Goal: Task Accomplishment & Management: Manage account settings

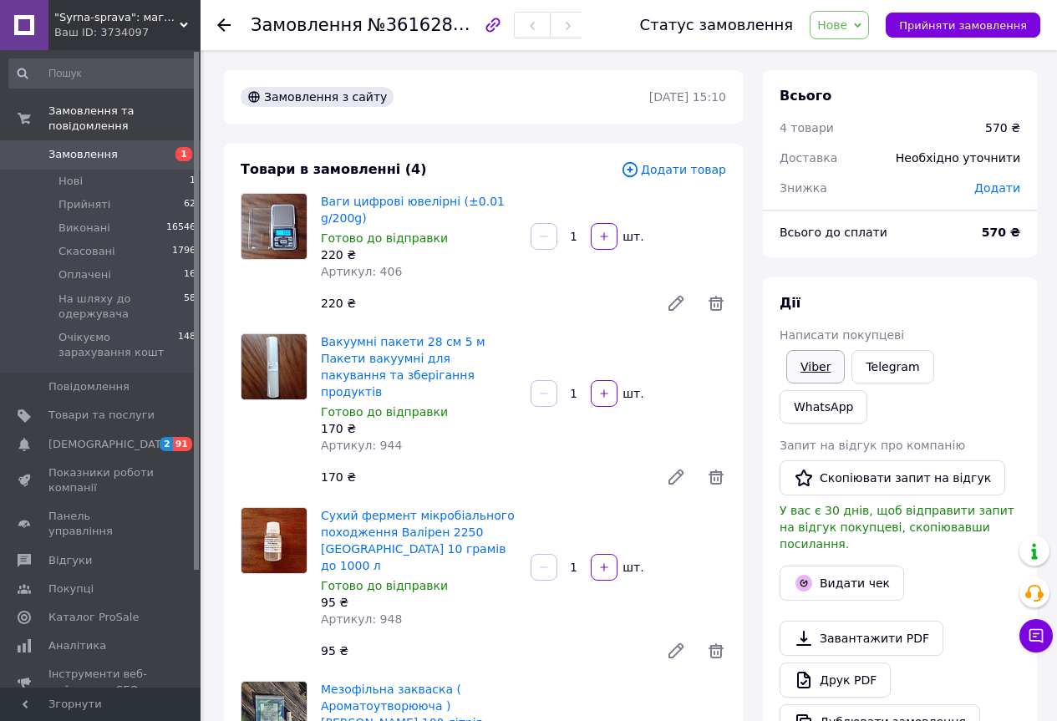
click at [792, 360] on link "Viber" at bounding box center [815, 366] width 58 height 33
click at [867, 18] on span "Нове" at bounding box center [838, 25] width 59 height 28
click at [866, 54] on li "Прийнято" at bounding box center [898, 58] width 177 height 25
click at [86, 170] on li "Нові 1" at bounding box center [102, 181] width 205 height 23
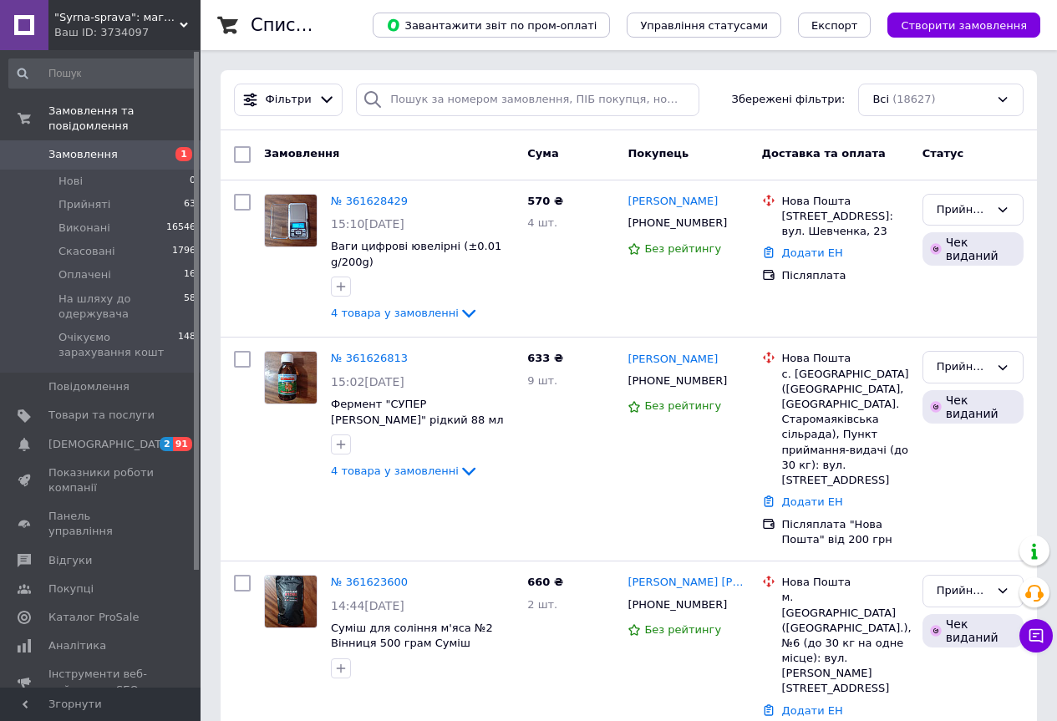
scroll to position [631, 0]
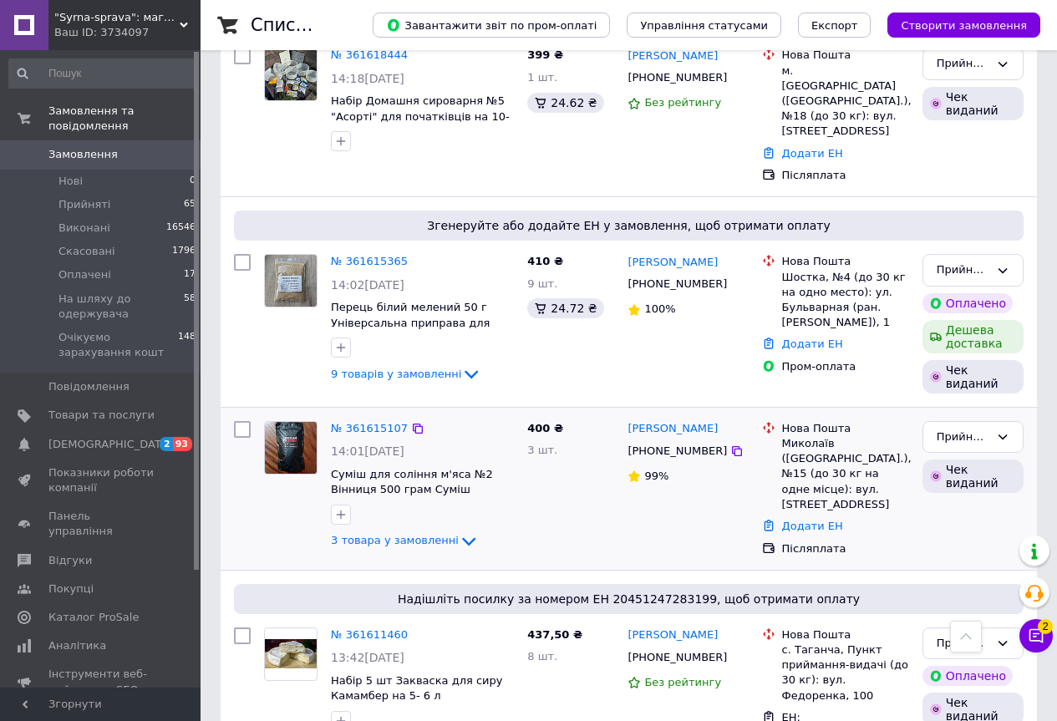
scroll to position [1671, 0]
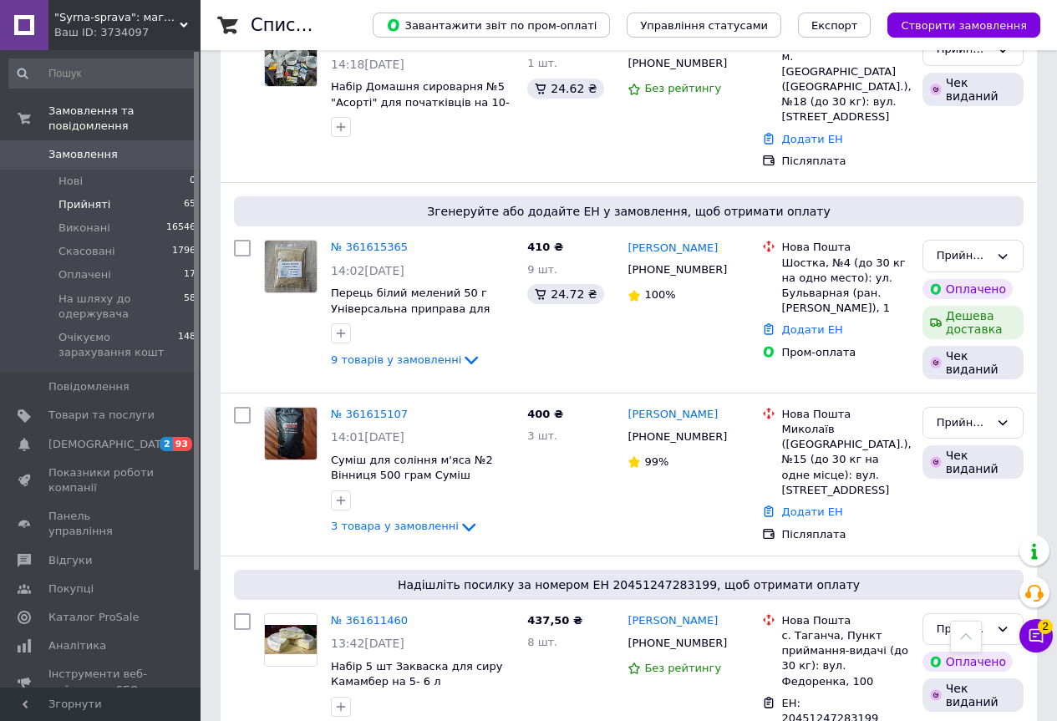
click at [112, 193] on li "Прийняті 65" at bounding box center [102, 204] width 205 height 23
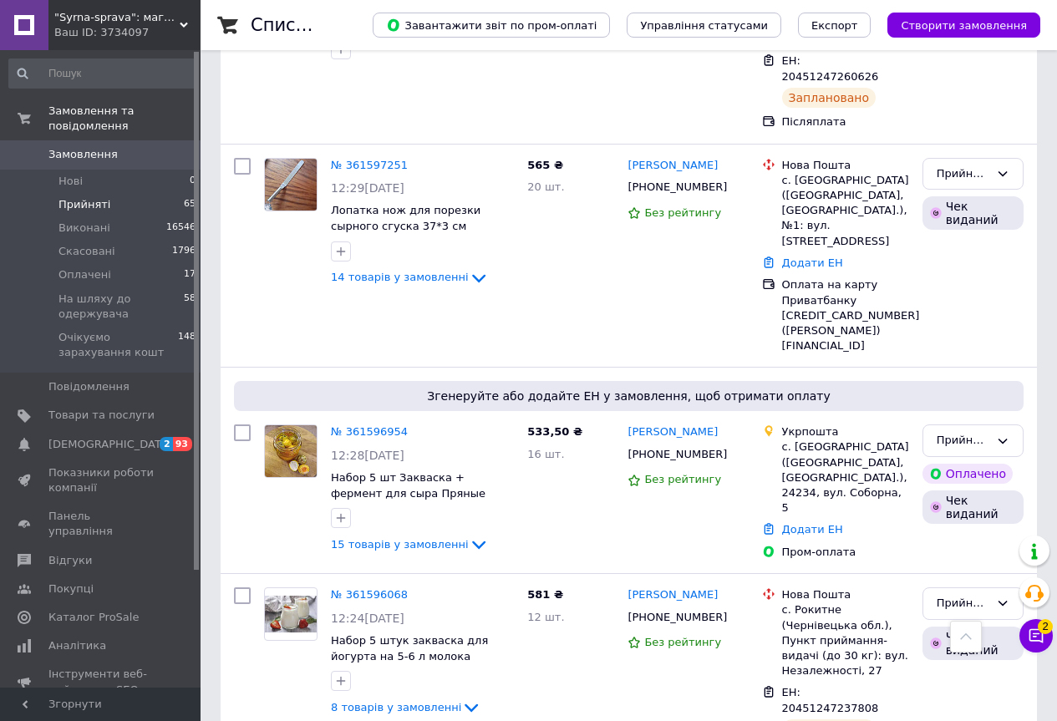
scroll to position [3073, 0]
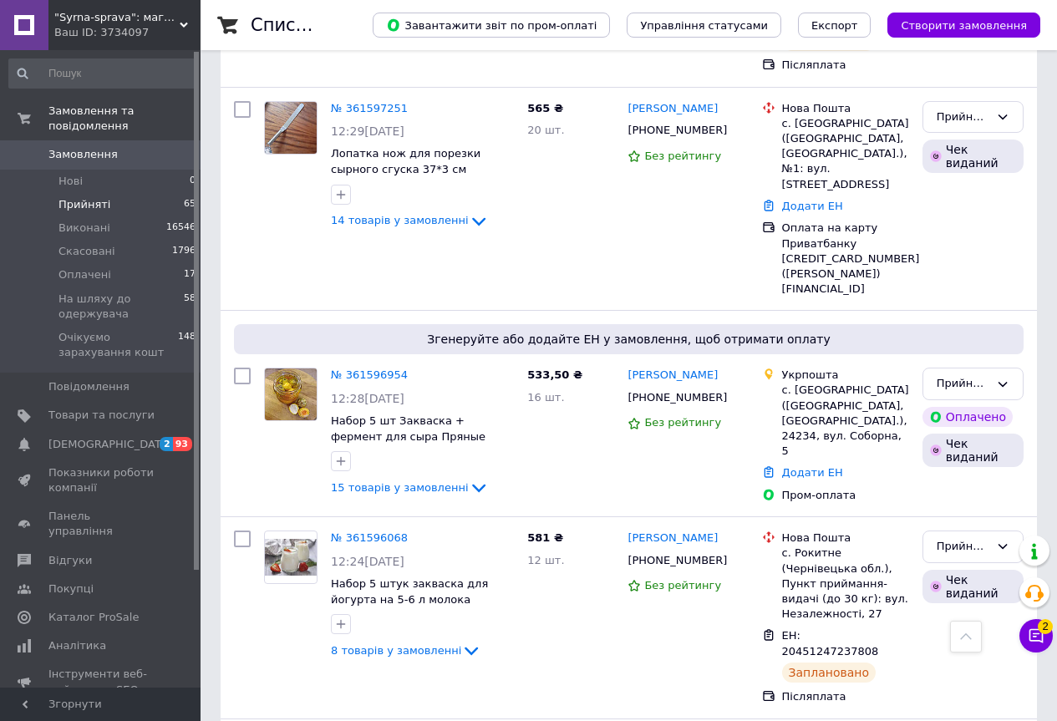
drag, startPoint x: 373, startPoint y: 677, endPoint x: 353, endPoint y: 685, distance: 20.9
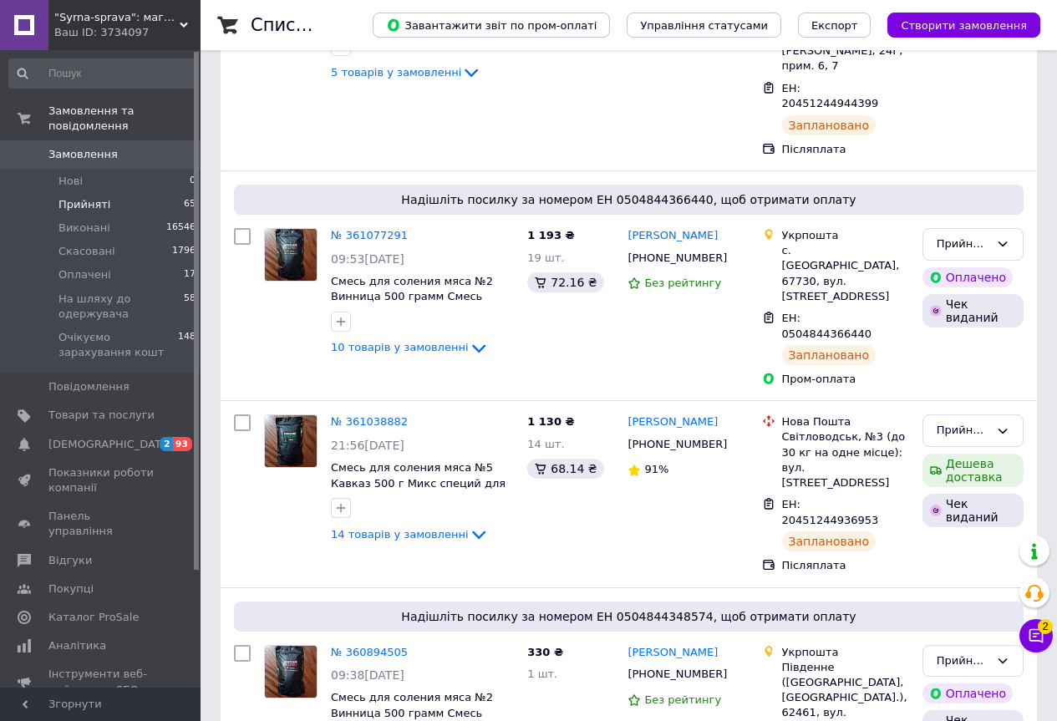
scroll to position [481, 0]
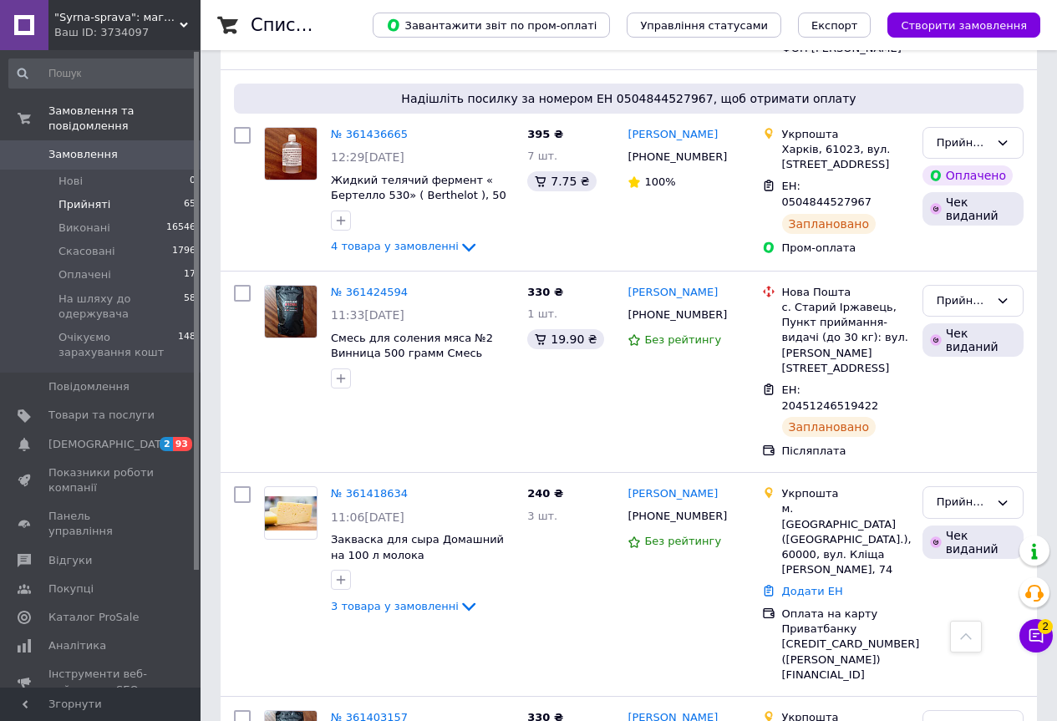
scroll to position [2074, 0]
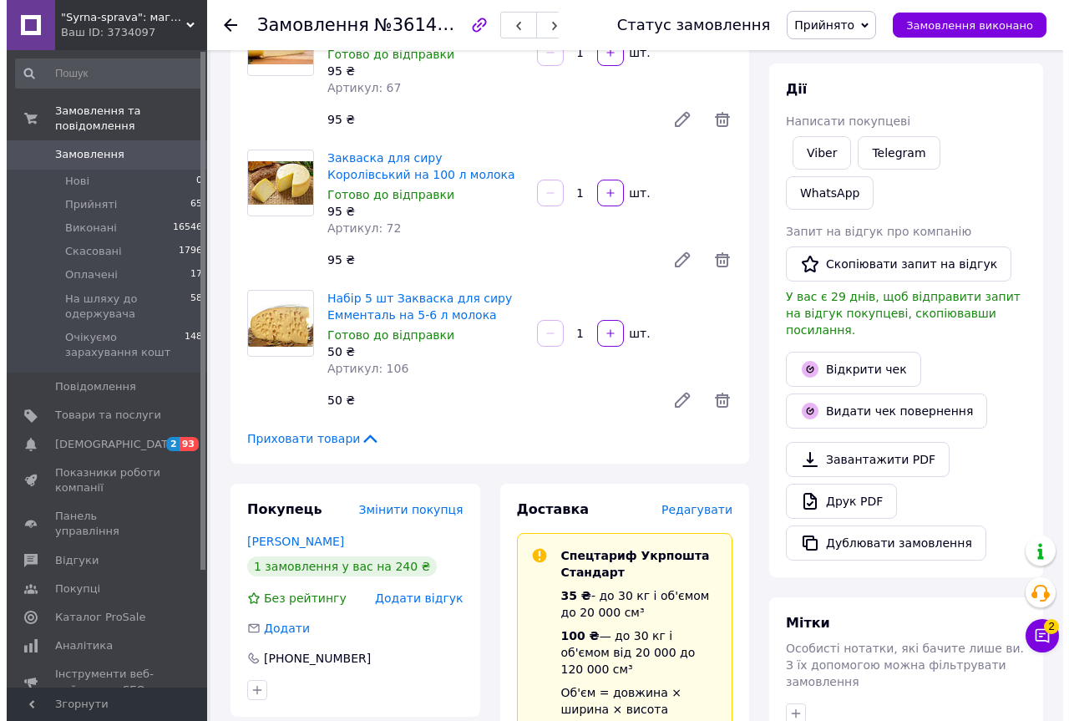
scroll to position [334, 0]
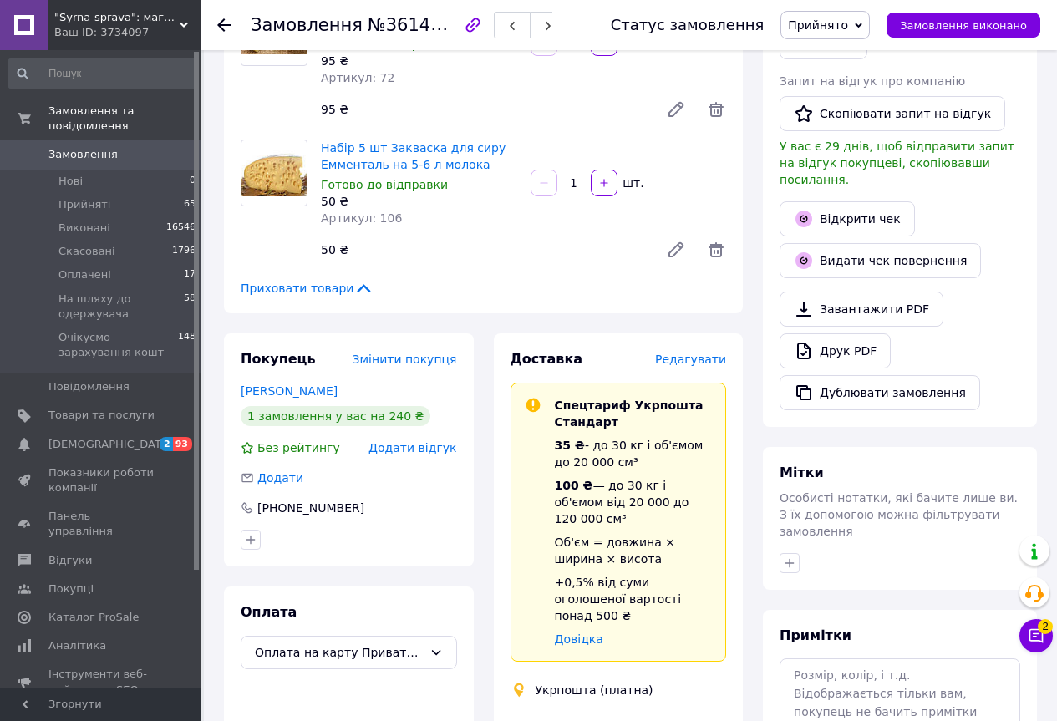
click at [689, 358] on span "Редагувати" at bounding box center [690, 359] width 71 height 13
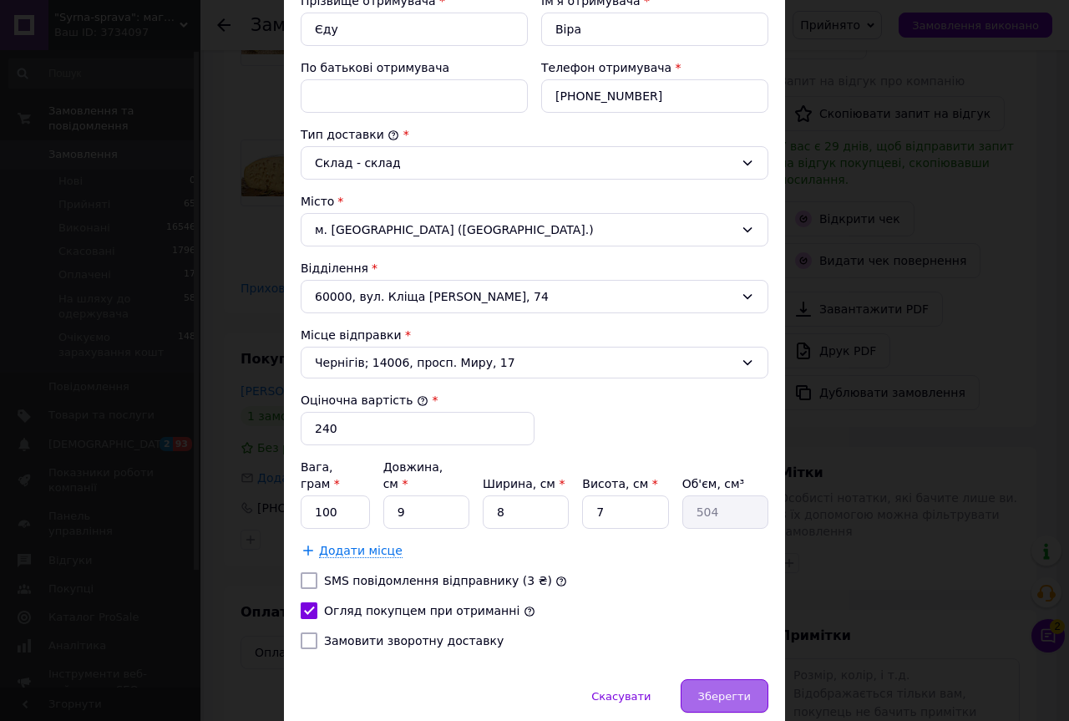
click at [713, 679] on div "Зберегти" at bounding box center [725, 695] width 88 height 33
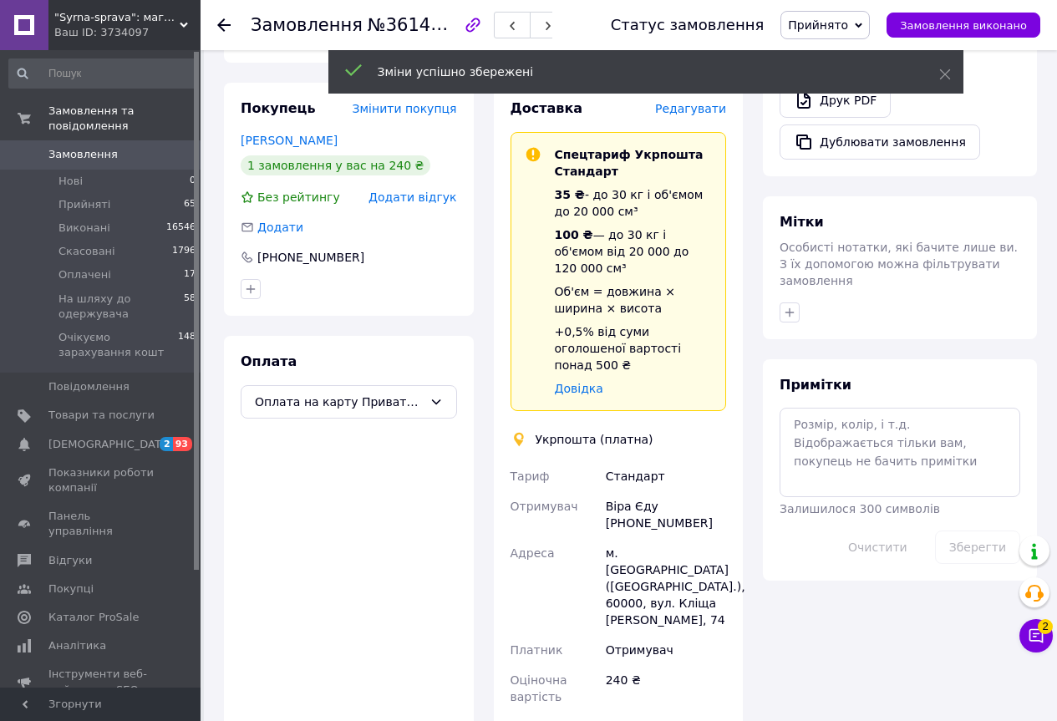
scroll to position [752, 0]
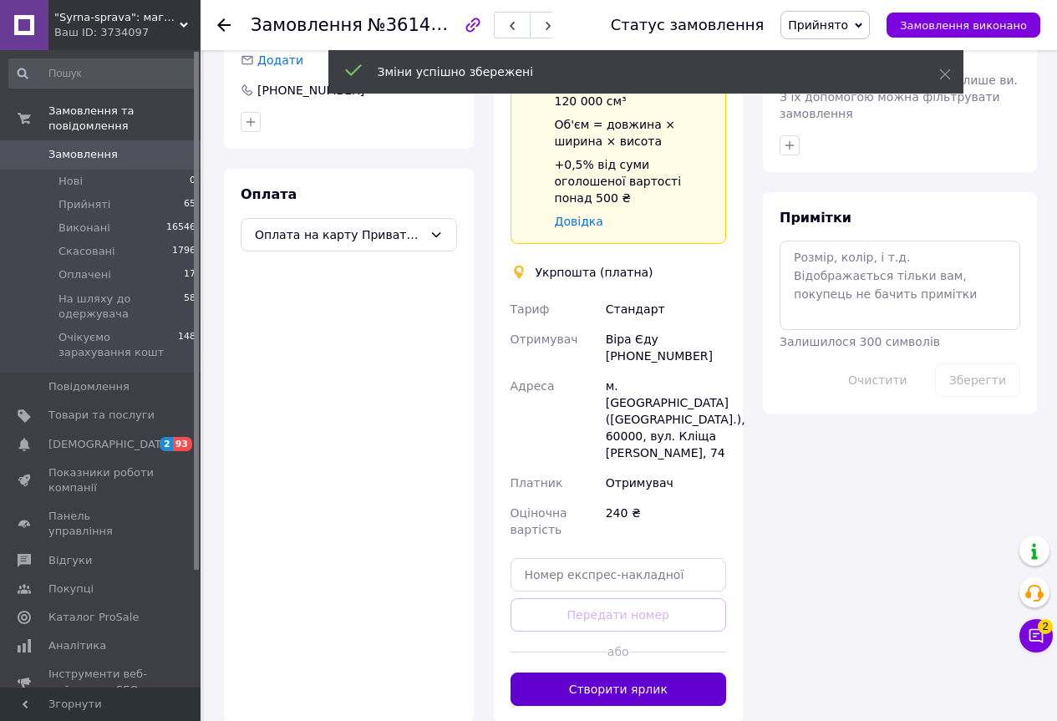
click at [649, 672] on button "Створити ярлик" at bounding box center [618, 688] width 216 height 33
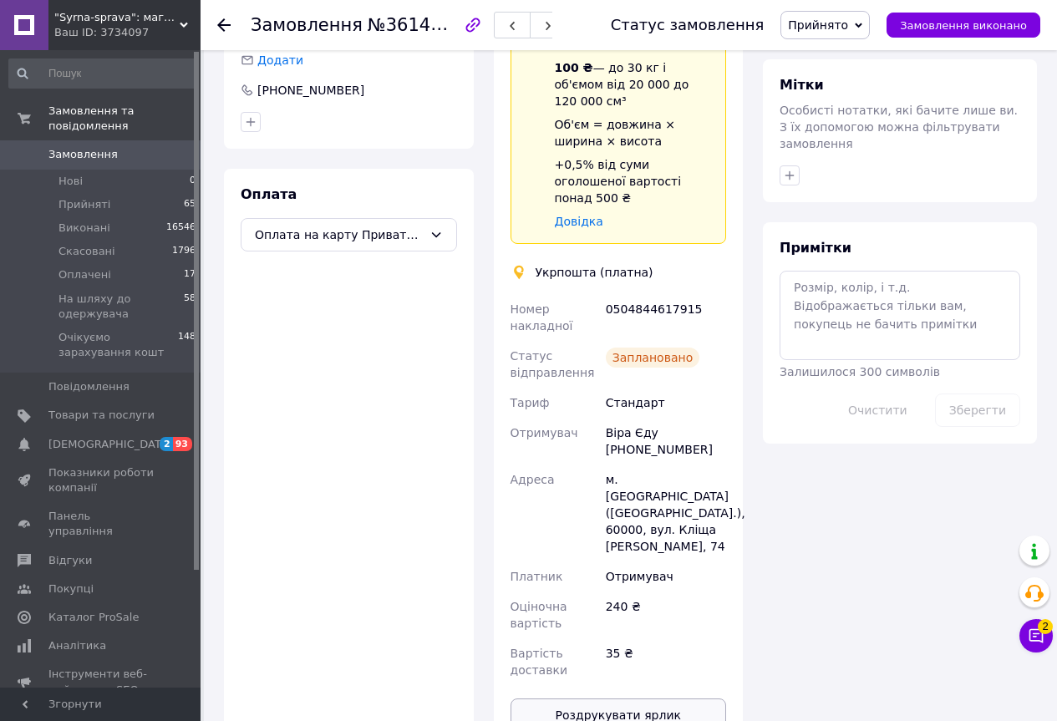
click at [637, 698] on button "Роздрукувати ярлик" at bounding box center [618, 714] width 216 height 33
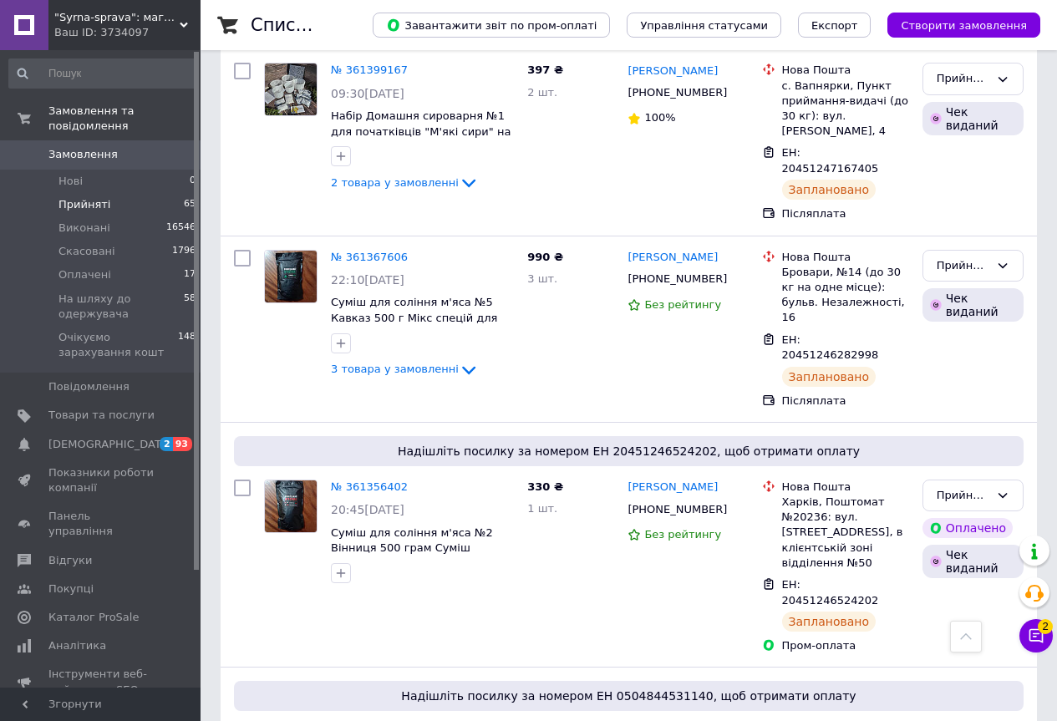
scroll to position [3350, 0]
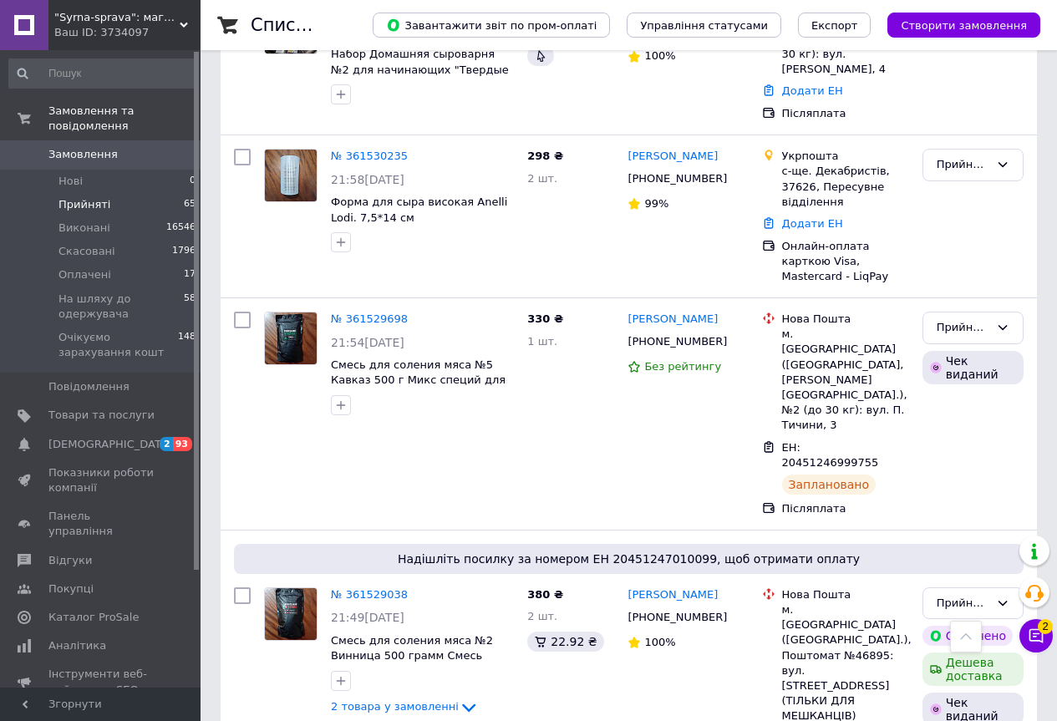
scroll to position [3120, 0]
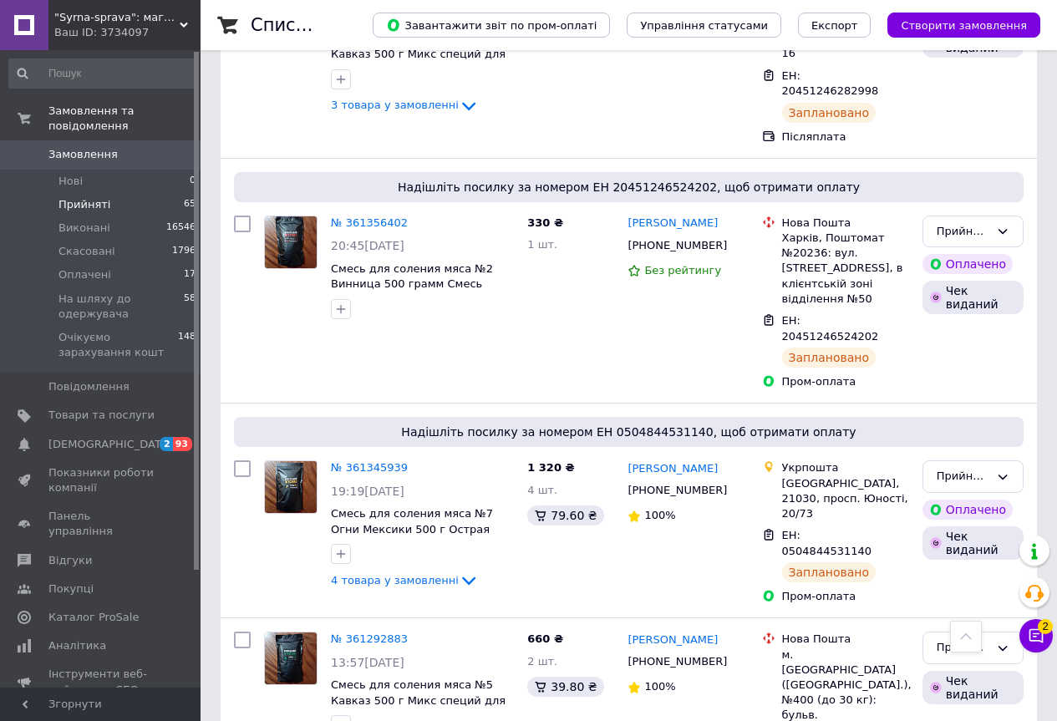
scroll to position [3350, 0]
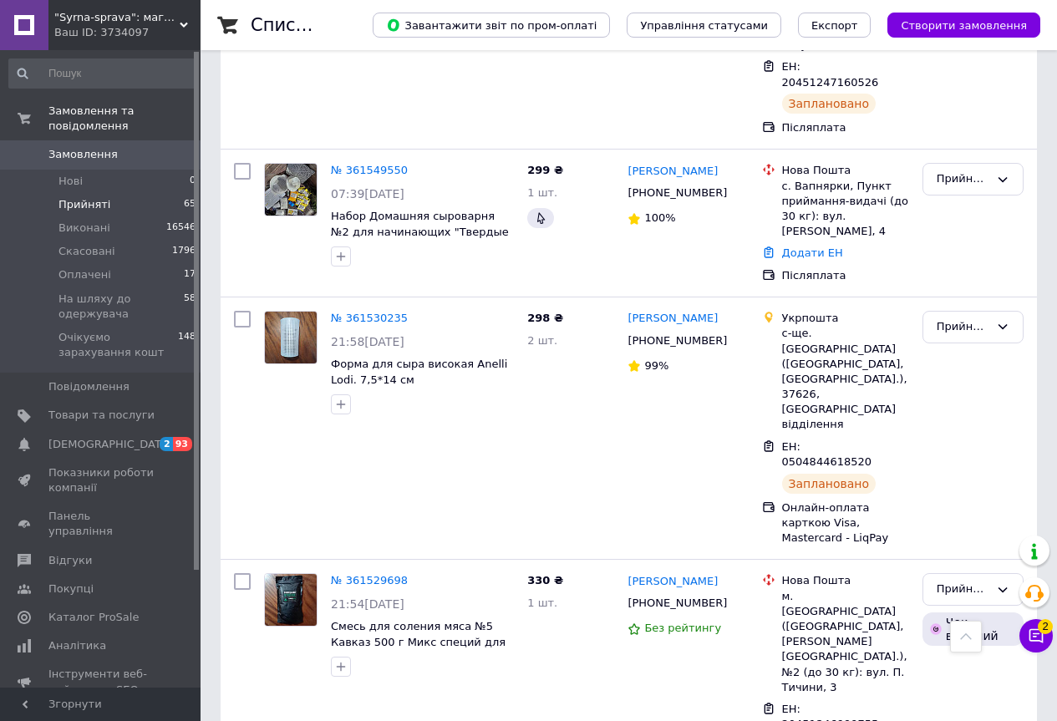
scroll to position [3158, 0]
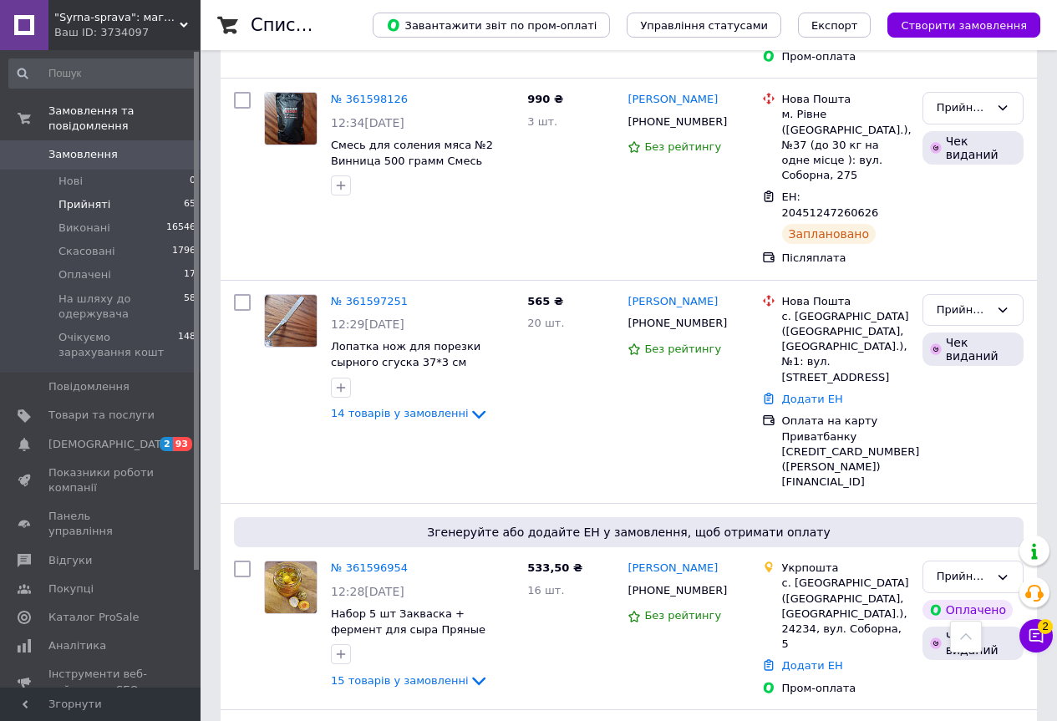
scroll to position [3073, 0]
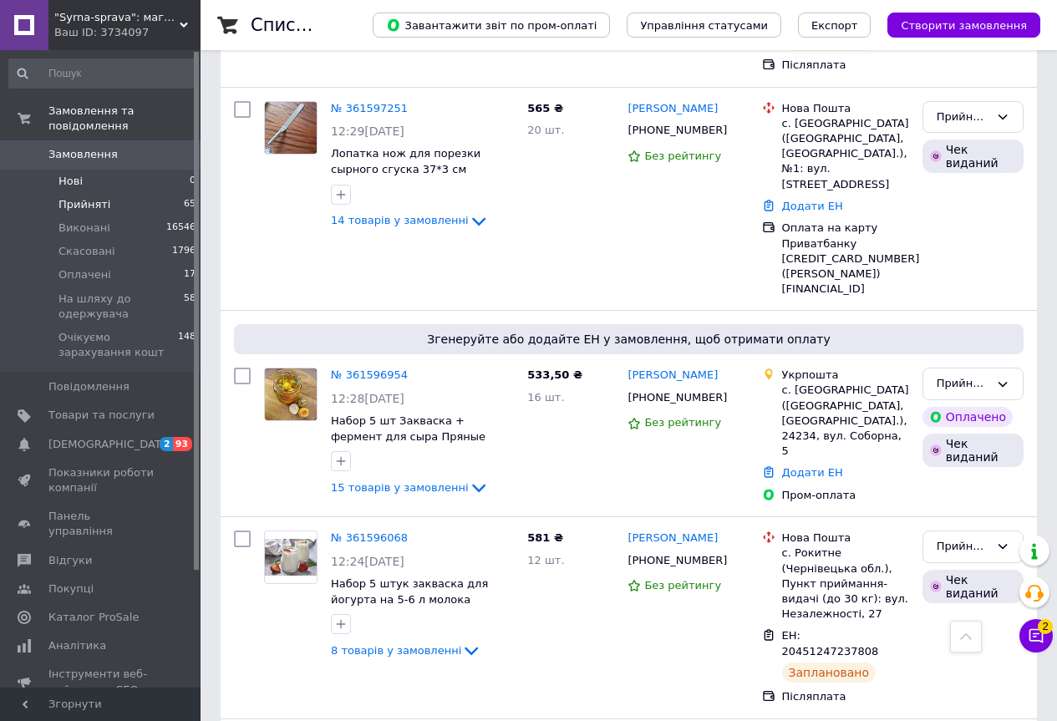
click at [68, 174] on span "Нові" at bounding box center [70, 181] width 24 height 15
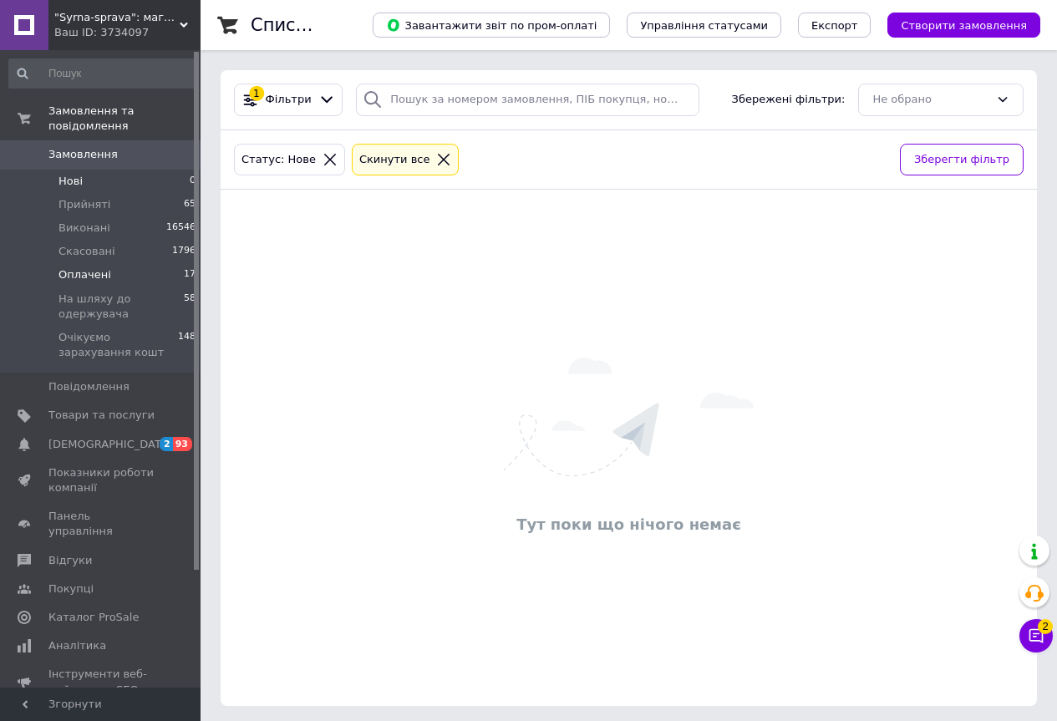
click at [72, 267] on span "Оплачені" at bounding box center [84, 274] width 53 height 15
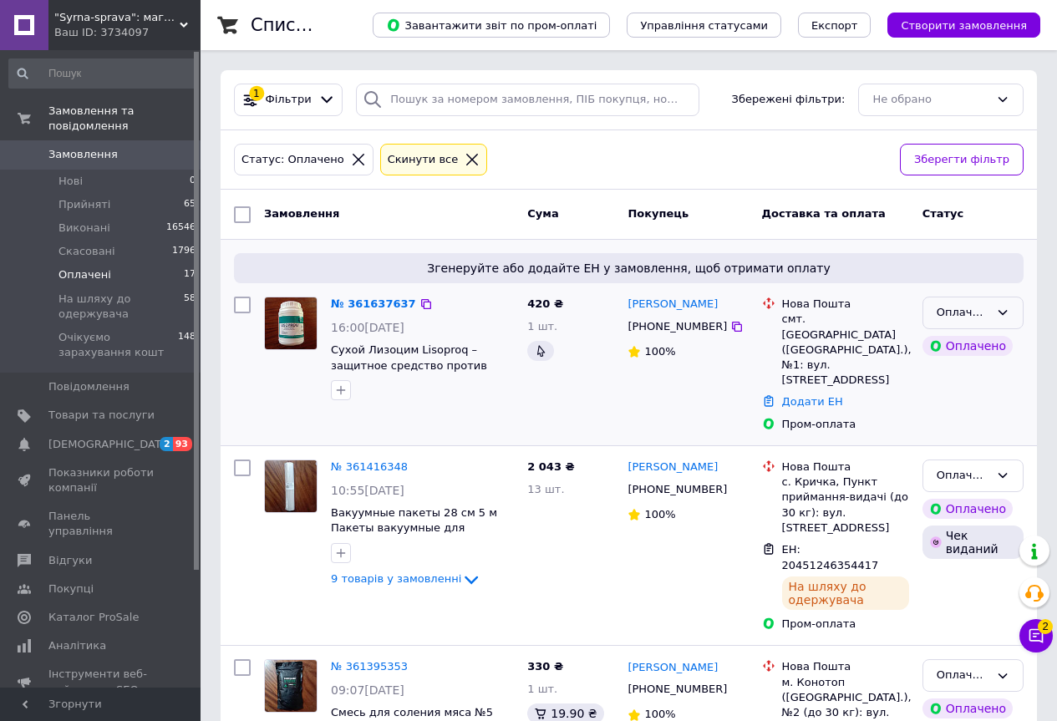
click at [966, 316] on div "Оплачено" at bounding box center [962, 313] width 53 height 18
click at [962, 350] on li "Прийнято" at bounding box center [972, 347] width 99 height 31
click at [68, 197] on span "Прийняті" at bounding box center [84, 204] width 52 height 15
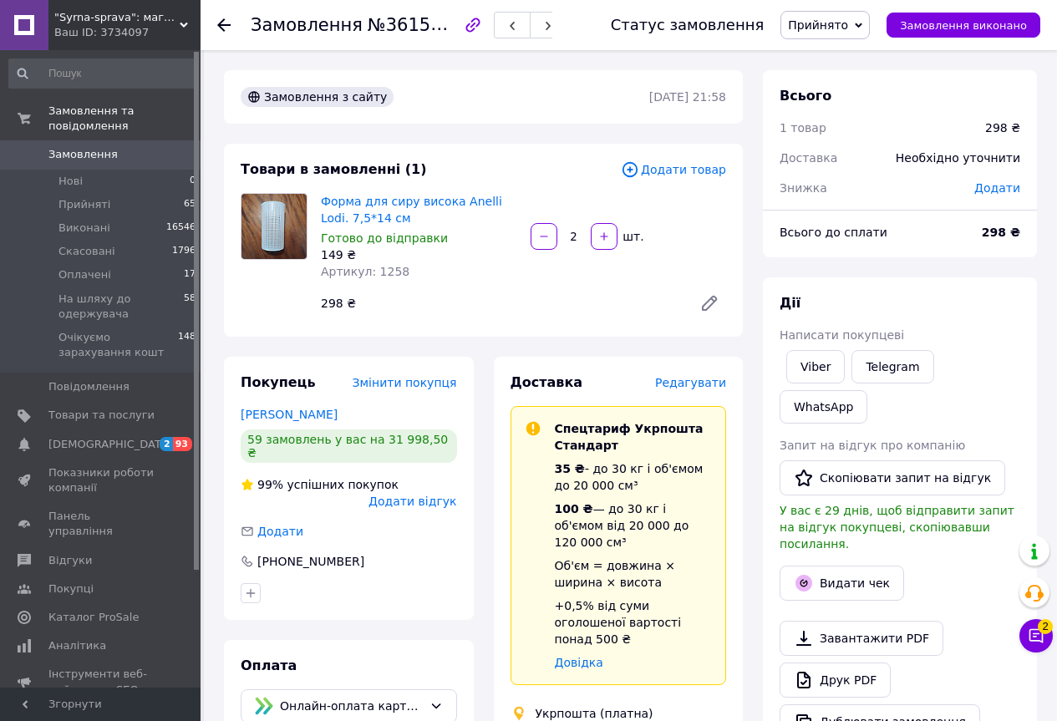
click at [699, 379] on span "Редагувати" at bounding box center [690, 382] width 71 height 13
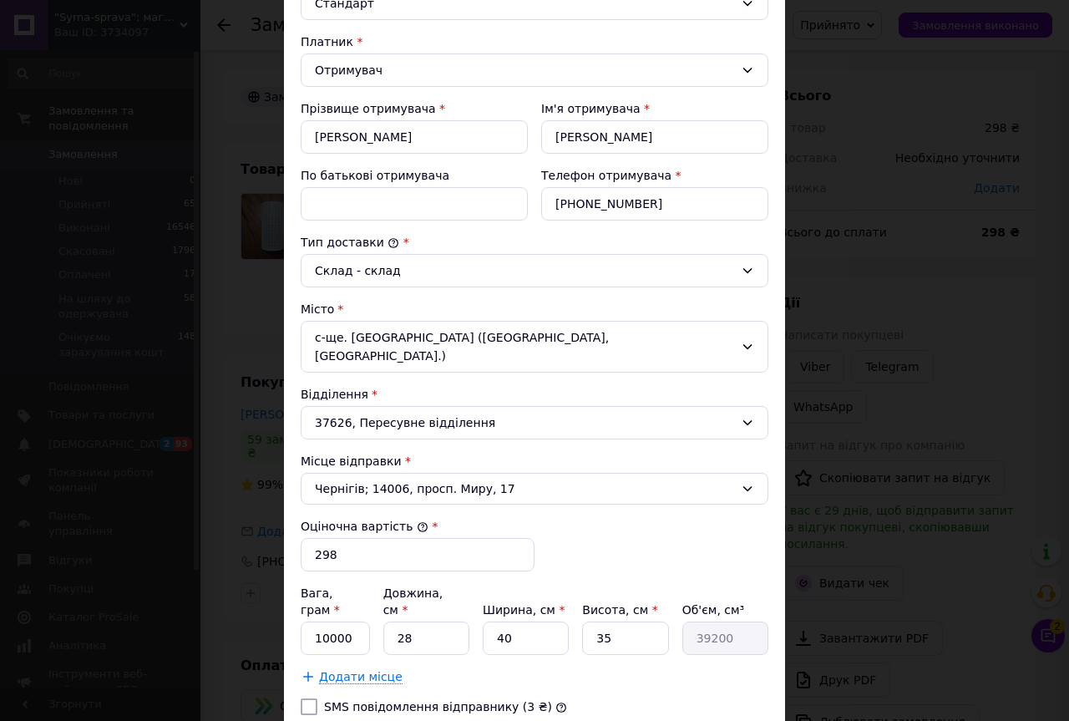
scroll to position [251, 0]
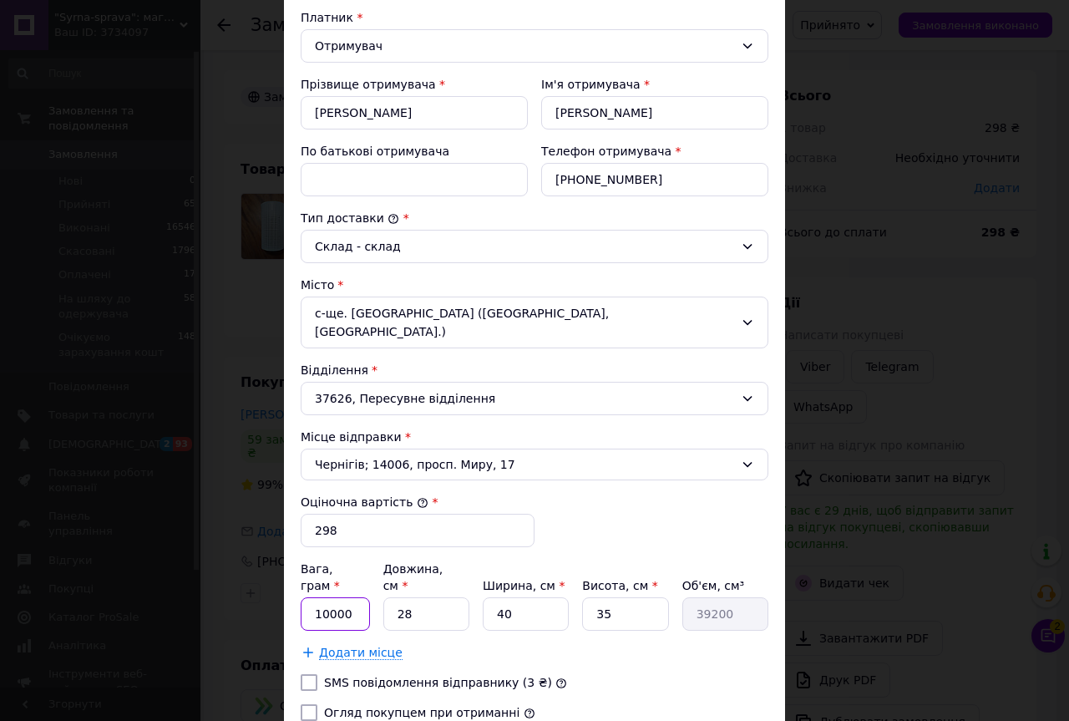
click at [347, 597] on input "10000" at bounding box center [335, 613] width 69 height 33
type input "100"
click at [417, 597] on input "28" at bounding box center [426, 613] width 86 height 33
type input "2"
type input "2800"
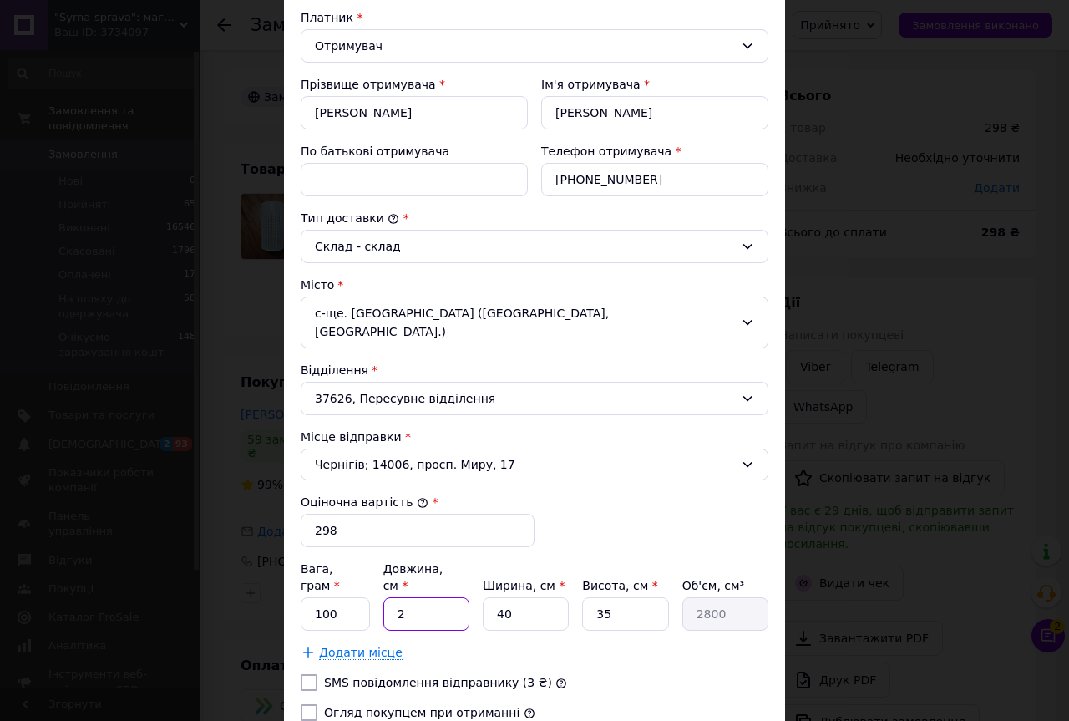
type input "20"
type input "28000"
type input "20"
click at [541, 597] on input "40" at bounding box center [526, 613] width 86 height 33
type input "4"
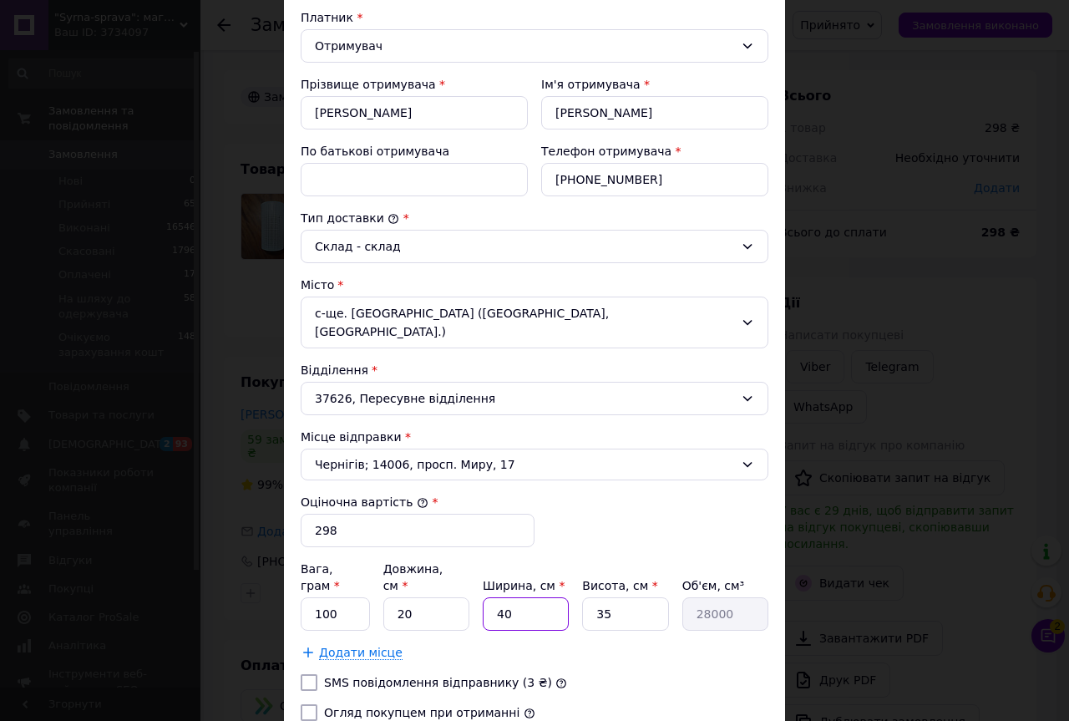
type input "2800"
type input "2"
type input "1400"
type input "20"
type input "14000"
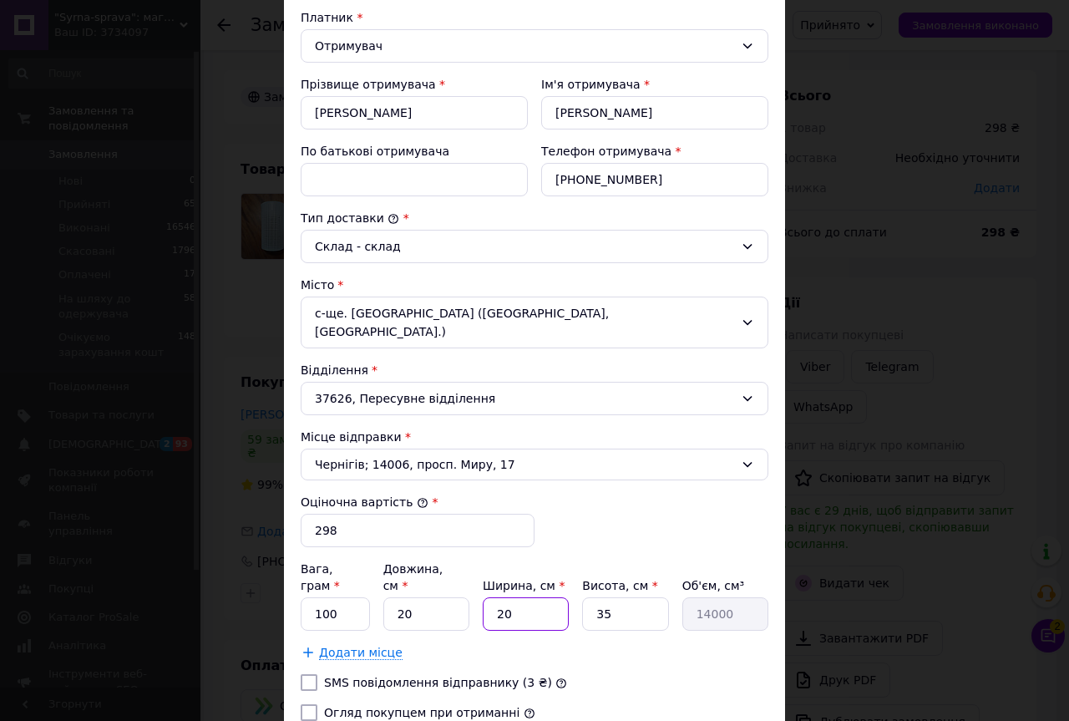
type input "20"
click at [601, 597] on input "35" at bounding box center [625, 613] width 86 height 33
type input "5"
type input "2000"
type input "15"
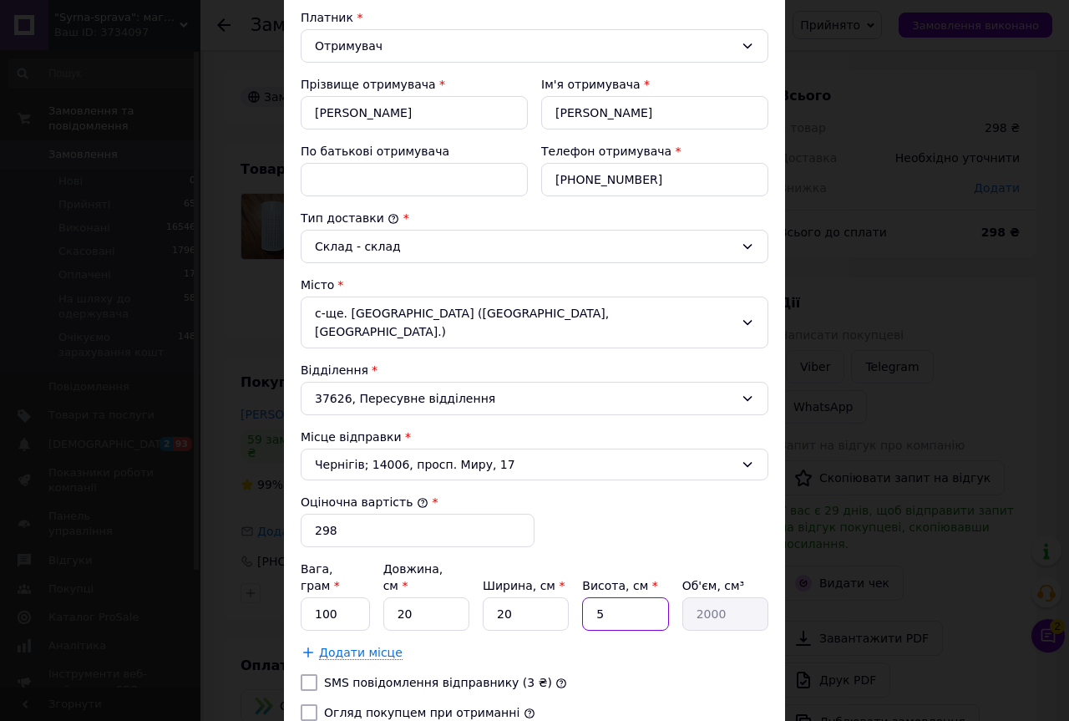
type input "6000"
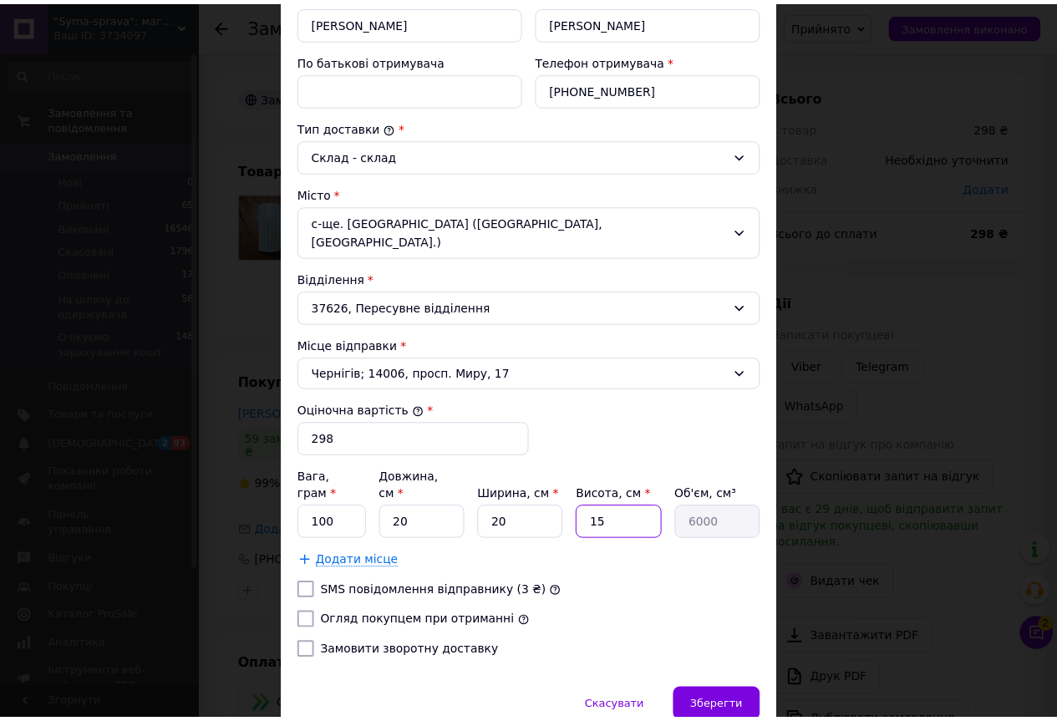
scroll to position [384, 0]
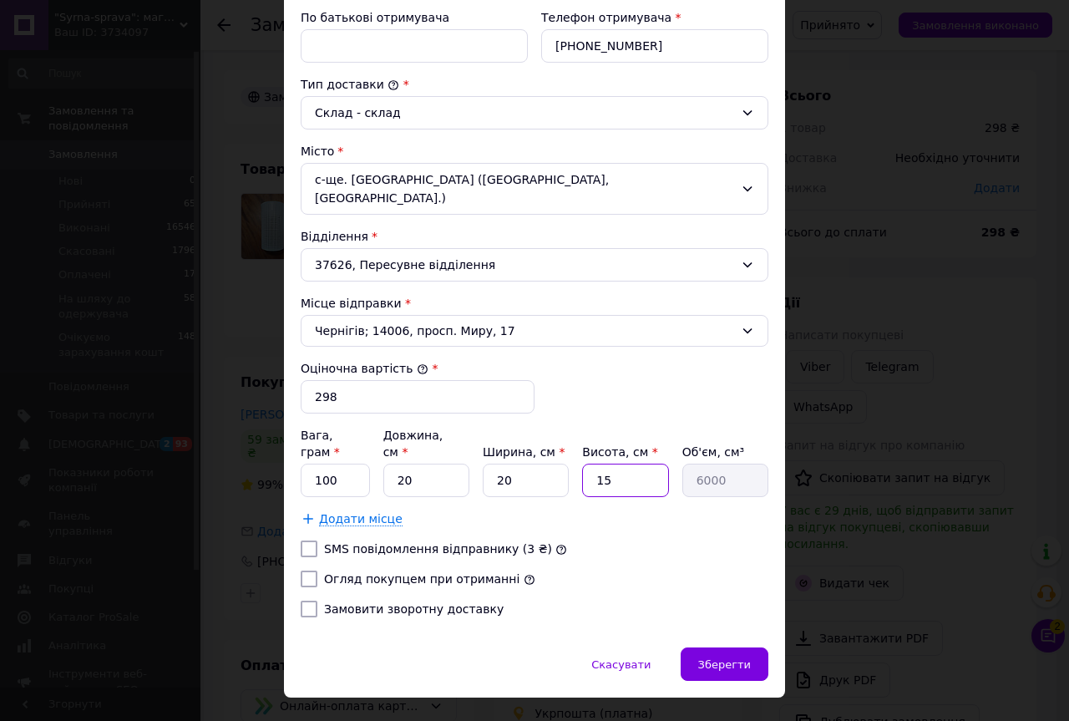
type input "15"
click at [487, 572] on label "Огляд покупцем при отриманні" at bounding box center [421, 578] width 195 height 13
click at [317, 571] on input "Огляд покупцем при отриманні" at bounding box center [309, 579] width 17 height 17
checkbox input "true"
click at [706, 658] on span "Зберегти" at bounding box center [724, 664] width 53 height 13
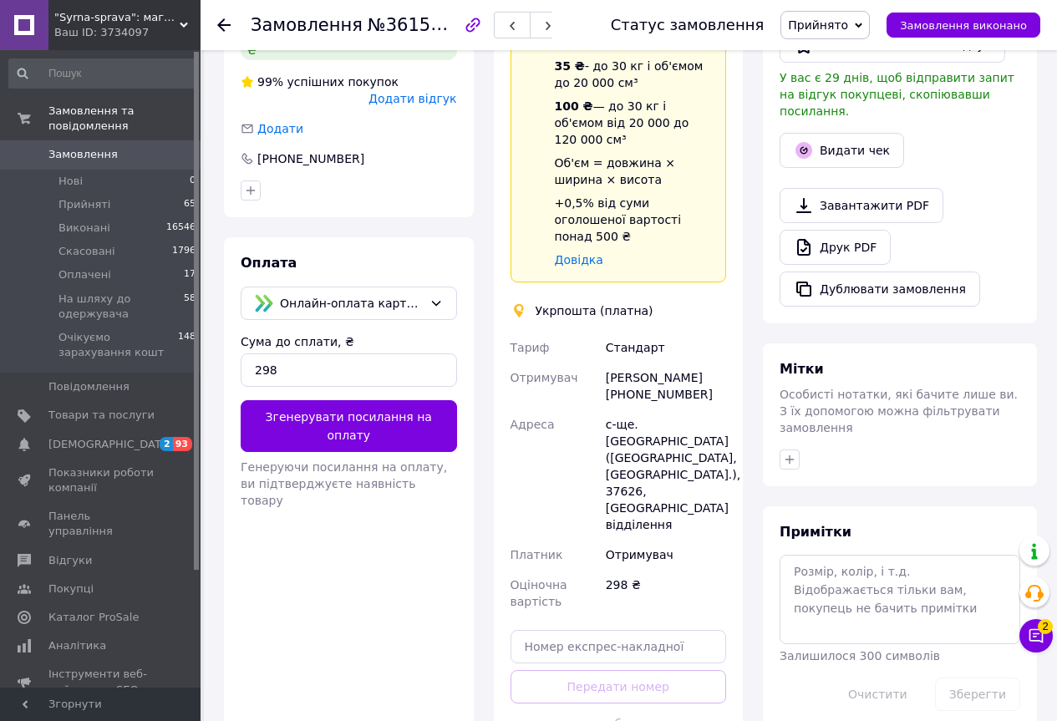
scroll to position [418, 0]
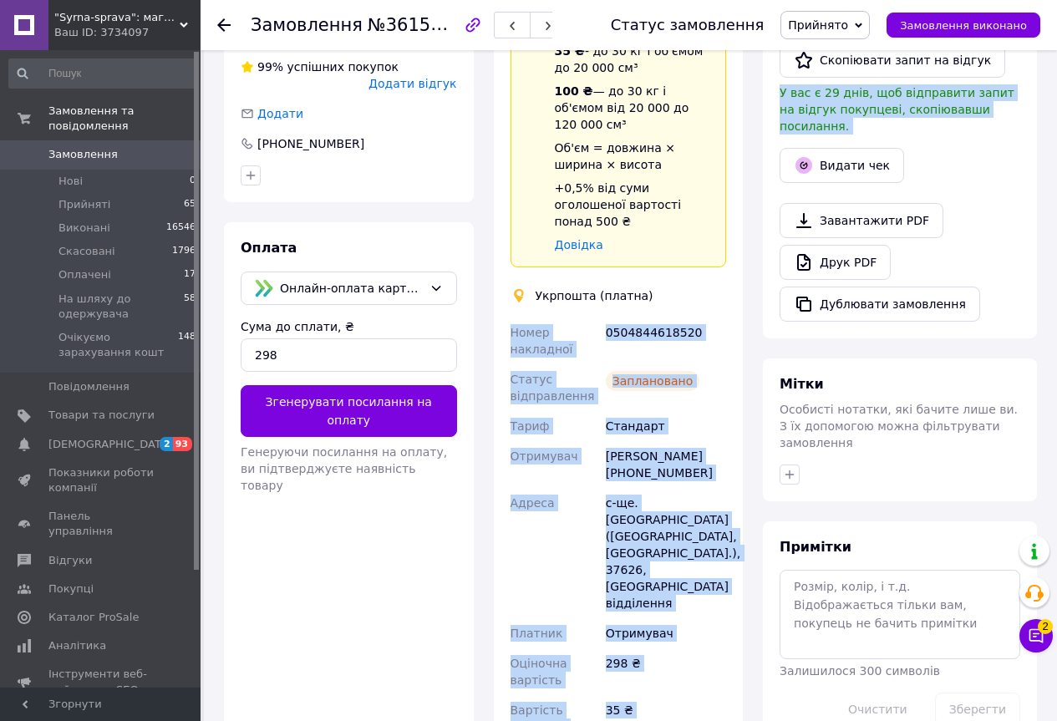
drag, startPoint x: 506, startPoint y: 297, endPoint x: 773, endPoint y: 297, distance: 266.5
click at [773, 297] on div "Замовлення з сайту 11.09.2025 | 21:58 Товари в замовленні (1) Додати товар Форм…" at bounding box center [630, 407] width 833 height 1509
click at [708, 317] on div "0504844618520" at bounding box center [665, 340] width 127 height 47
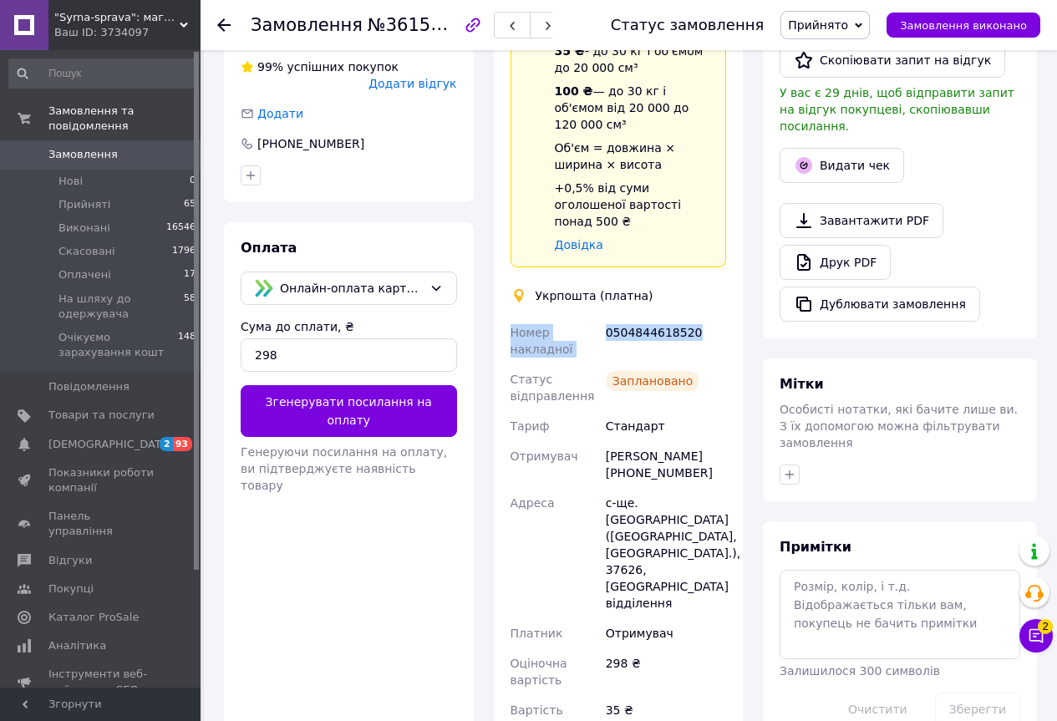
drag, startPoint x: 510, startPoint y: 297, endPoint x: 729, endPoint y: 301, distance: 218.9
click at [729, 301] on div "Доставка Редагувати Спецтариф Укрпошта Стандарт 35 ₴ - до 30 кг і об'ємом до 20…" at bounding box center [619, 372] width 250 height 866
copy div "Номер накладної 0504844618520"
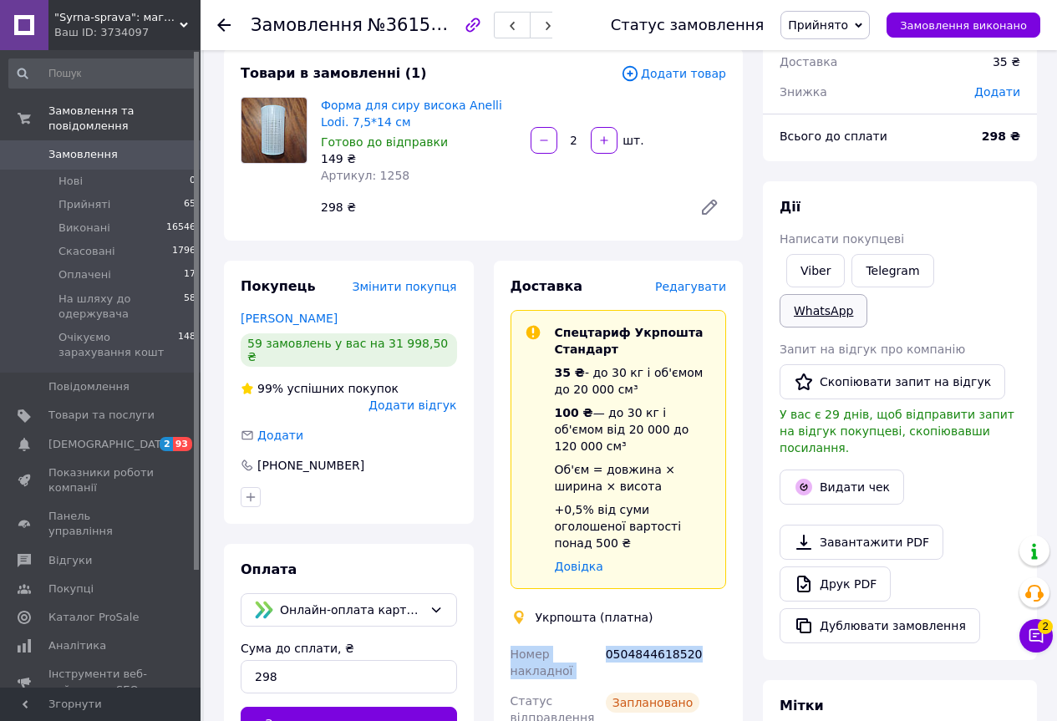
scroll to position [84, 0]
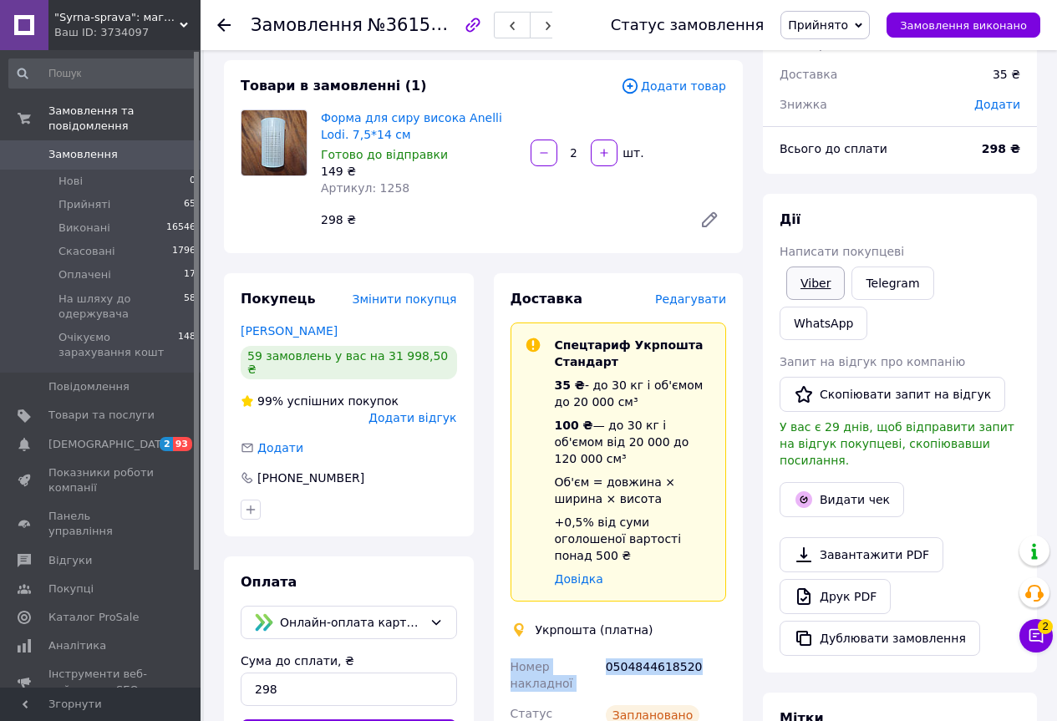
click at [800, 277] on link "Viber" at bounding box center [815, 282] width 58 height 33
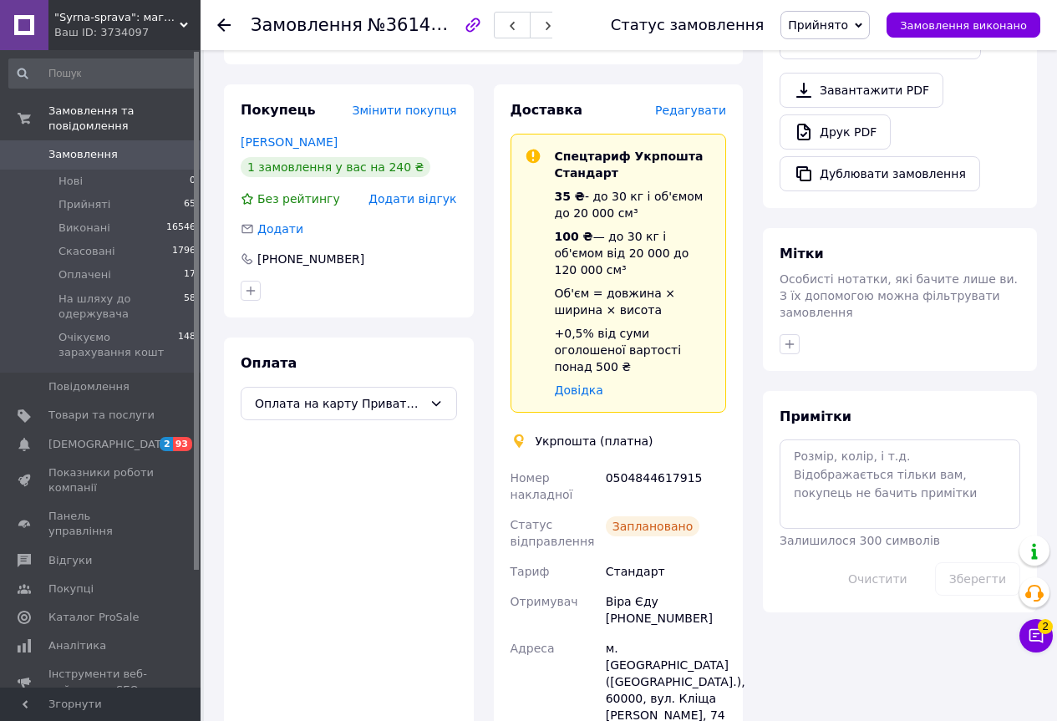
scroll to position [585, 0]
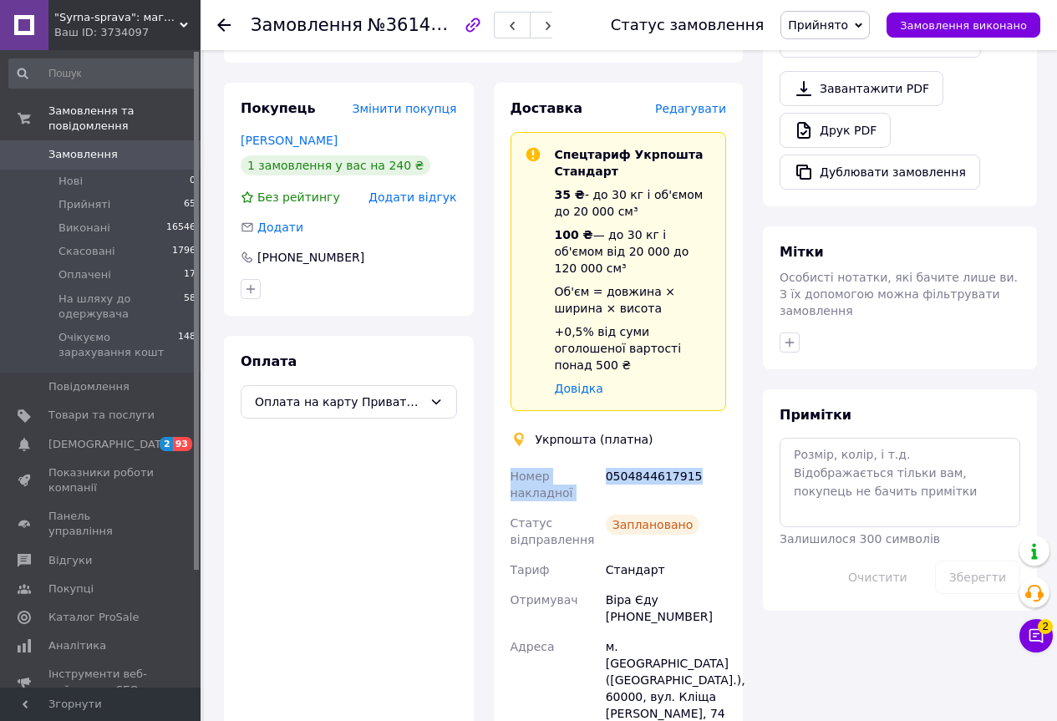
drag, startPoint x: 509, startPoint y: 439, endPoint x: 723, endPoint y: 442, distance: 213.9
click at [723, 461] on div "Номер накладної 0504844617915 Статус відправлення Заплановано Тариф Стандарт От…" at bounding box center [618, 656] width 223 height 391
copy div "Номер накладної 0504844617915"
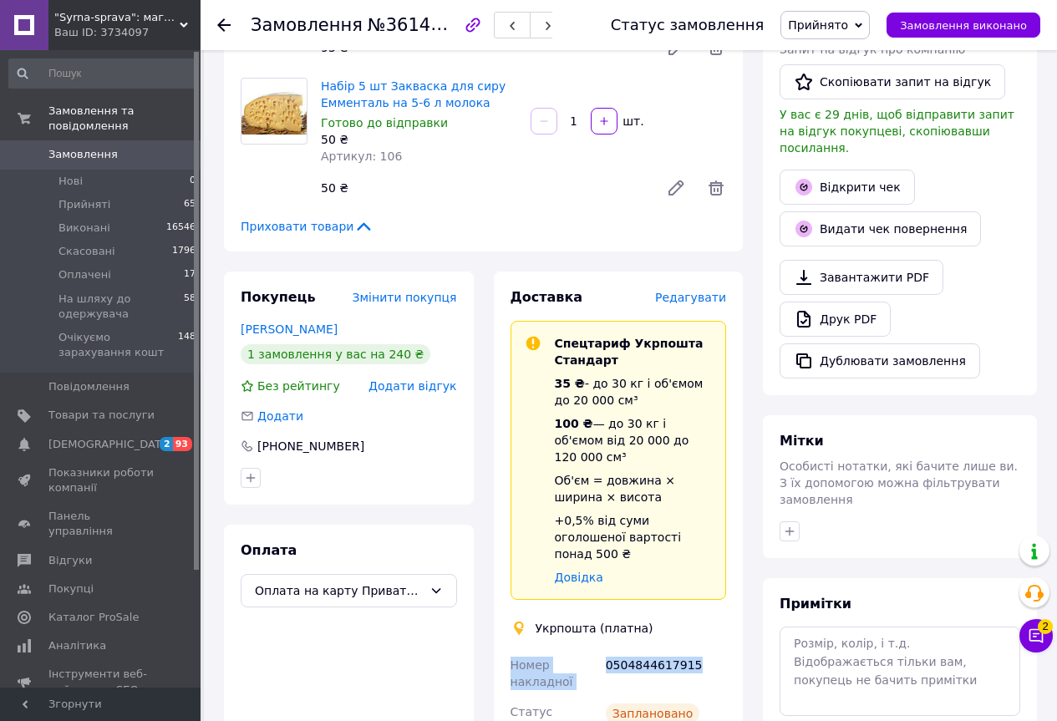
scroll to position [251, 0]
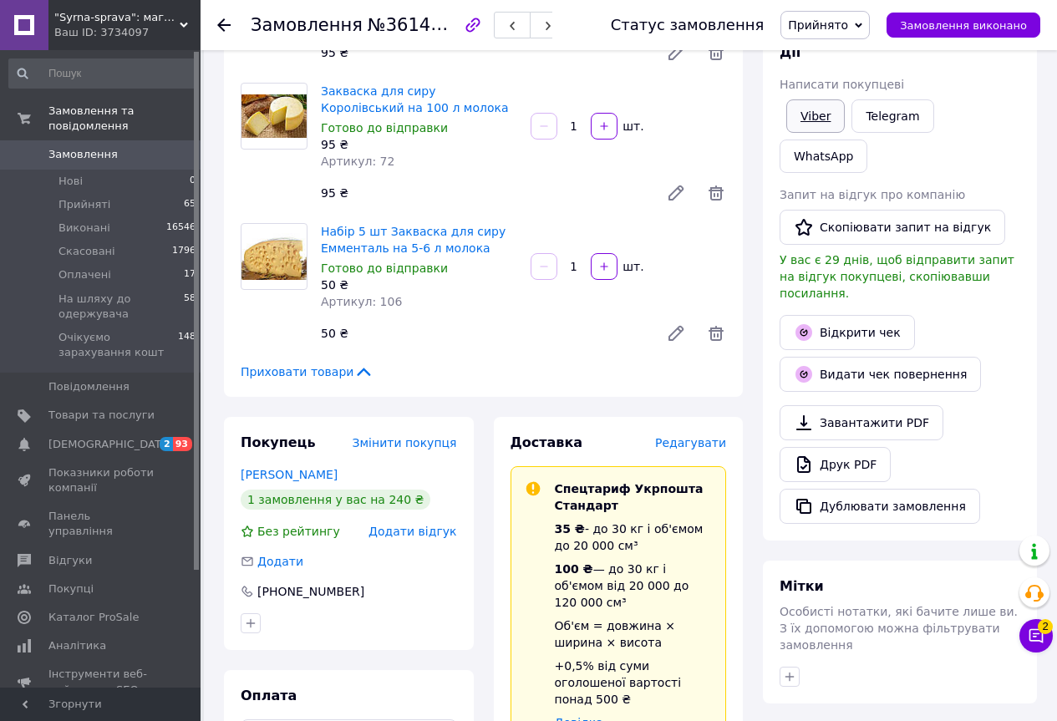
click at [819, 111] on link "Viber" at bounding box center [815, 115] width 58 height 33
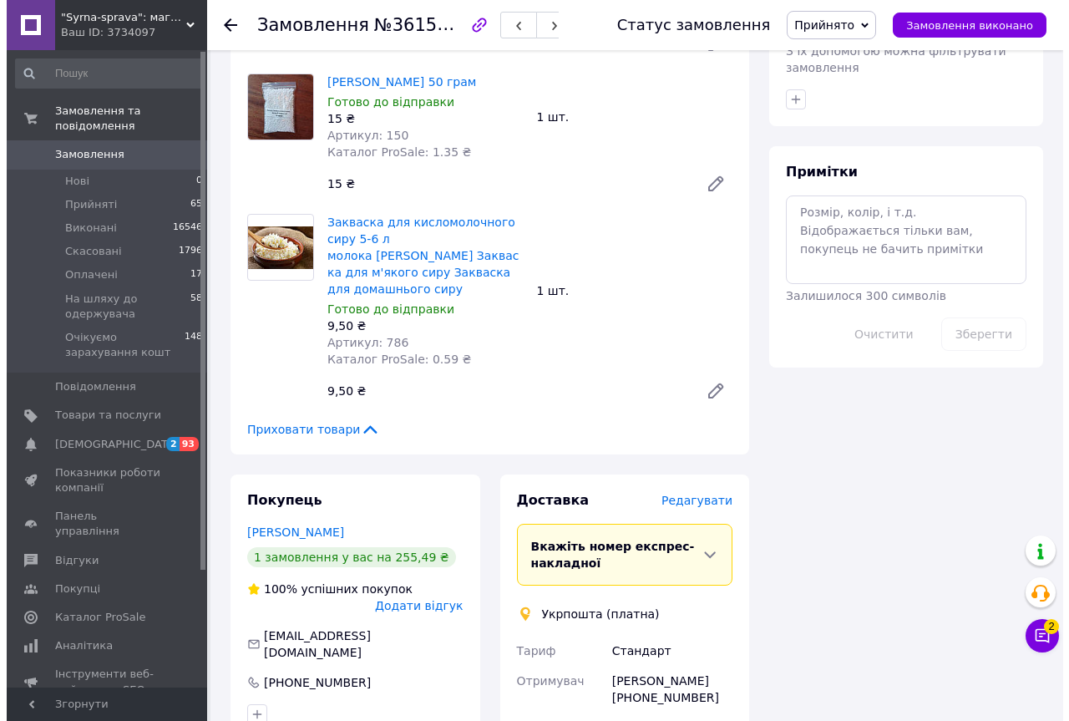
scroll to position [1002, 0]
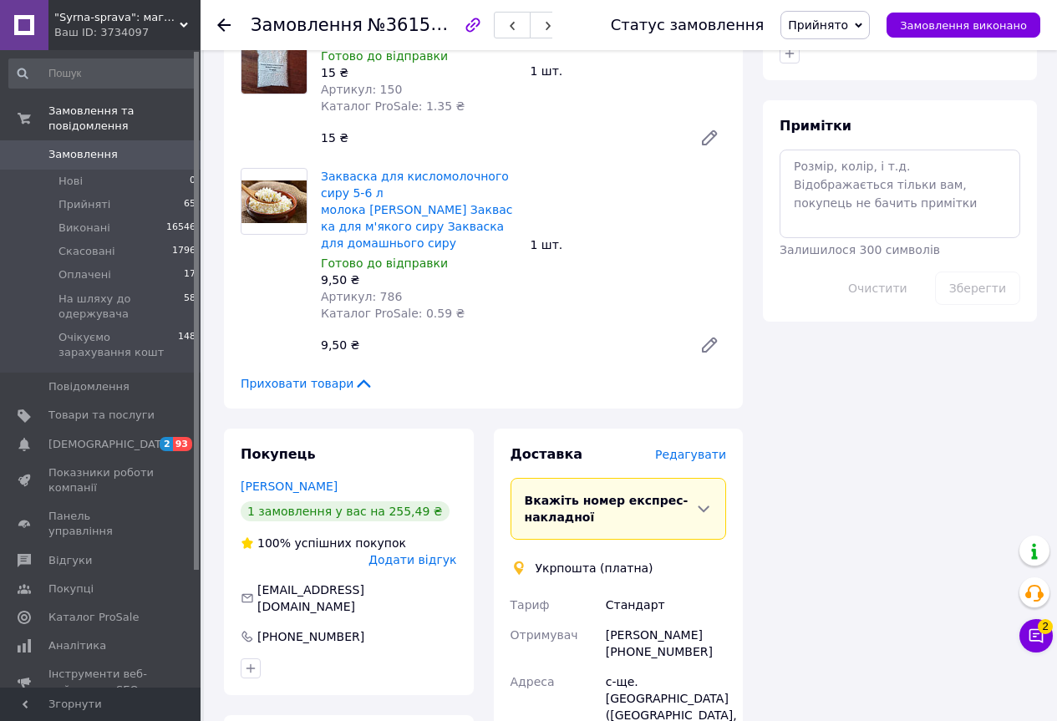
click at [715, 448] on span "Редагувати" at bounding box center [690, 454] width 71 height 13
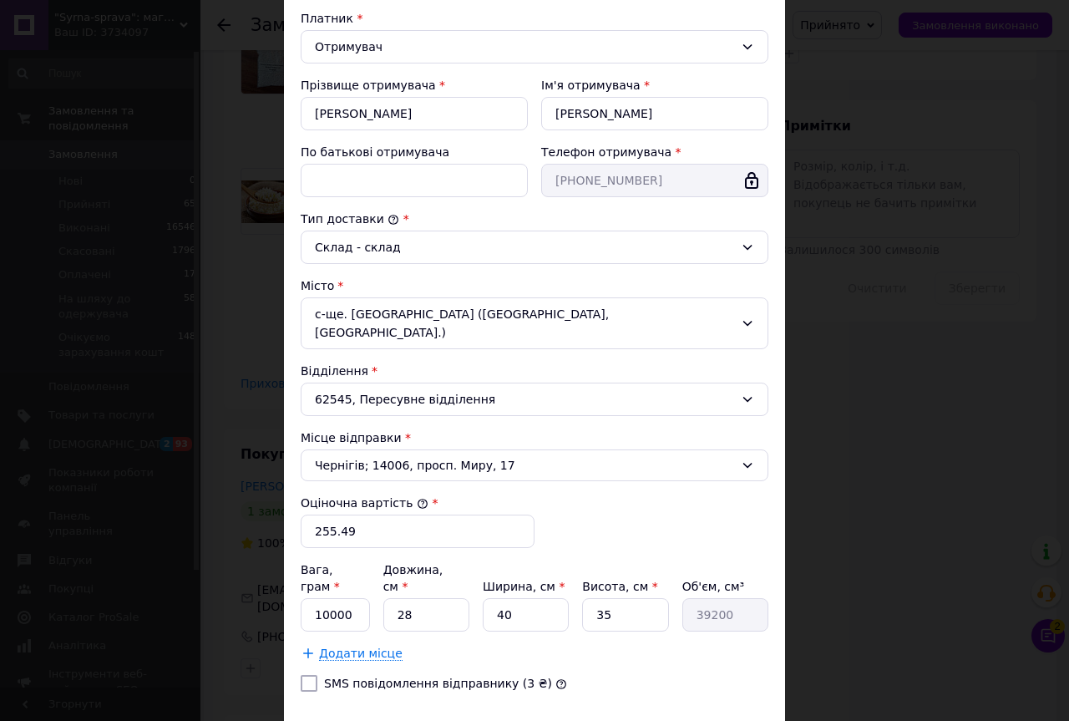
scroll to position [251, 0]
click at [347, 597] on input "10000" at bounding box center [335, 613] width 69 height 33
type input "1"
type input "500"
click at [436, 597] on input "28" at bounding box center [426, 613] width 86 height 33
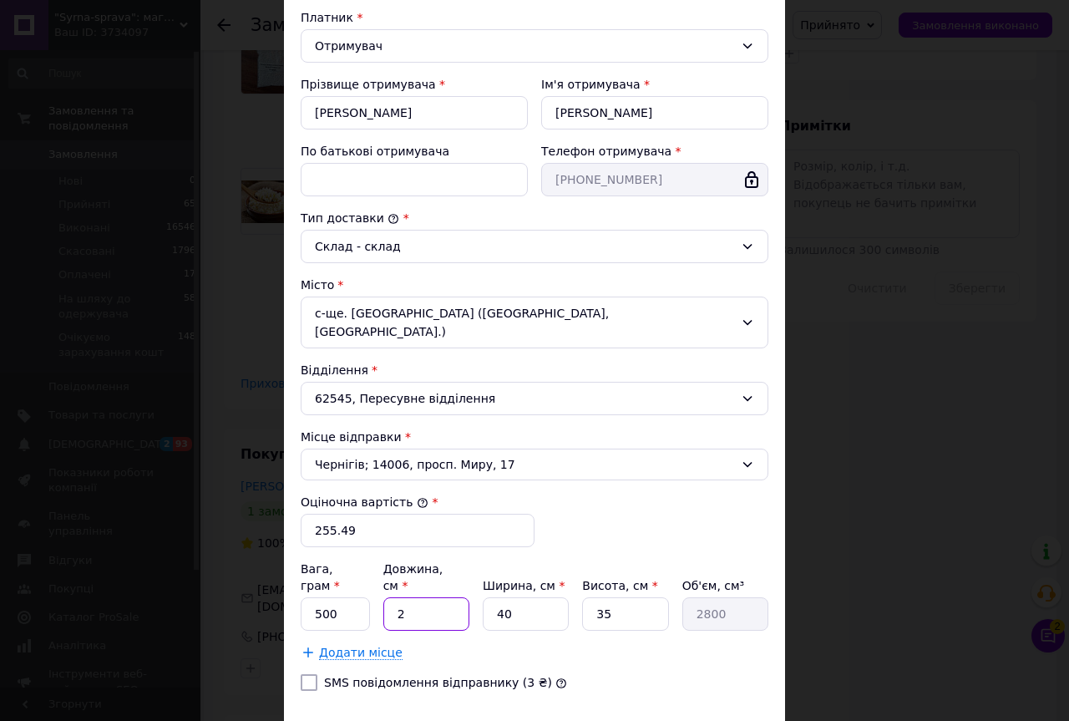
type input "2"
type input "2800"
type input "3"
type input "4200"
type input "30"
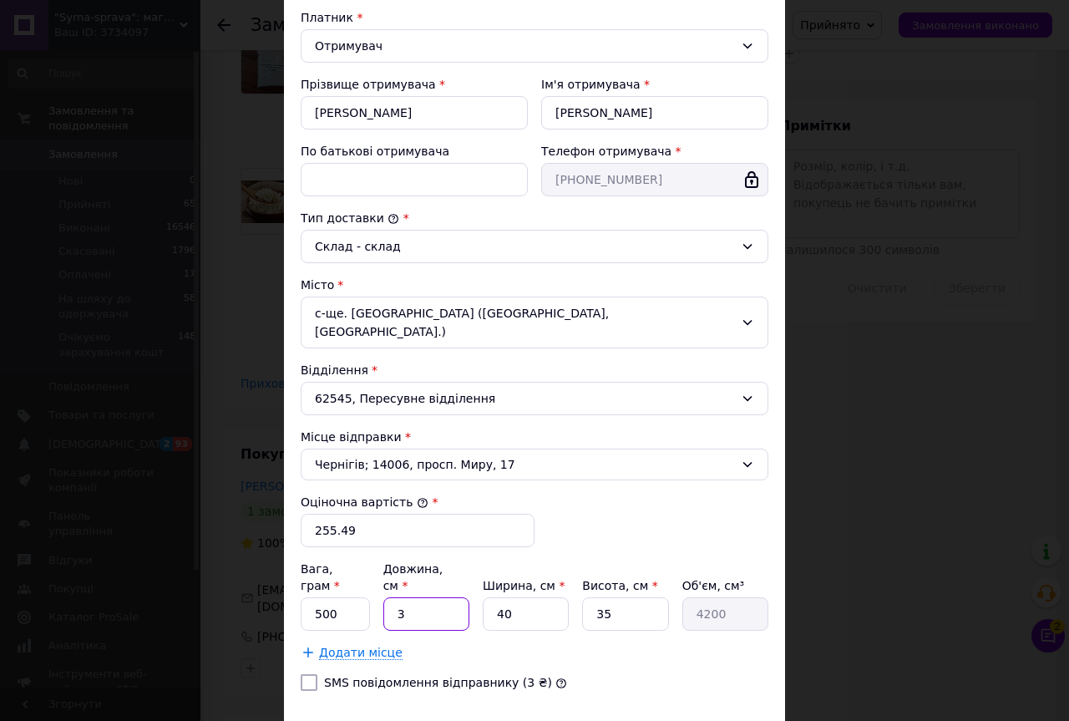
type input "42000"
type input "30"
click at [508, 597] on input "40" at bounding box center [526, 613] width 86 height 33
type input "4"
type input "4200"
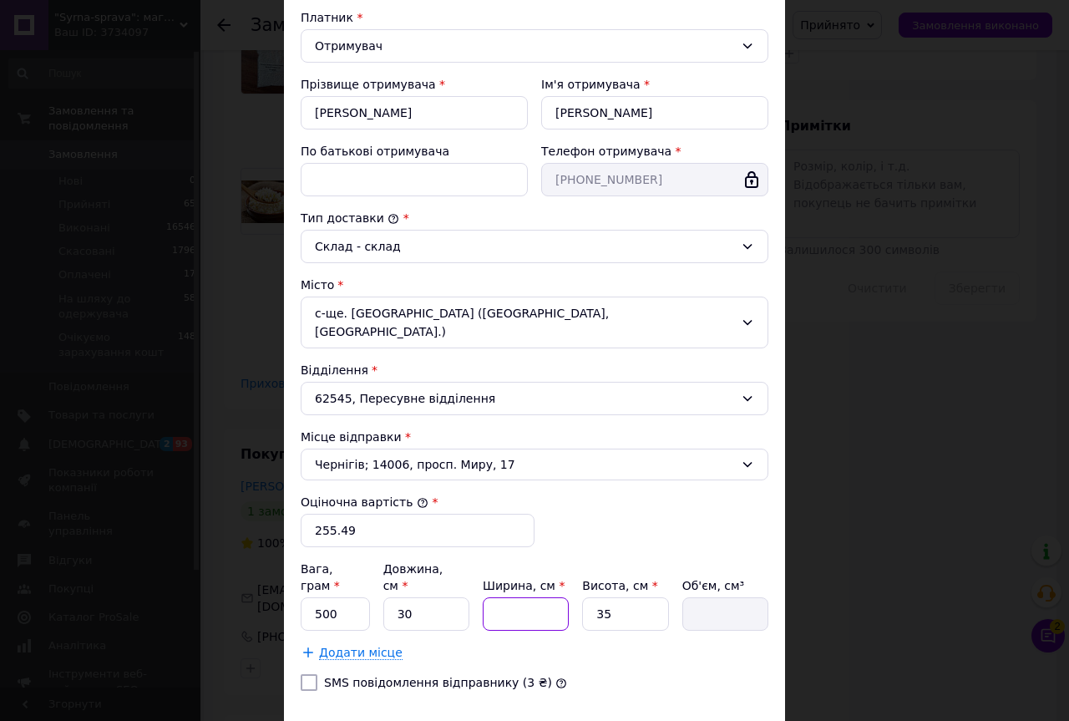
type input "2"
type input "2100"
type input "20"
type input "21000"
type input "20"
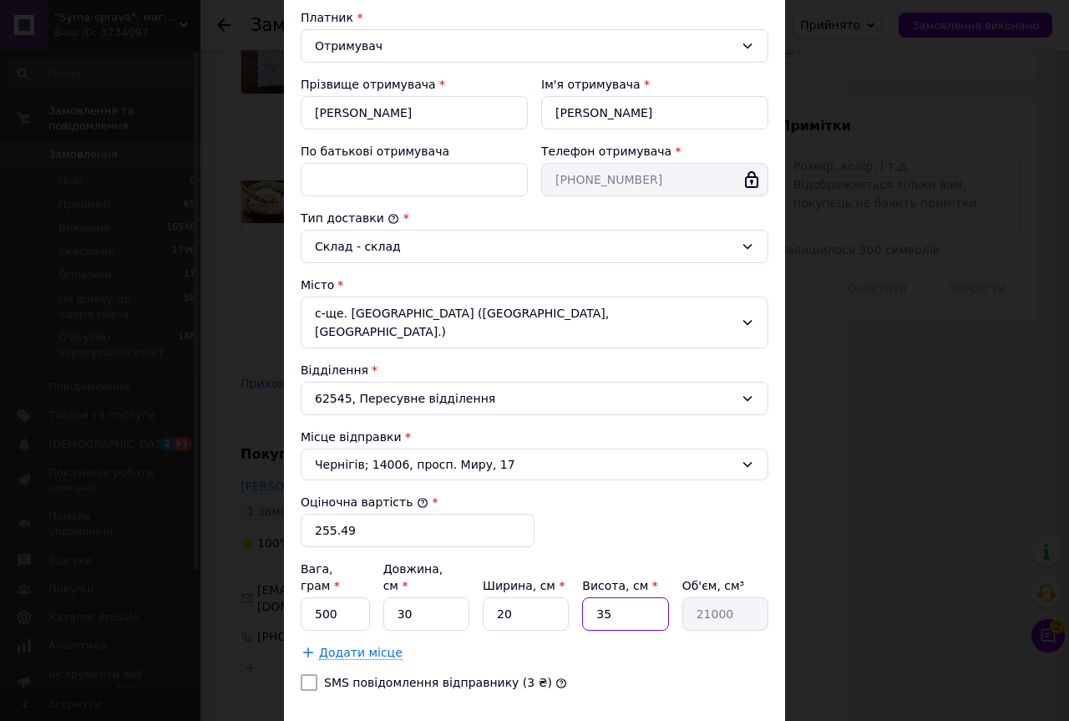
click at [624, 597] on input "35" at bounding box center [625, 613] width 86 height 33
type input "3"
type input "1800"
type input "1"
type input "600"
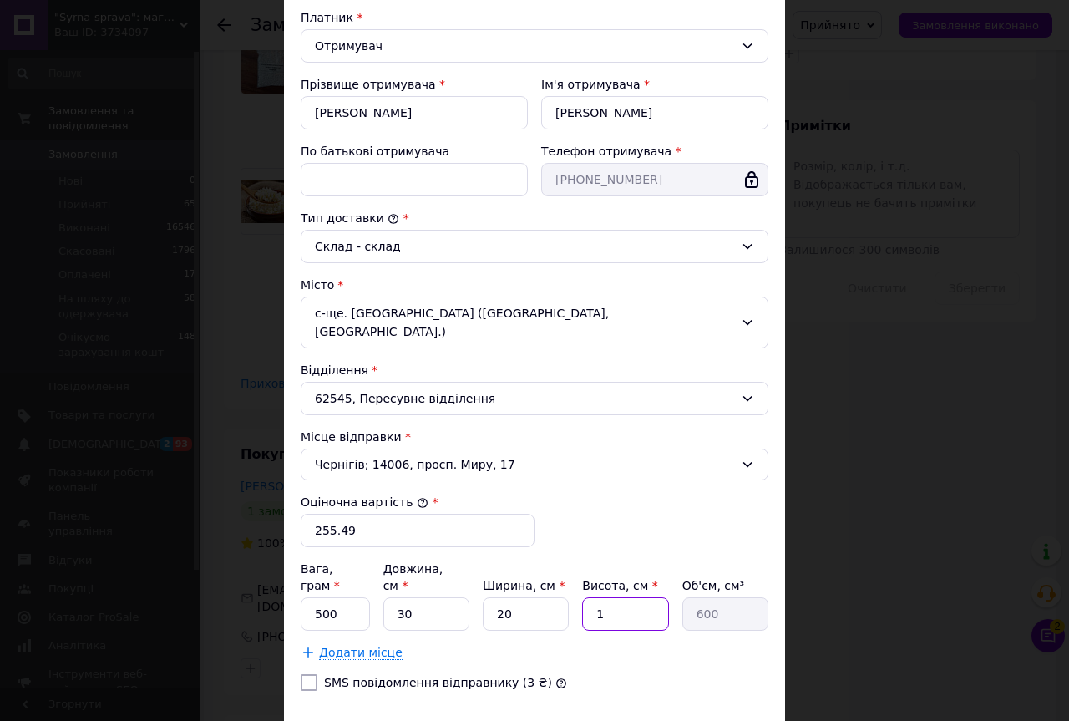
type input "10"
type input "6000"
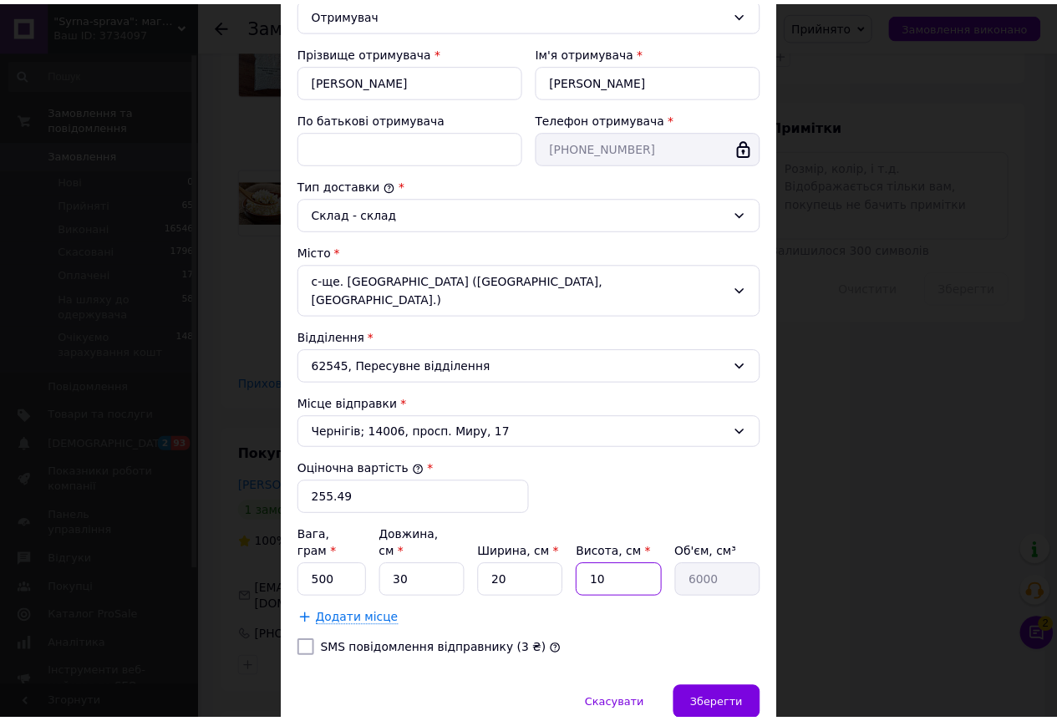
scroll to position [324, 0]
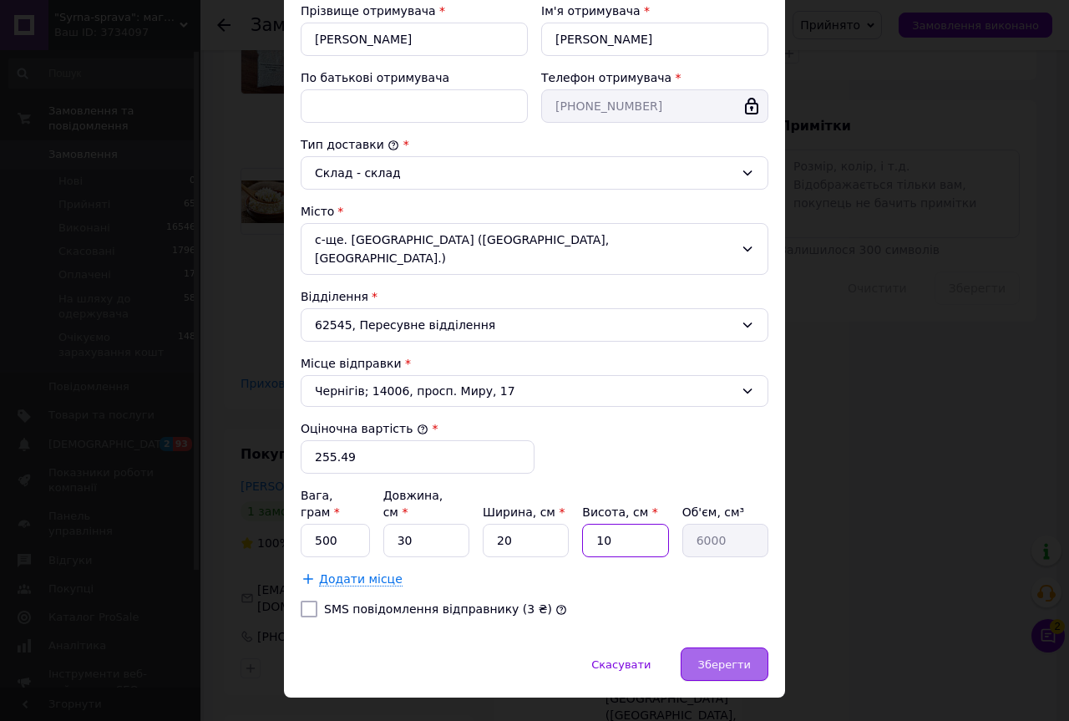
type input "10"
click at [727, 658] on span "Зберегти" at bounding box center [724, 664] width 53 height 13
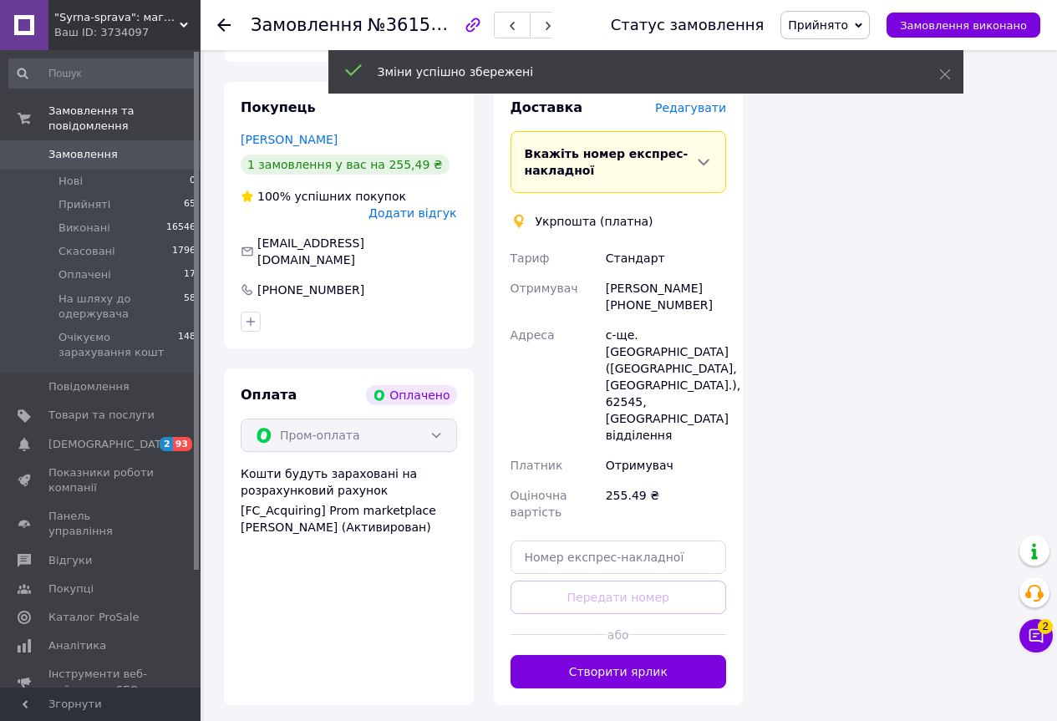
scroll to position [1420, 0]
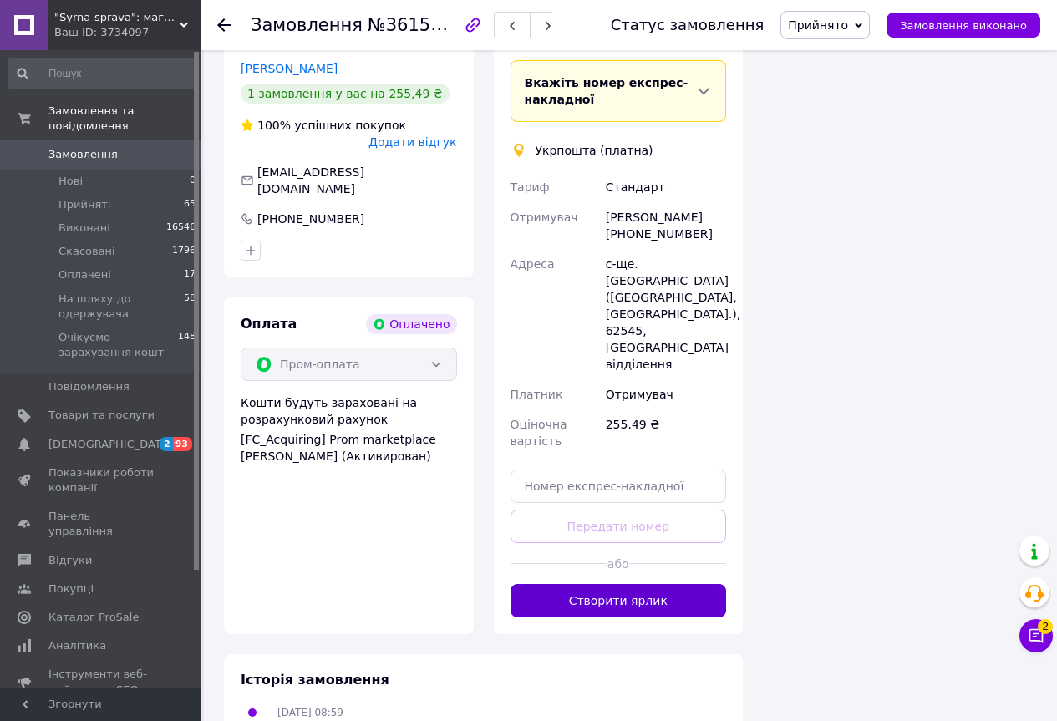
click at [685, 584] on button "Створити ярлик" at bounding box center [618, 600] width 216 height 33
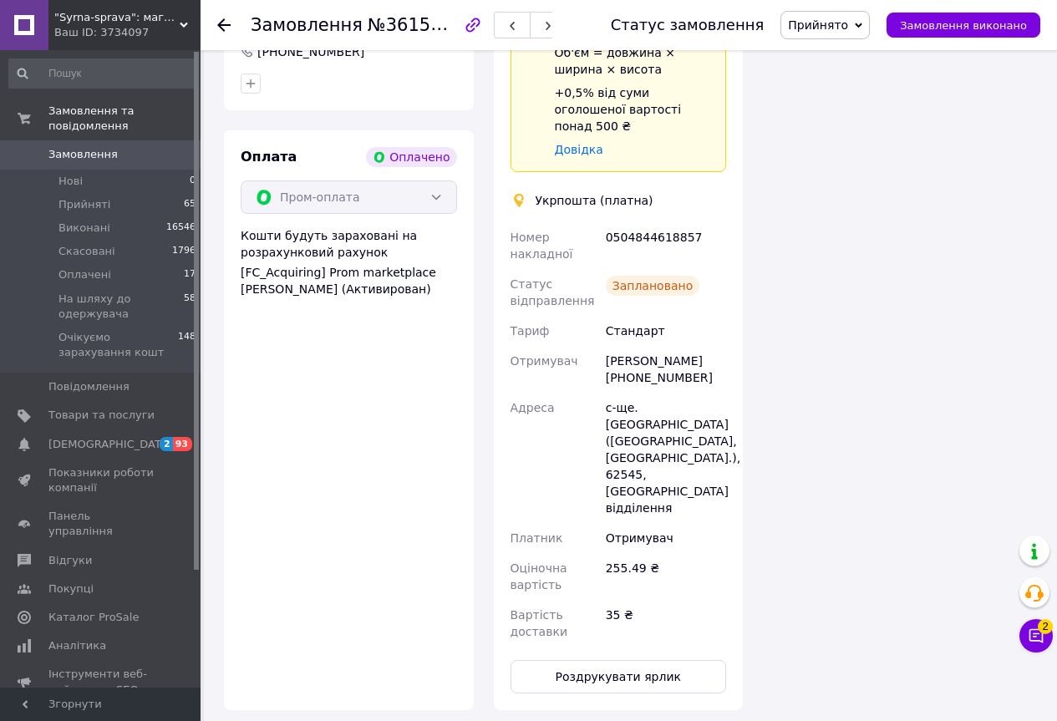
scroll to position [1671, 0]
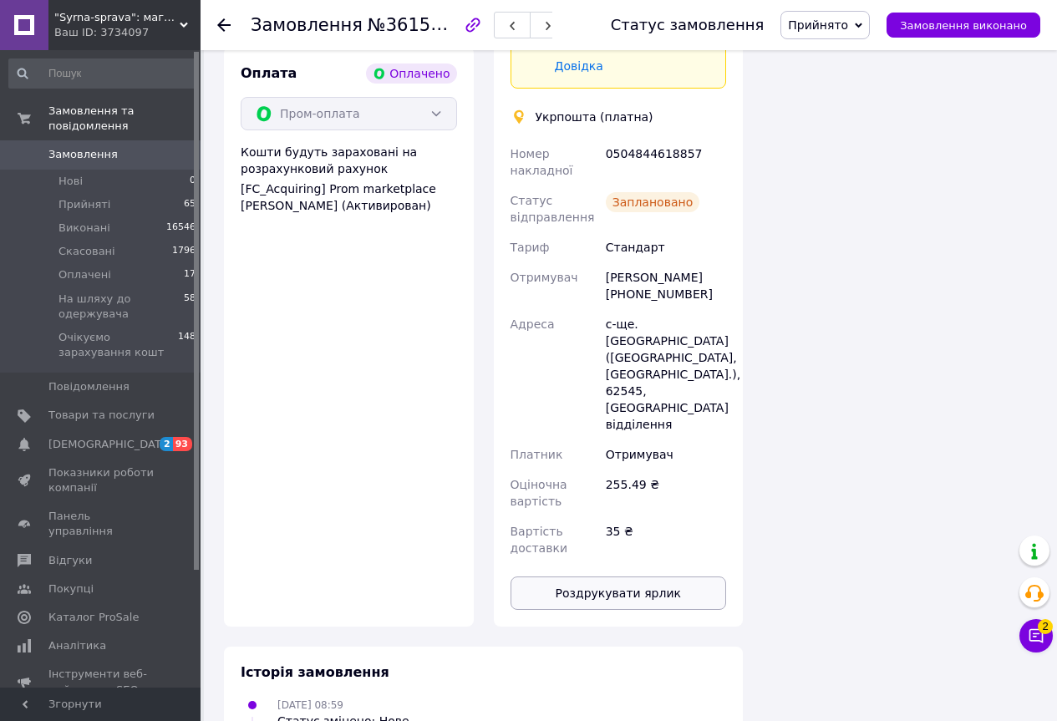
click at [664, 576] on button "Роздрукувати ярлик" at bounding box center [618, 592] width 216 height 33
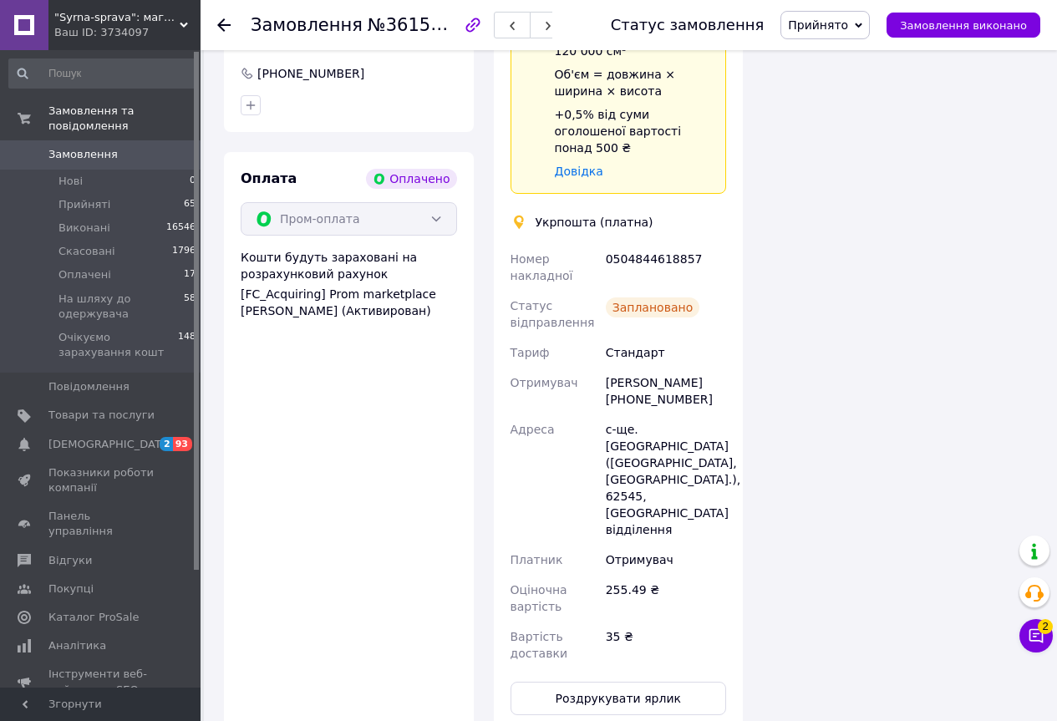
scroll to position [1504, 0]
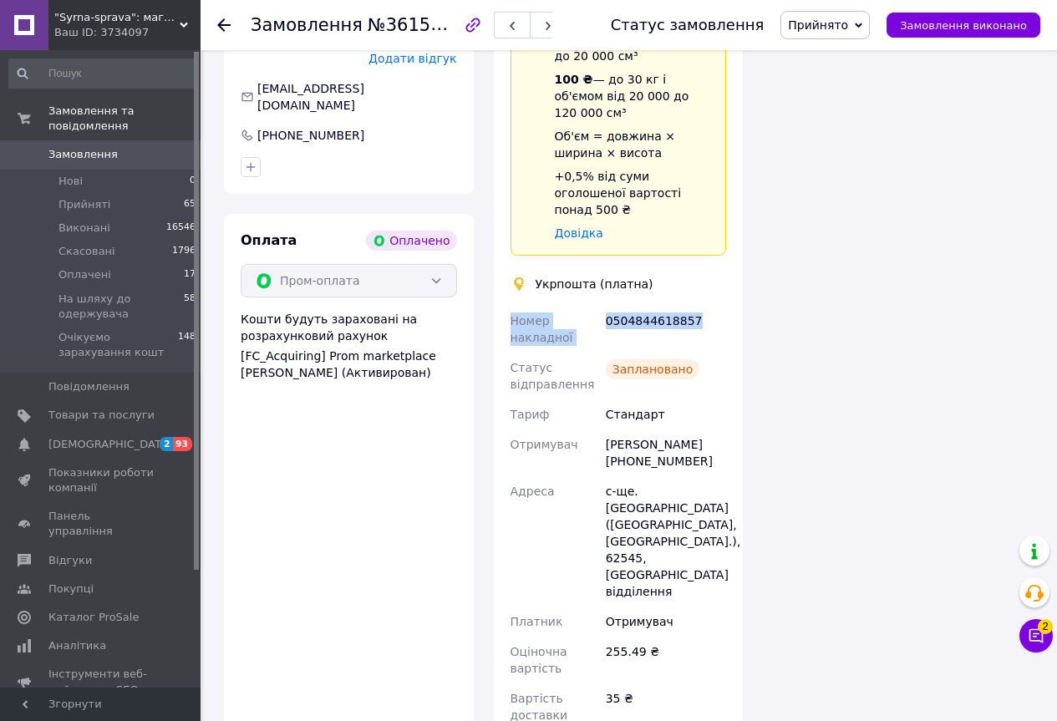
drag, startPoint x: 508, startPoint y: 233, endPoint x: 727, endPoint y: 234, distance: 218.9
click at [727, 306] on div "Номер накладної 0504844618857 Статус відправлення Заплановано Тариф Стандарт От…" at bounding box center [618, 518] width 223 height 424
copy div "Номер накладної 0504844618857"
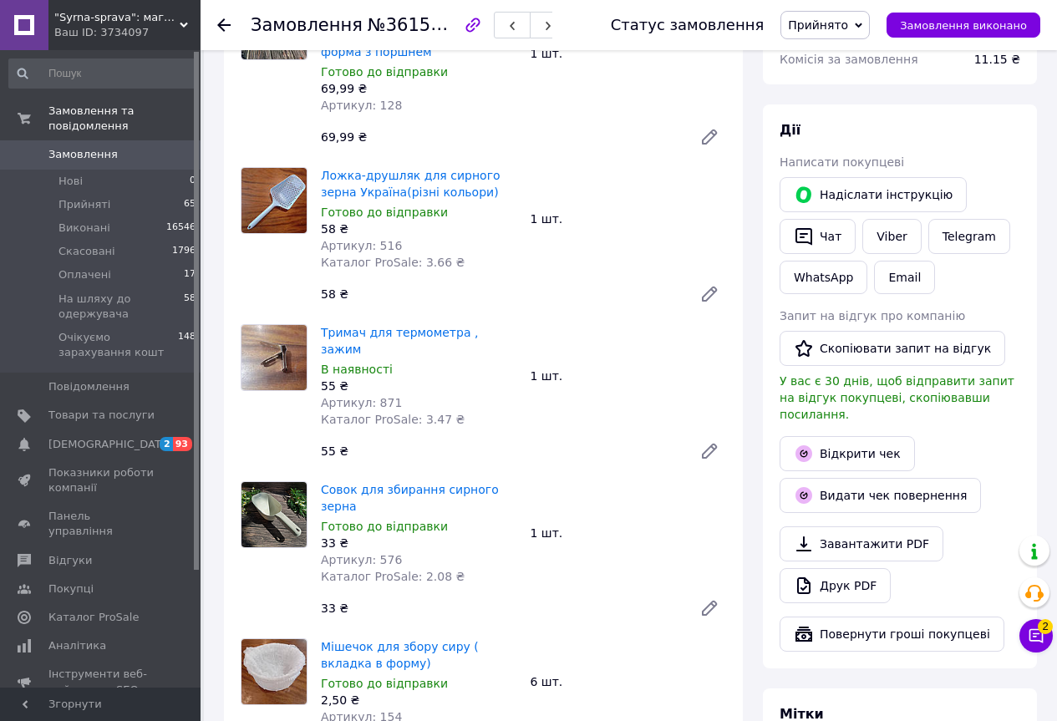
scroll to position [251, 0]
drag, startPoint x: 895, startPoint y: 232, endPoint x: 904, endPoint y: 233, distance: 8.4
click at [904, 233] on link "Viber" at bounding box center [891, 237] width 58 height 35
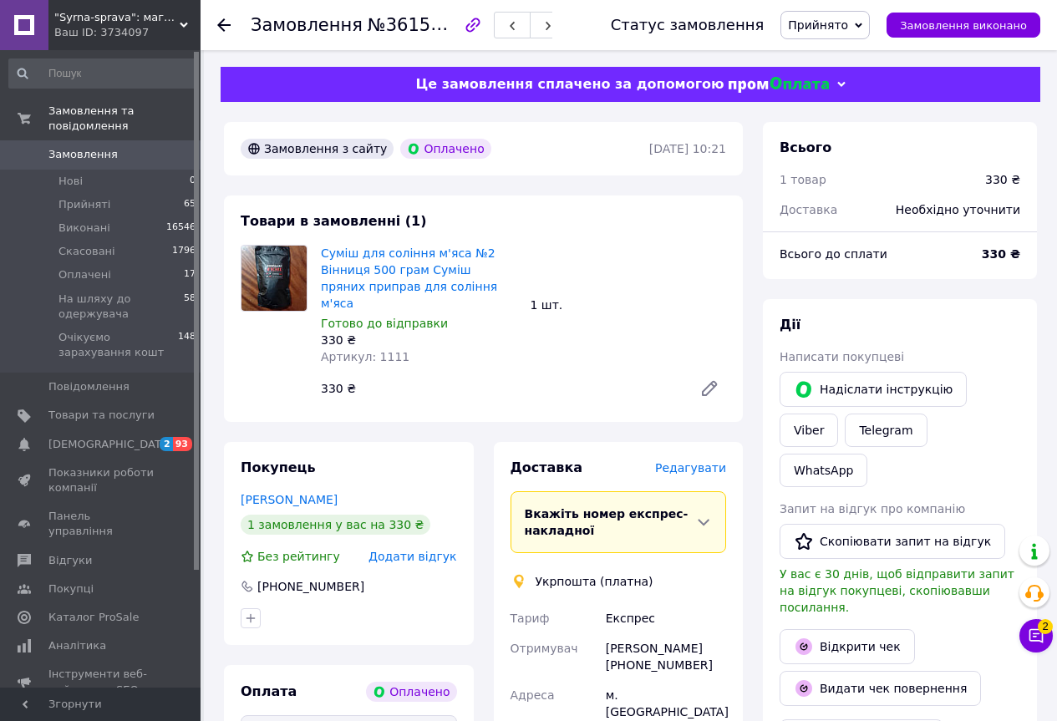
click at [708, 461] on span "Редагувати" at bounding box center [690, 467] width 71 height 13
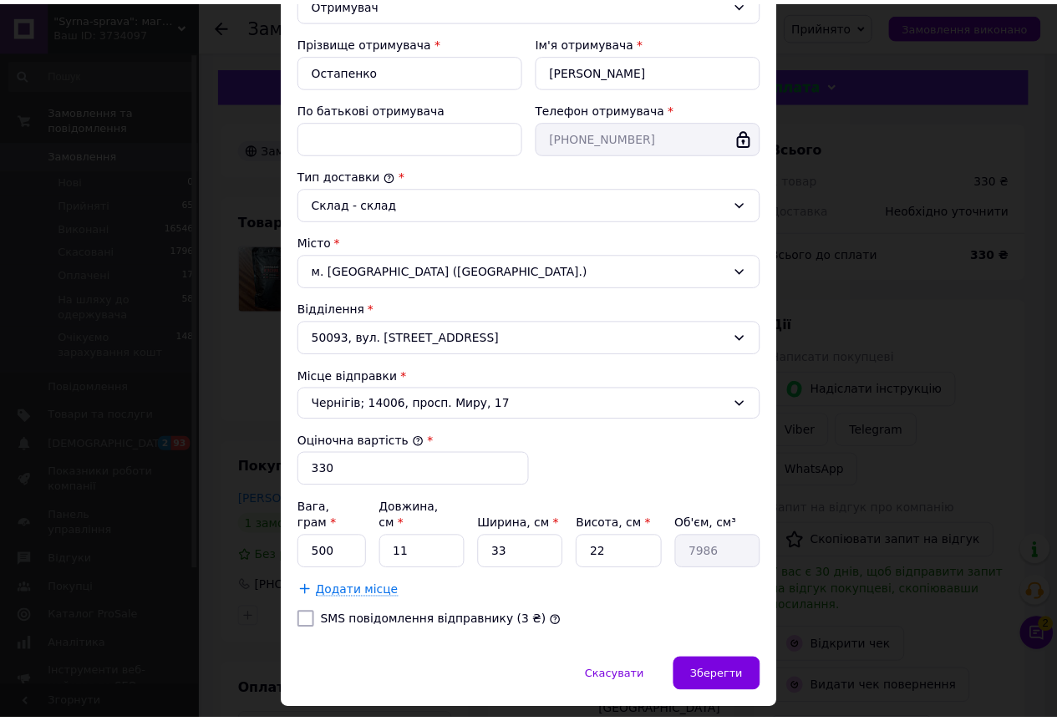
scroll to position [324, 0]
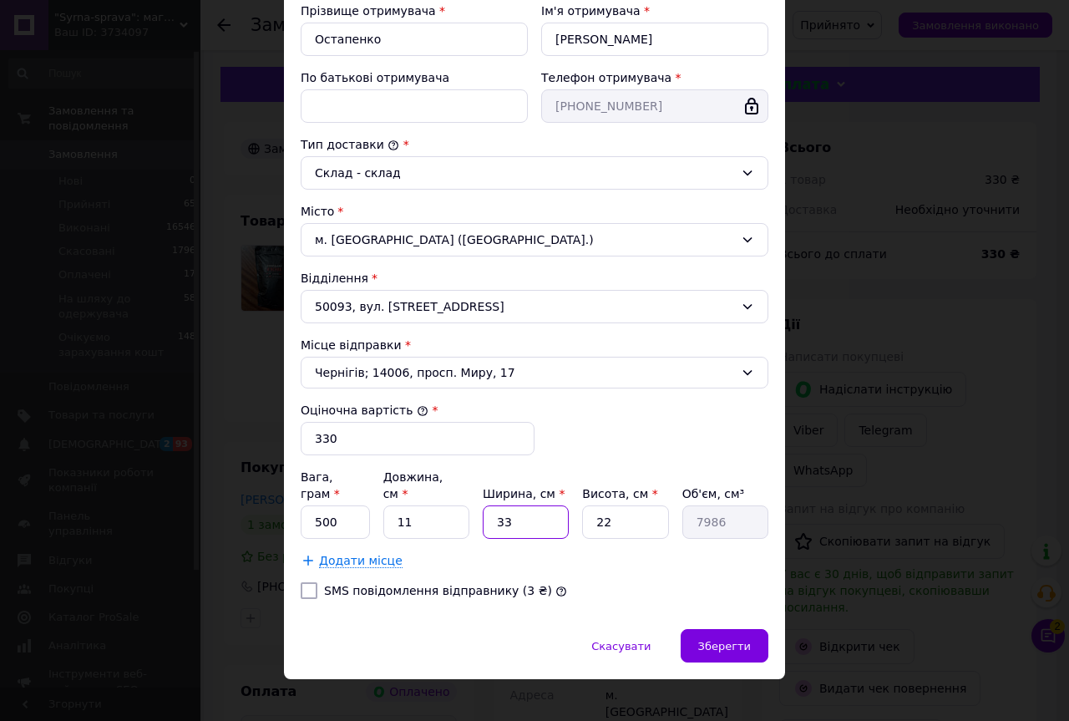
click at [522, 505] on input "33" at bounding box center [526, 521] width 86 height 33
type input "3"
type input "726"
type input "1"
type input "242"
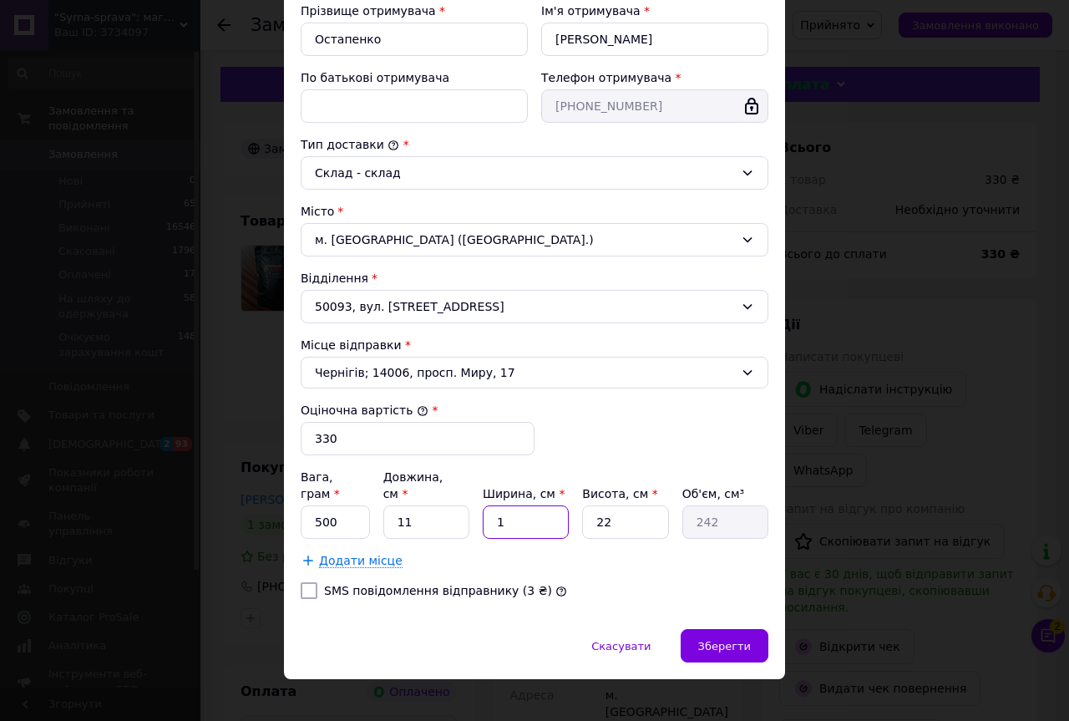
type input "15"
type input "3630"
type input "15"
click at [635, 505] on input "22" at bounding box center [625, 521] width 86 height 33
type input "2"
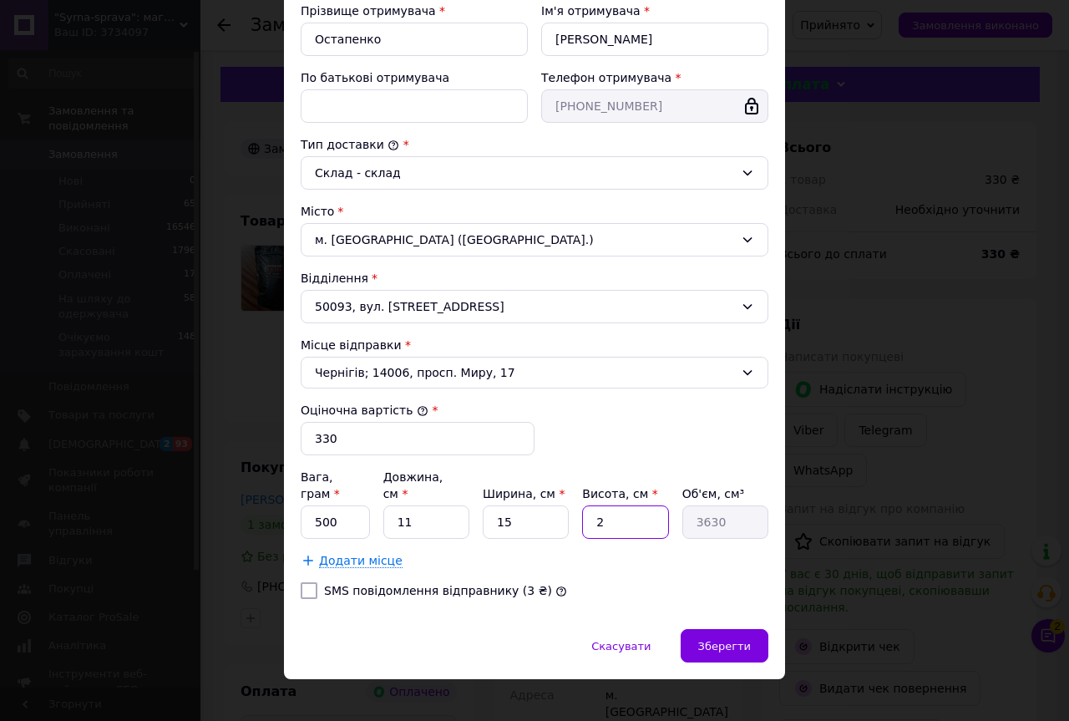
type input "330"
type input "6"
type input "990"
type input "6"
click at [716, 640] on span "Зберегти" at bounding box center [724, 646] width 53 height 13
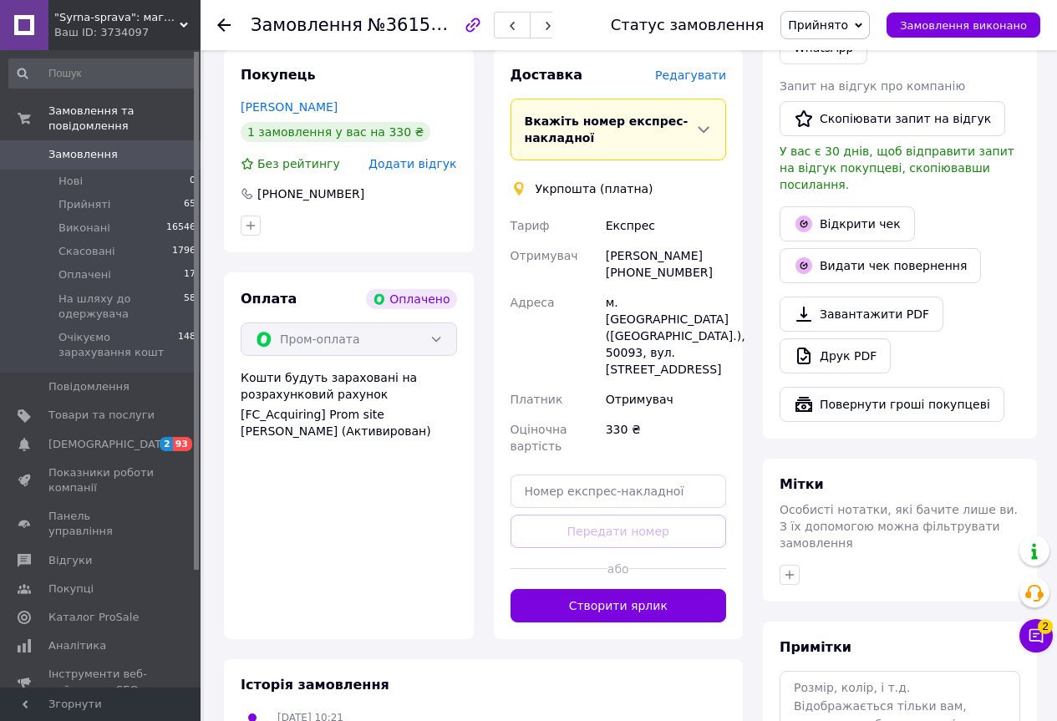
scroll to position [418, 0]
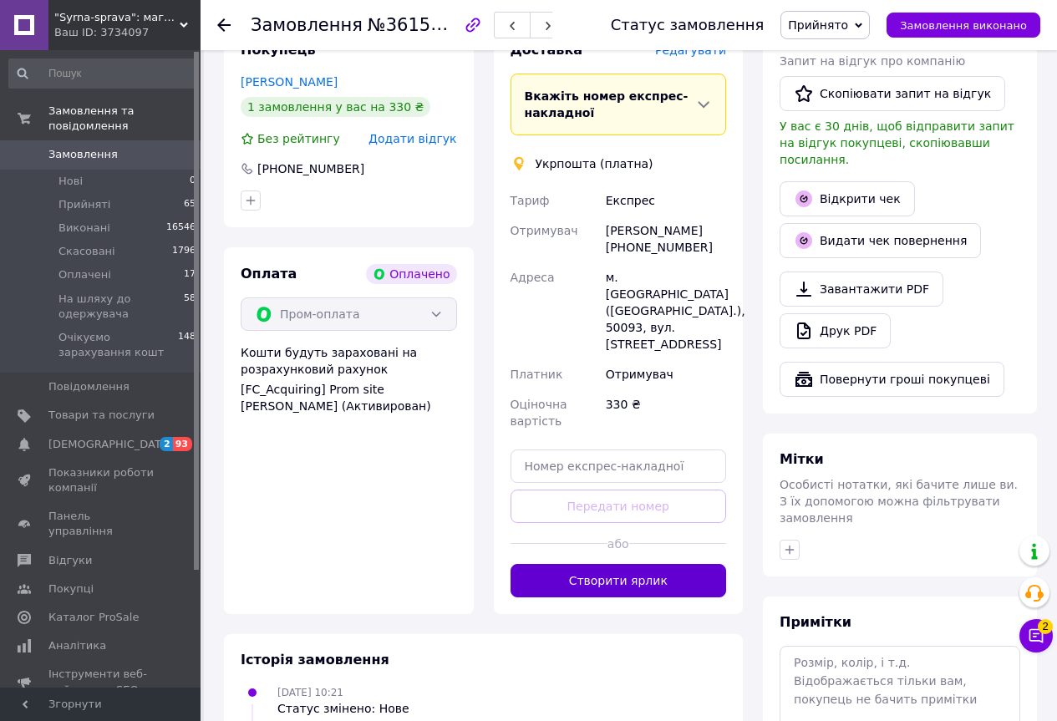
click at [697, 564] on button "Створити ярлик" at bounding box center [618, 580] width 216 height 33
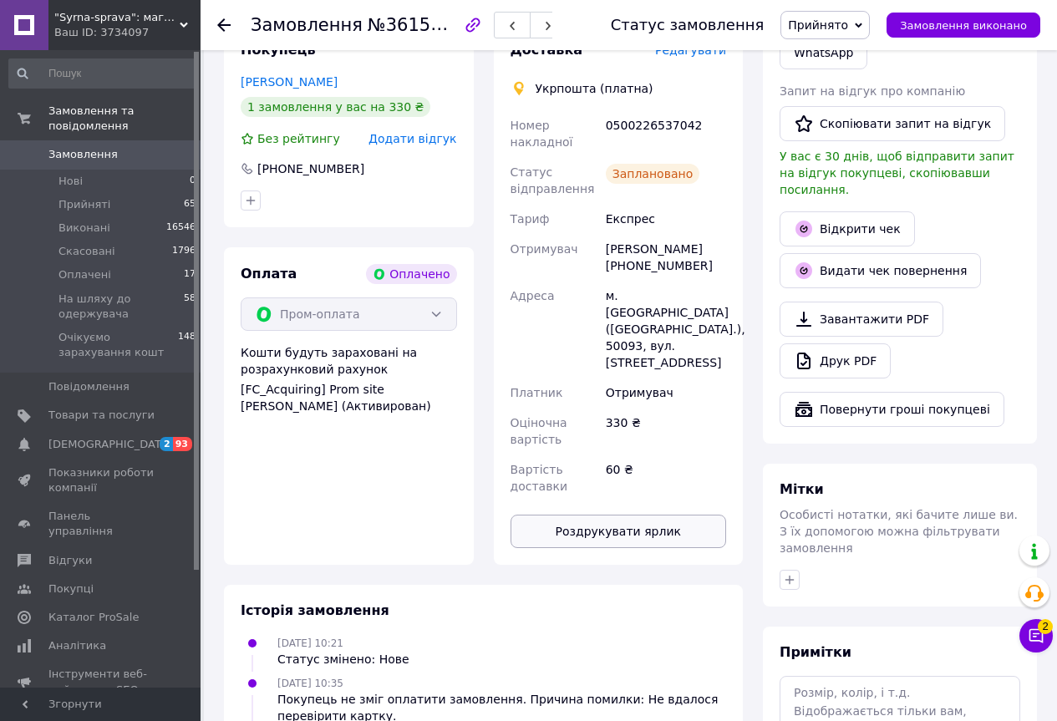
click at [652, 515] on button "Роздрукувати ярлик" at bounding box center [618, 531] width 216 height 33
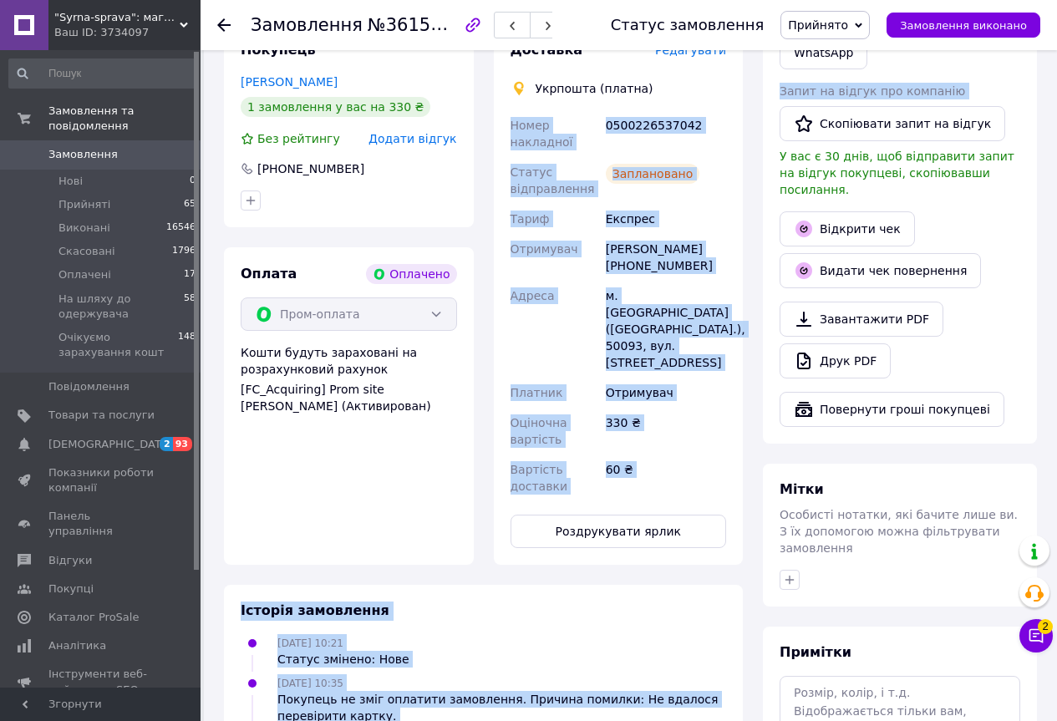
drag, startPoint x: 509, startPoint y: 104, endPoint x: 733, endPoint y: 104, distance: 224.7
click at [754, 104] on div "Замовлення з сайту Оплачено 12.09.2025 | 10:21 Товари в замовленні (1) Суміш дл…" at bounding box center [630, 364] width 833 height 1321
click at [742, 114] on div "Доставка Редагувати Укрпошта (платна) Номер накладної 0500226537042 Статус відп…" at bounding box center [619, 294] width 250 height 540
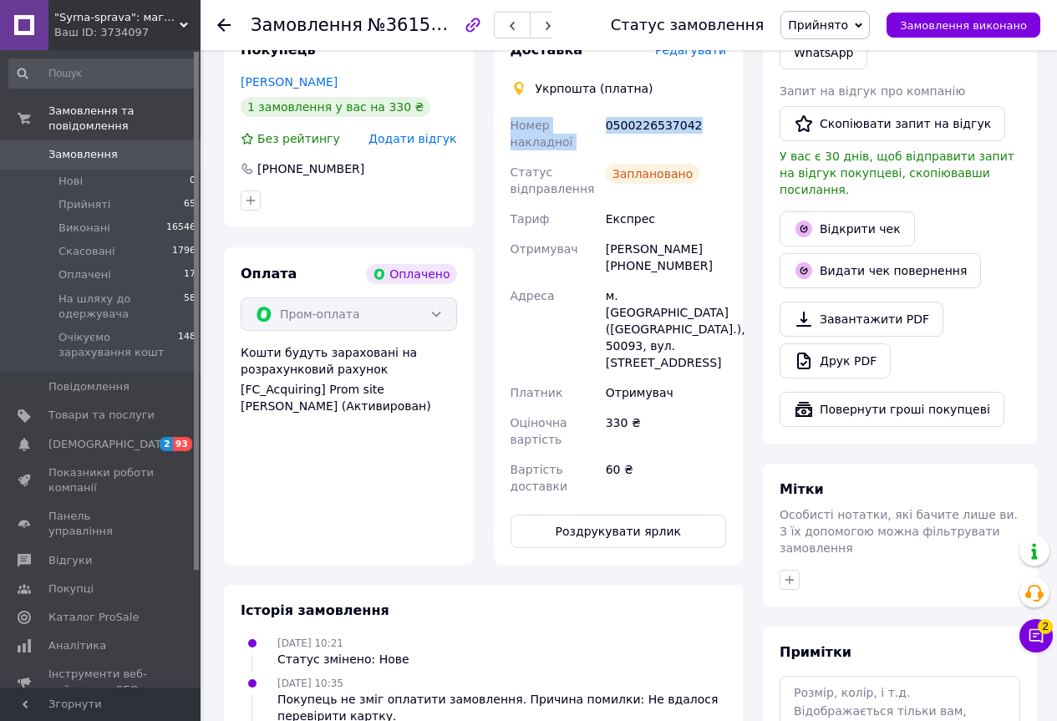
drag, startPoint x: 706, startPoint y: 107, endPoint x: 505, endPoint y: 104, distance: 200.5
click at [505, 104] on div "Доставка Редагувати Укрпошта (платна) Номер накладної 0500226537042 Статус відп…" at bounding box center [619, 294] width 250 height 540
copy div "Номер накладної 0500226537042"
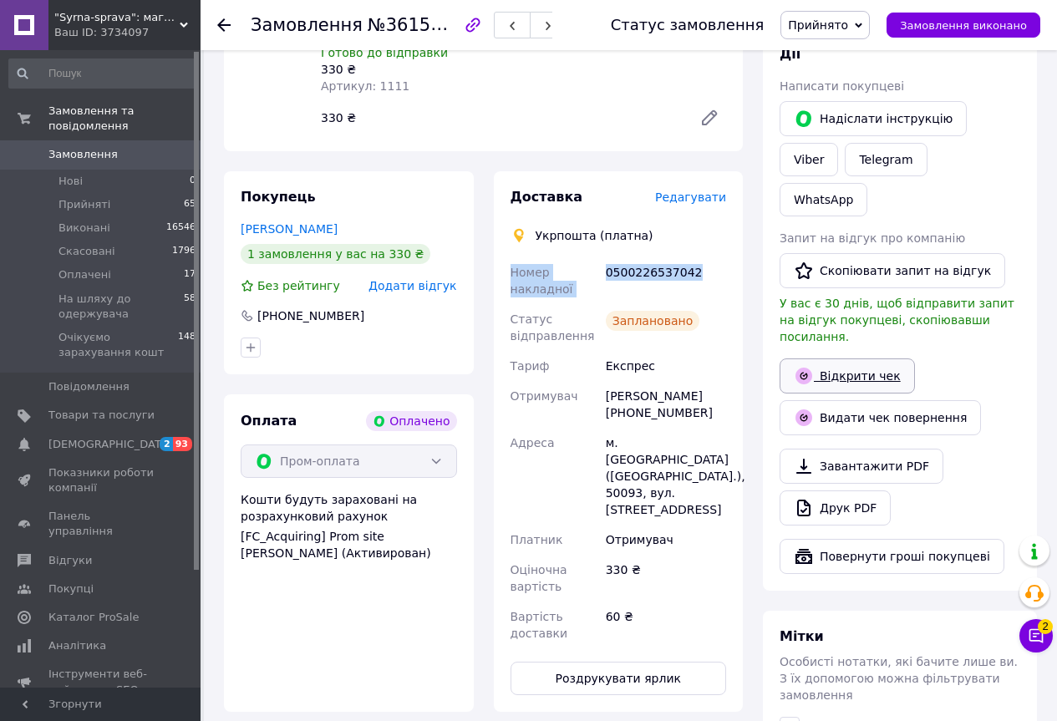
scroll to position [167, 0]
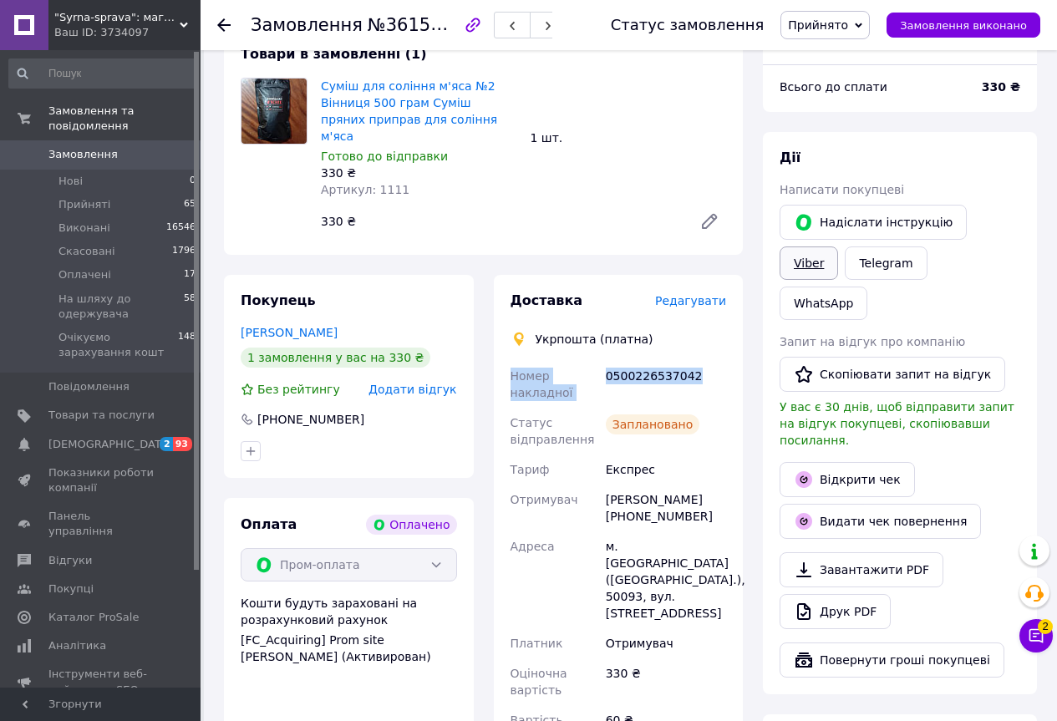
click at [838, 246] on link "Viber" at bounding box center [808, 262] width 58 height 33
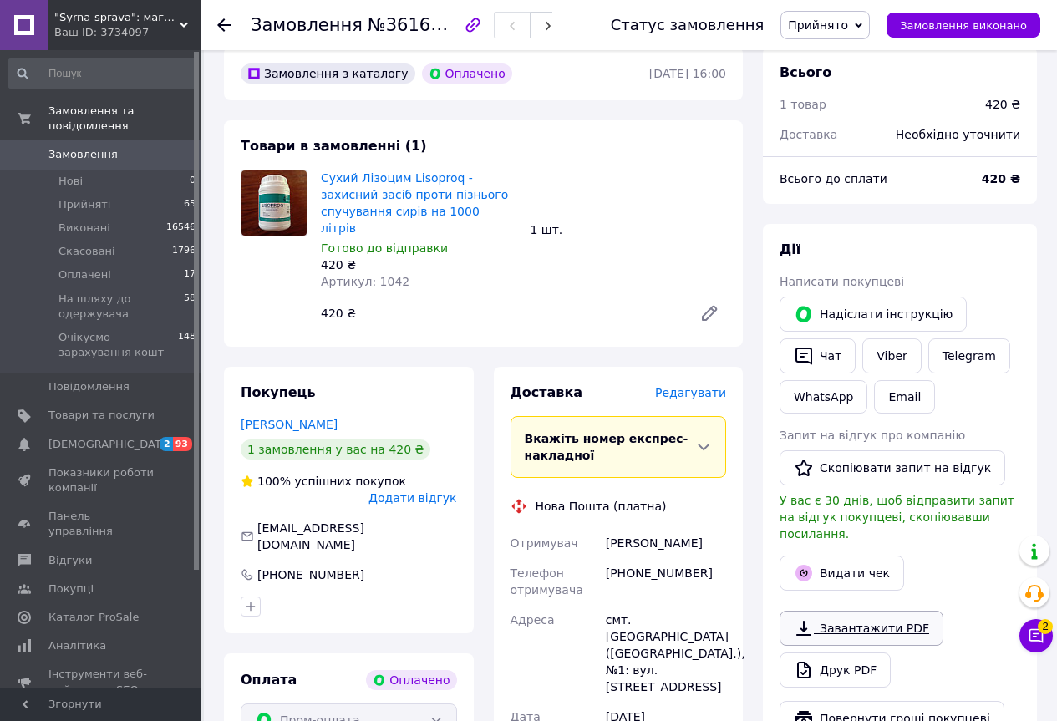
scroll to position [84, 0]
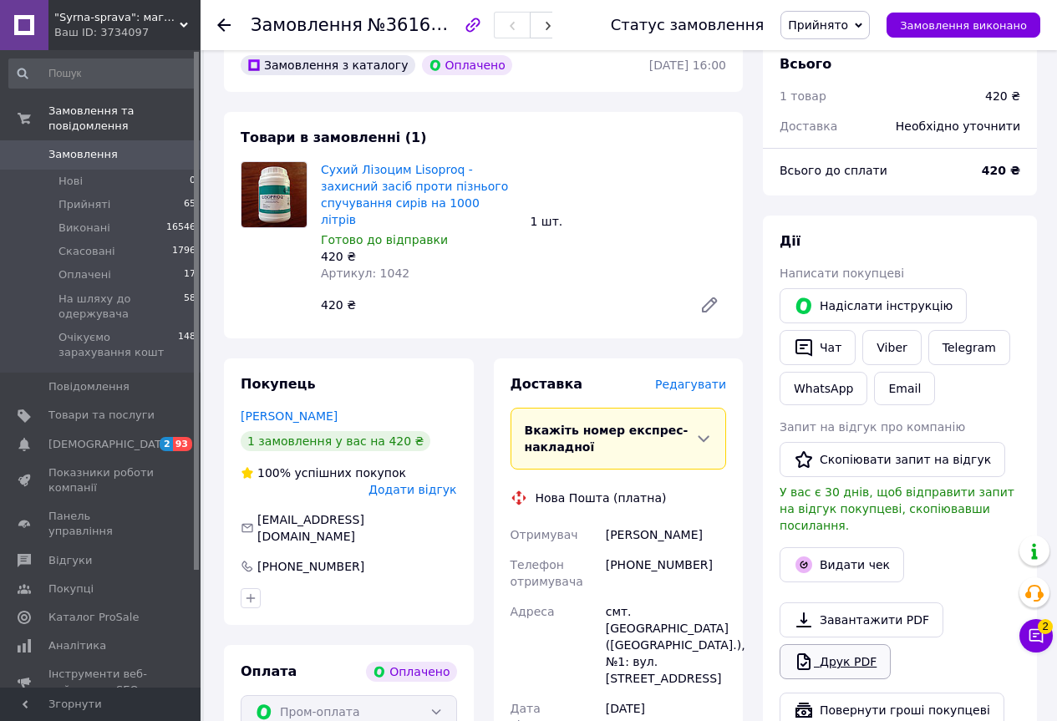
click at [861, 644] on link "Друк PDF" at bounding box center [834, 661] width 111 height 35
click at [860, 547] on button "Видати чек" at bounding box center [841, 564] width 124 height 35
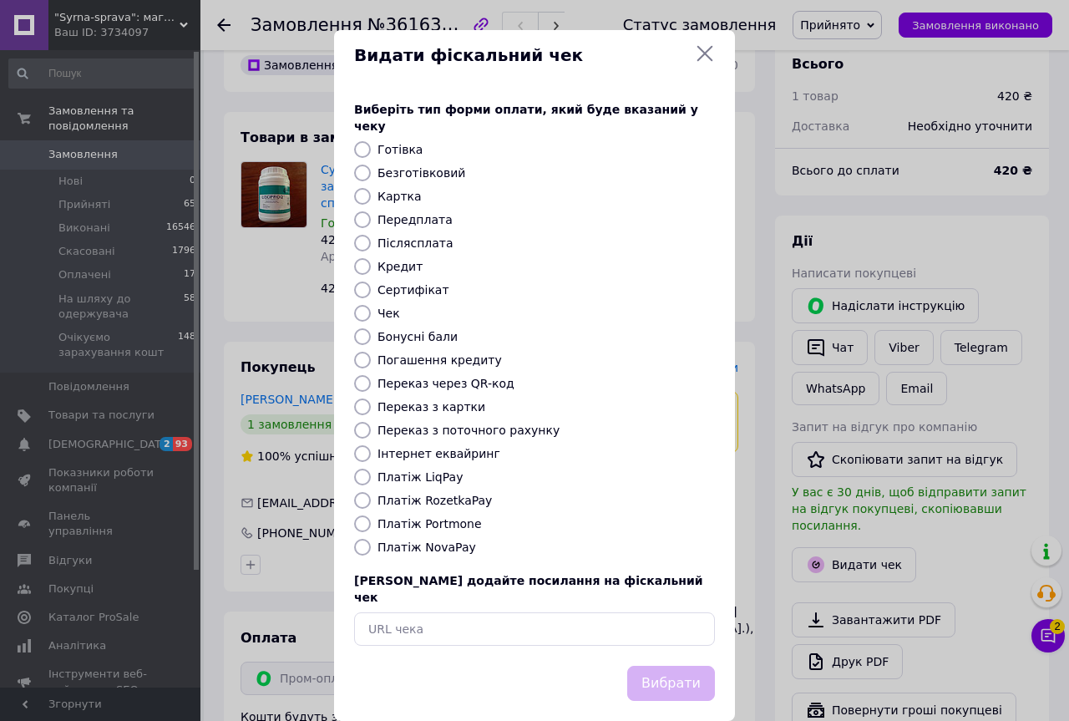
click at [408, 166] on label "Безготівковий" at bounding box center [422, 172] width 88 height 13
click at [371, 165] on input "Безготівковий" at bounding box center [362, 173] width 17 height 17
radio input "true"
click at [681, 666] on button "Вибрати" at bounding box center [671, 684] width 88 height 36
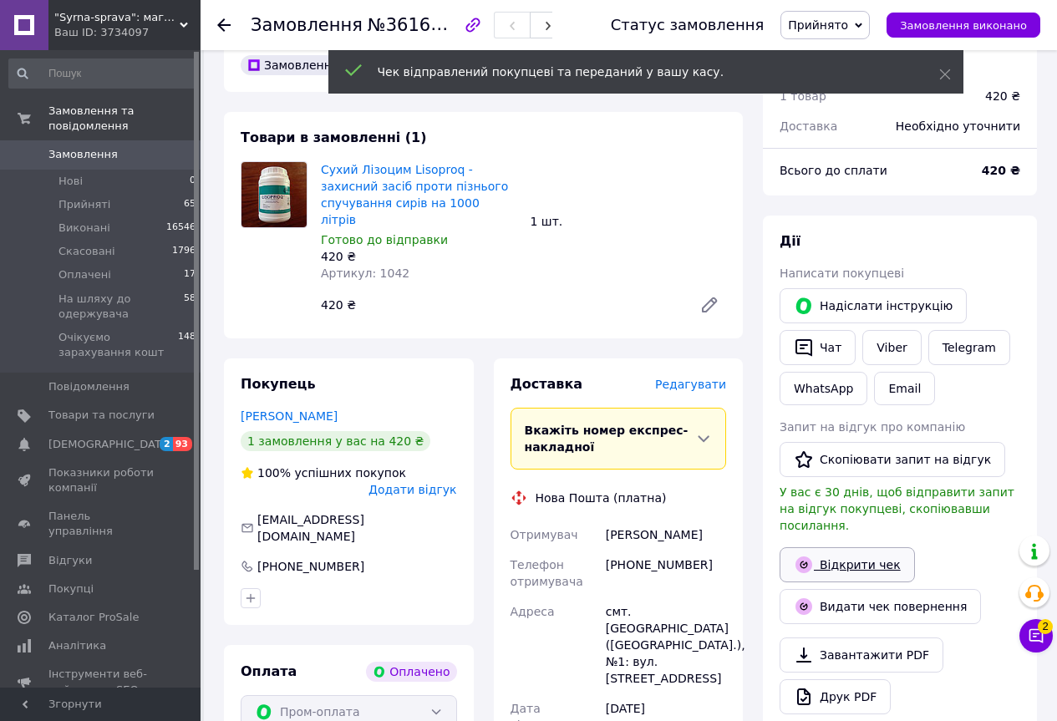
click at [836, 552] on link "Відкрити чек" at bounding box center [846, 564] width 135 height 35
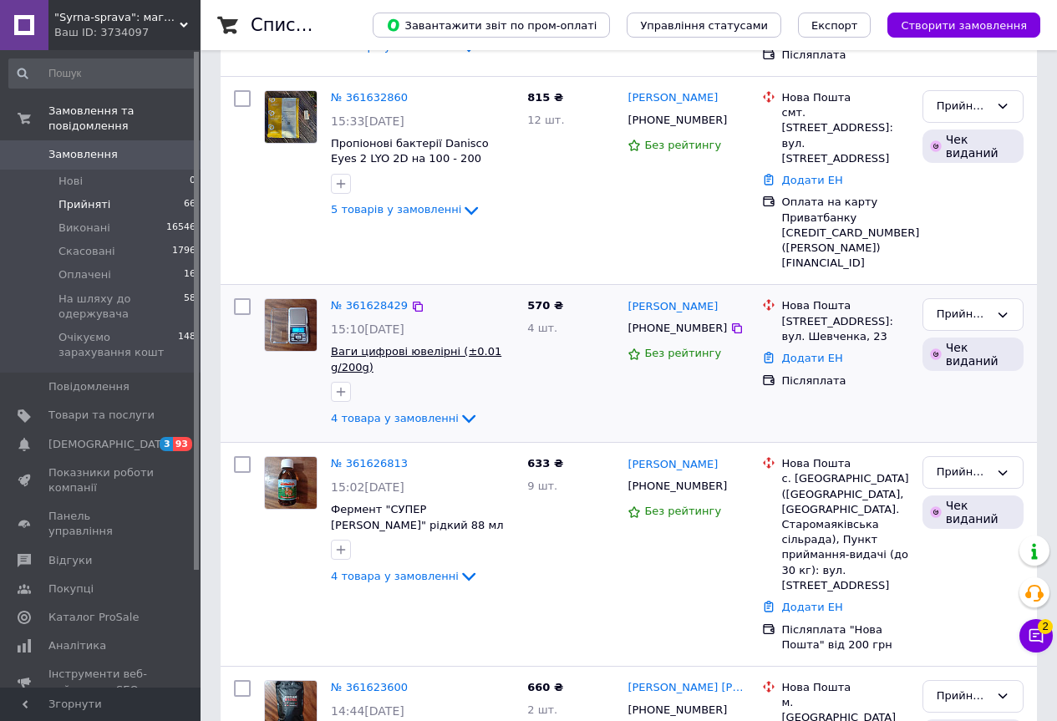
scroll to position [585, 0]
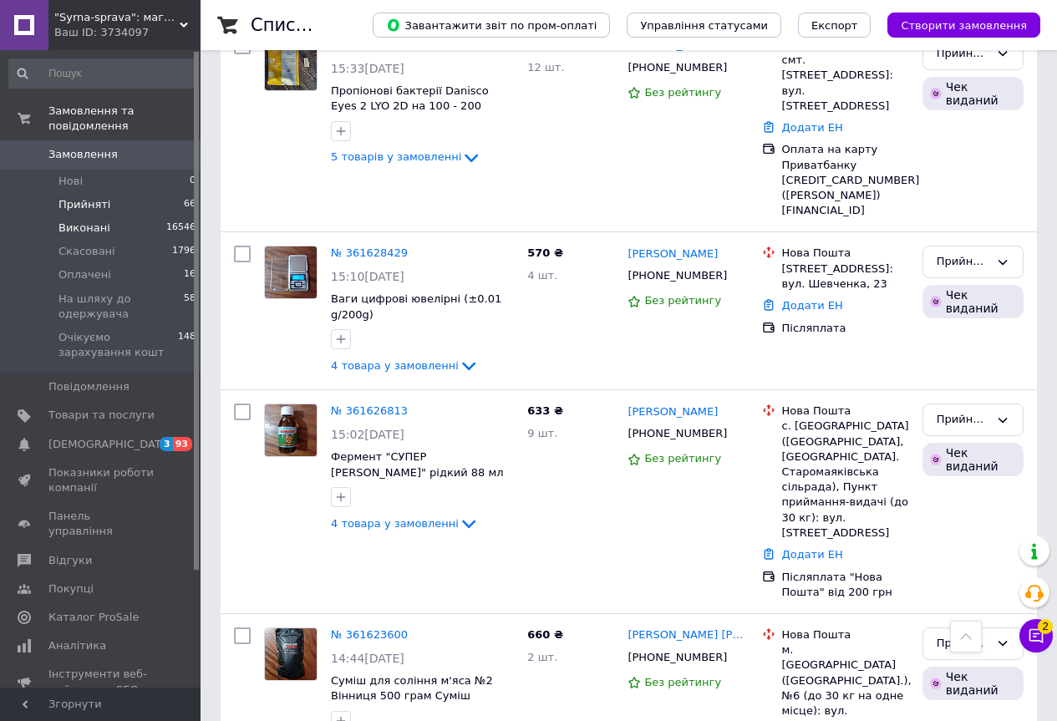
click at [72, 140] on link "Замовлення 0" at bounding box center [102, 154] width 205 height 28
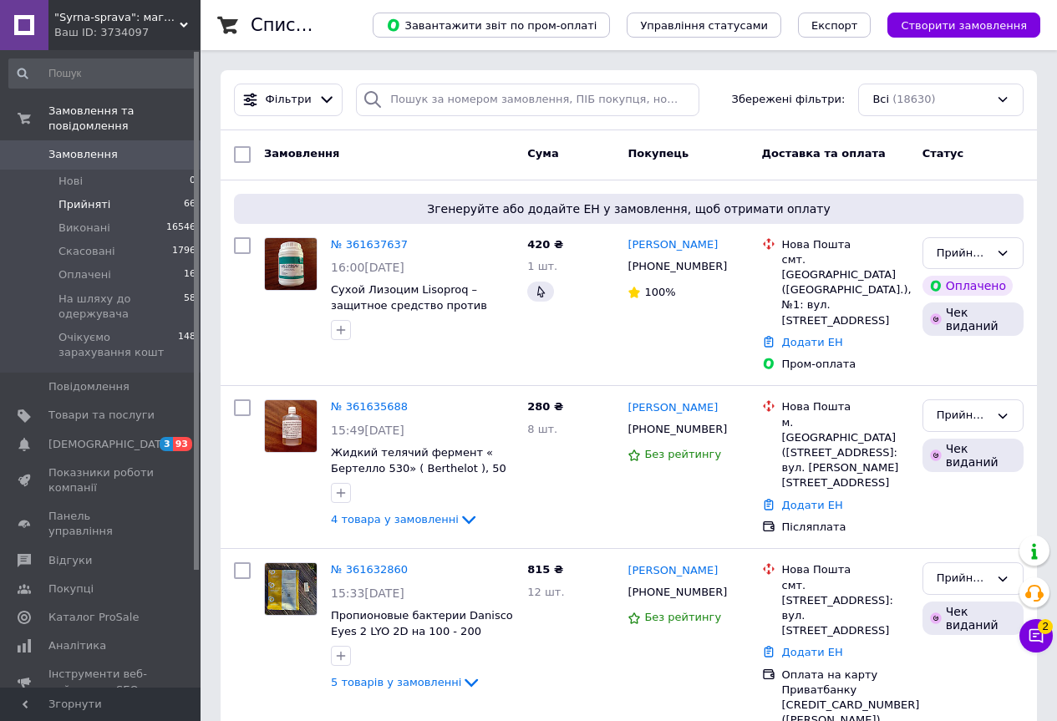
click at [79, 197] on span "Прийняті" at bounding box center [84, 204] width 52 height 15
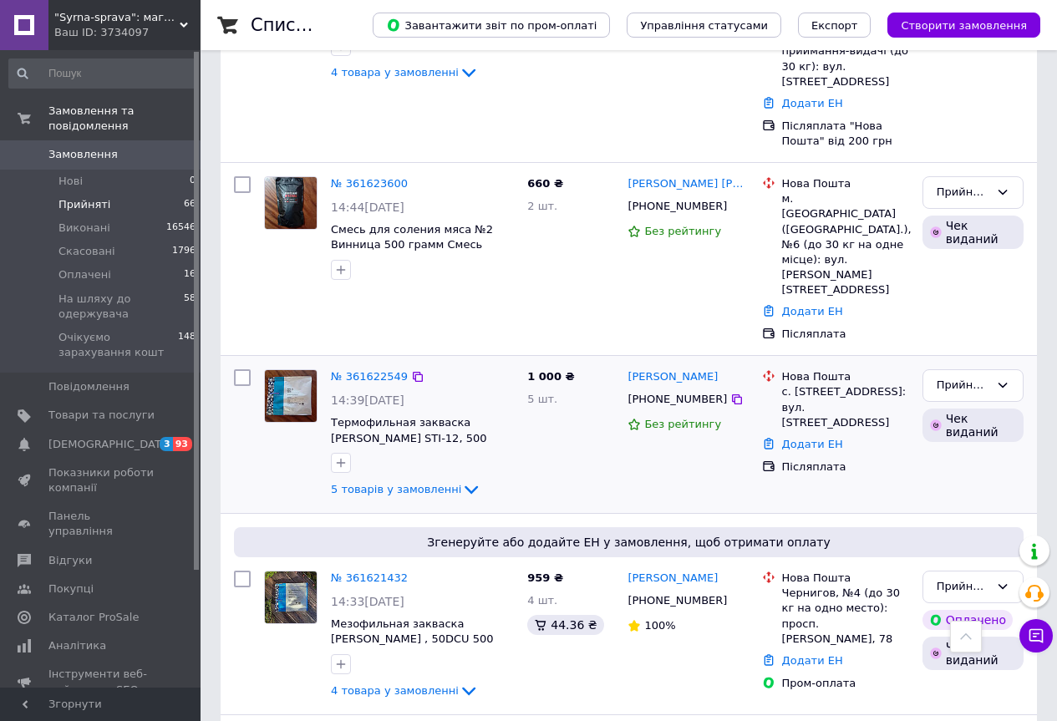
scroll to position [1021, 0]
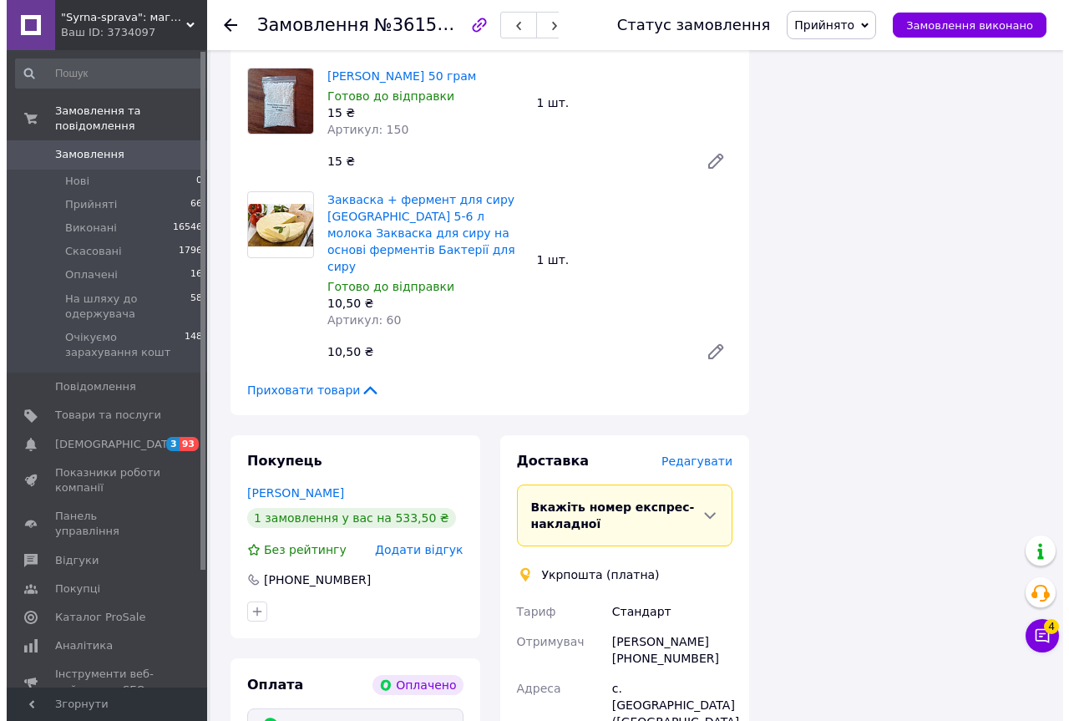
scroll to position [2255, 0]
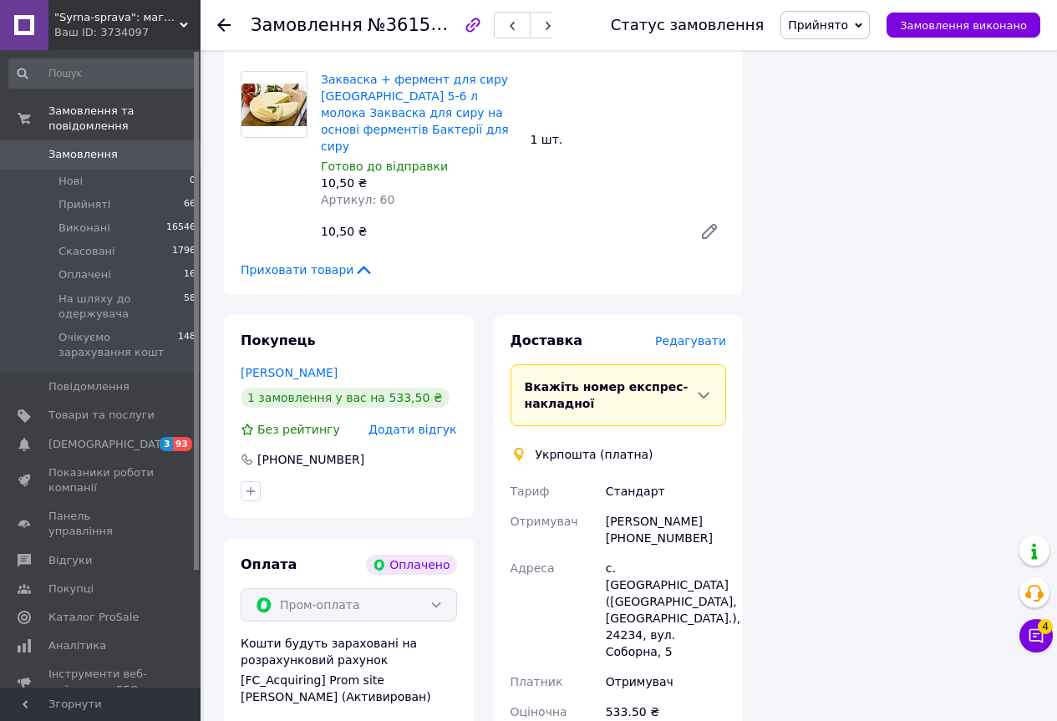
click at [683, 334] on span "Редагувати" at bounding box center [690, 340] width 71 height 13
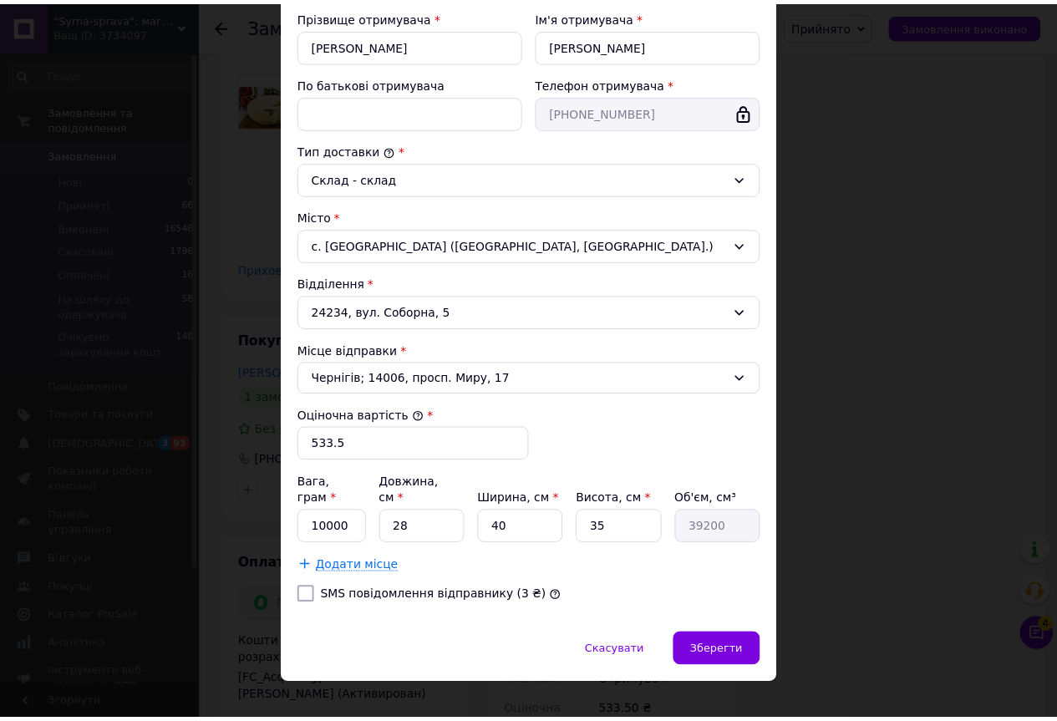
scroll to position [324, 0]
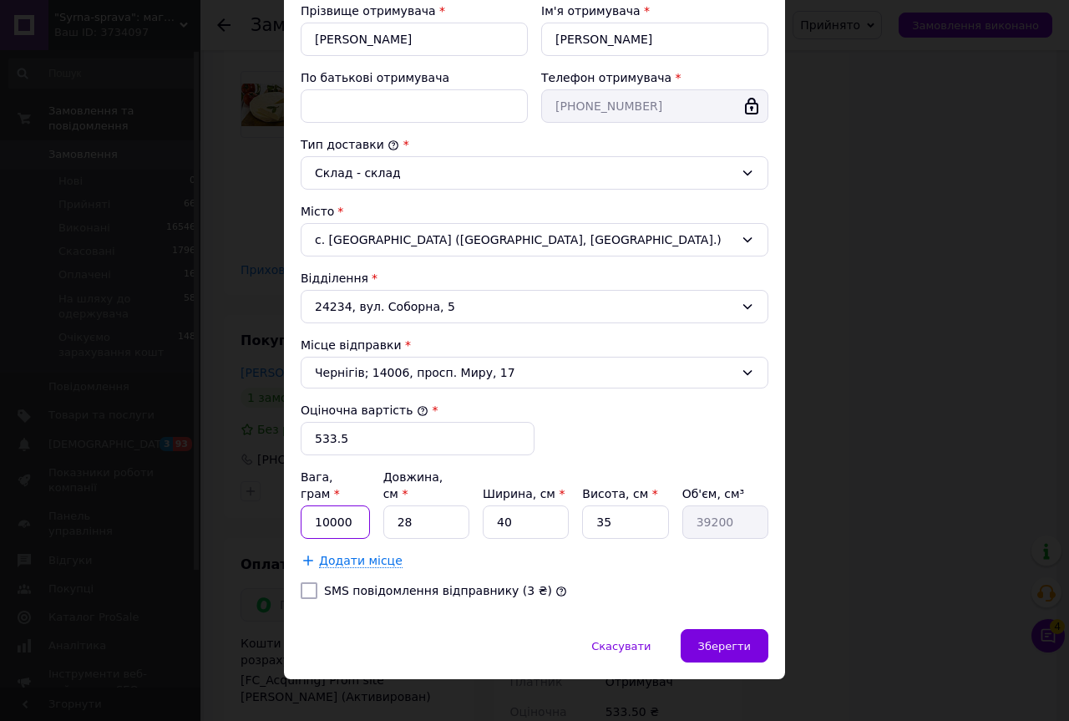
click at [350, 510] on input "10000" at bounding box center [335, 521] width 69 height 33
type input "1"
type input "500"
click at [426, 506] on input "28" at bounding box center [426, 521] width 86 height 33
click at [527, 505] on input "40" at bounding box center [526, 521] width 86 height 33
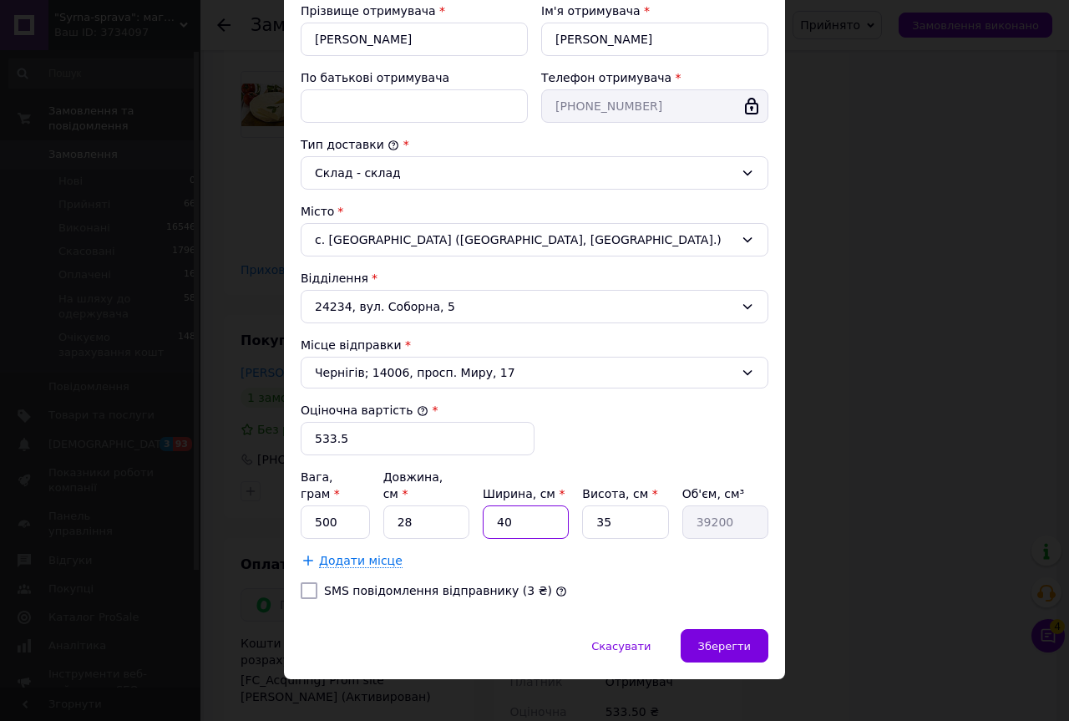
type input "4"
type input "3920"
type input "2"
type input "1960"
type input "20"
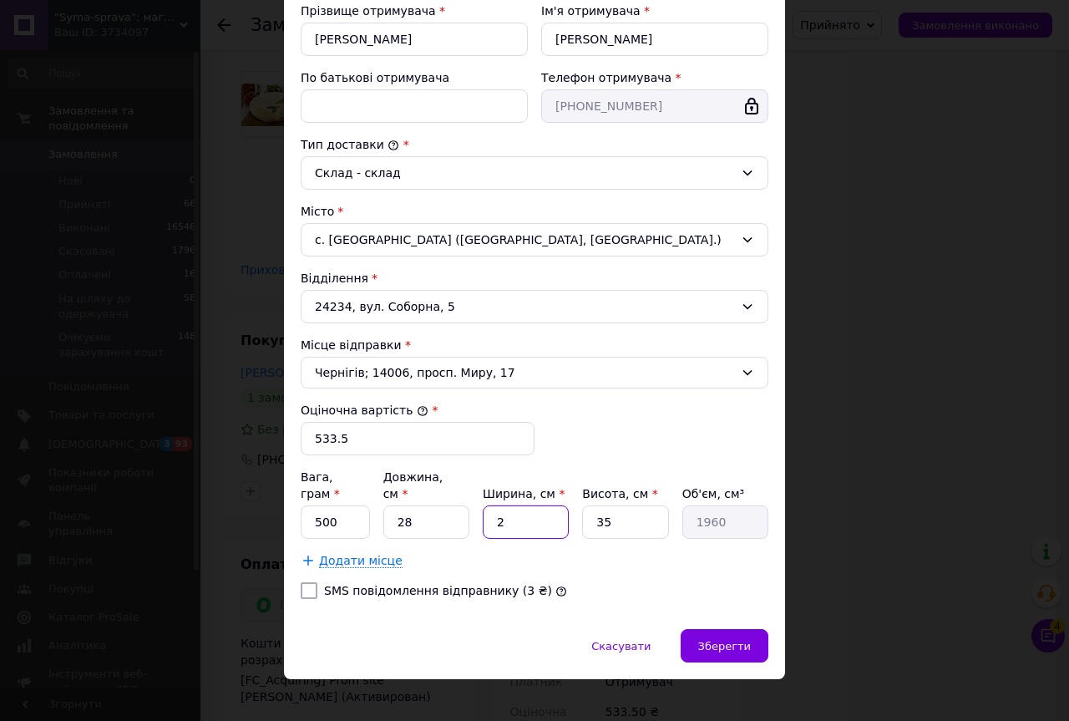
type input "19600"
type input "20"
click at [650, 505] on input "35" at bounding box center [625, 521] width 86 height 33
type input "3"
type input "1680"
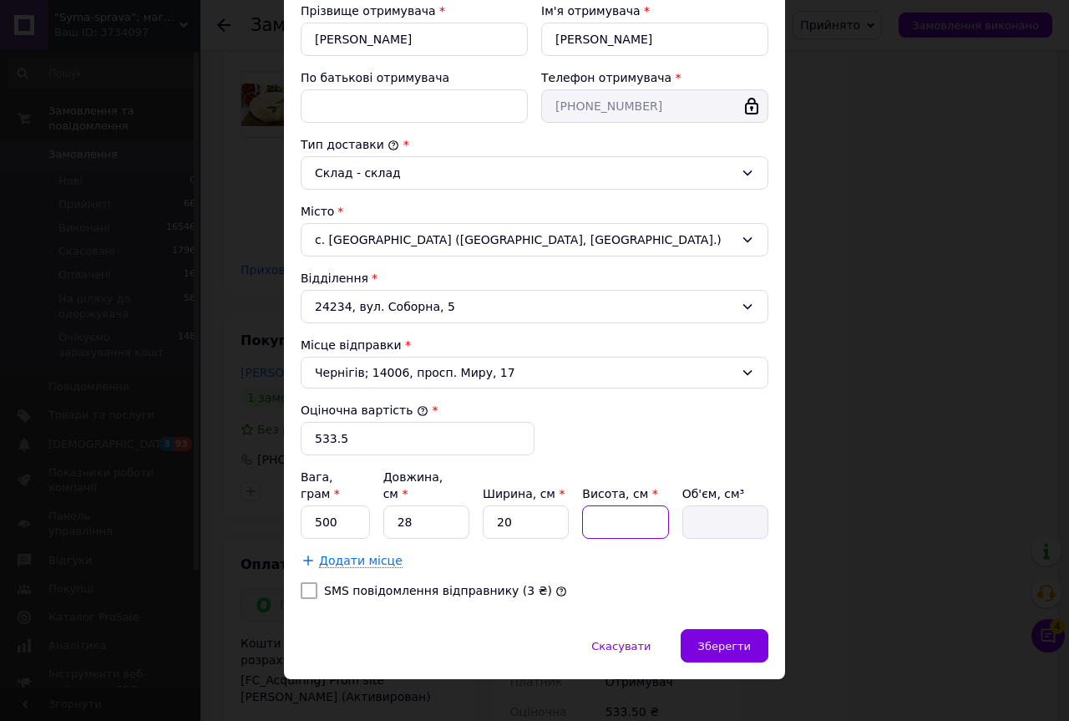
type input "2"
type input "1120"
type input "20"
type input "11200"
type input "20"
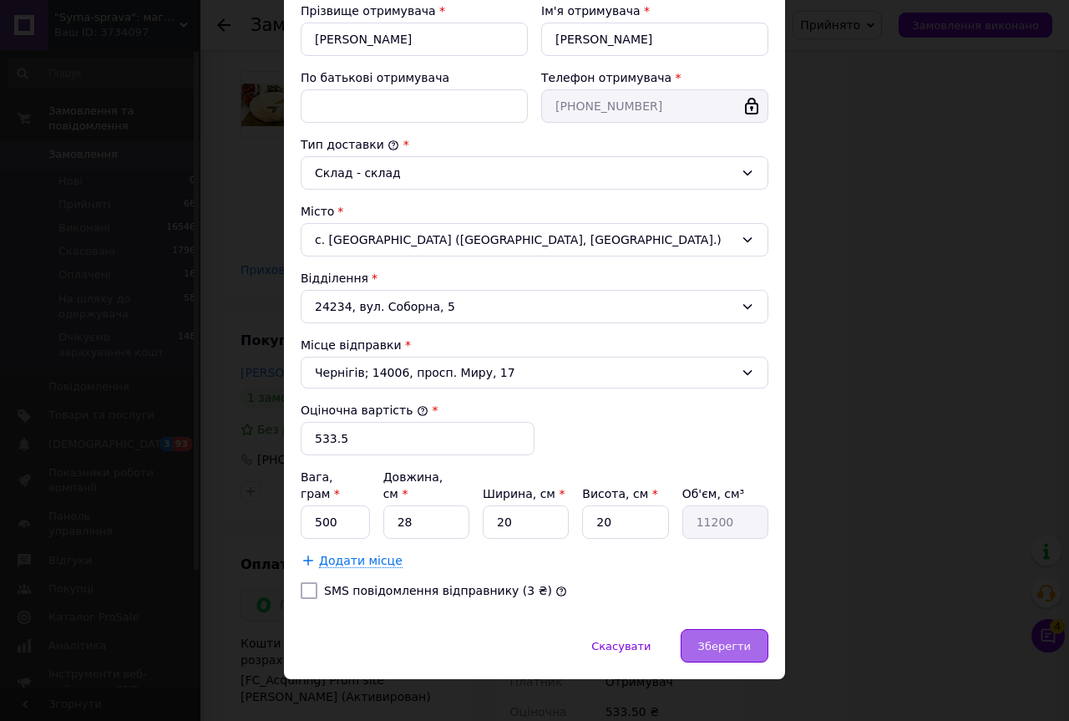
click at [714, 640] on span "Зберегти" at bounding box center [724, 646] width 53 height 13
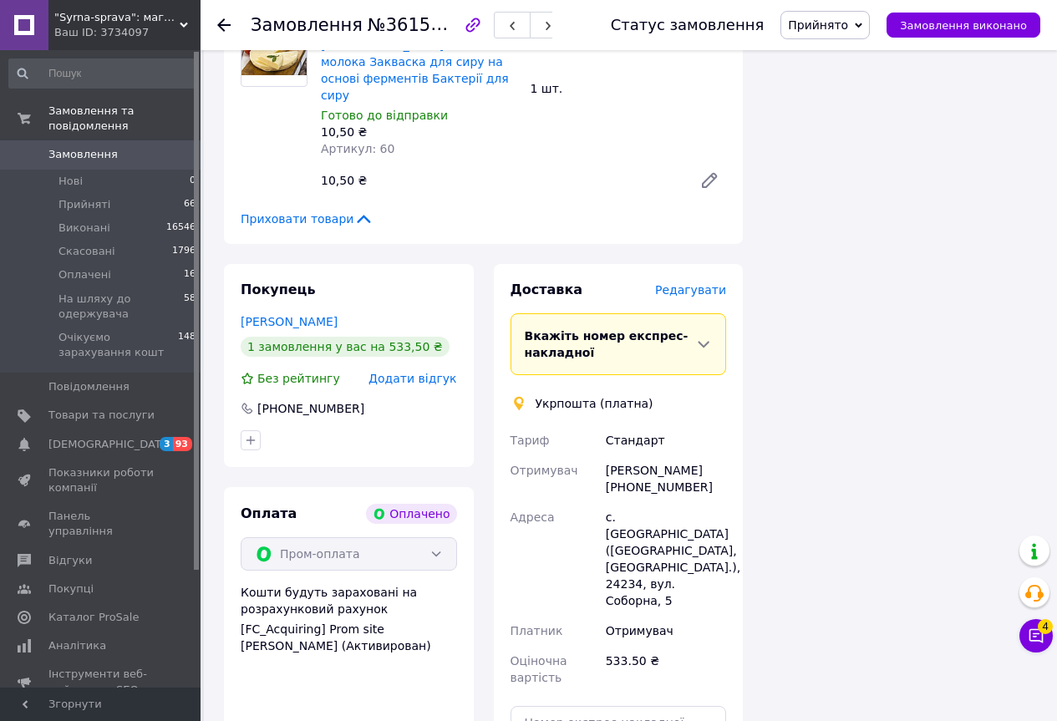
scroll to position [2506, 0]
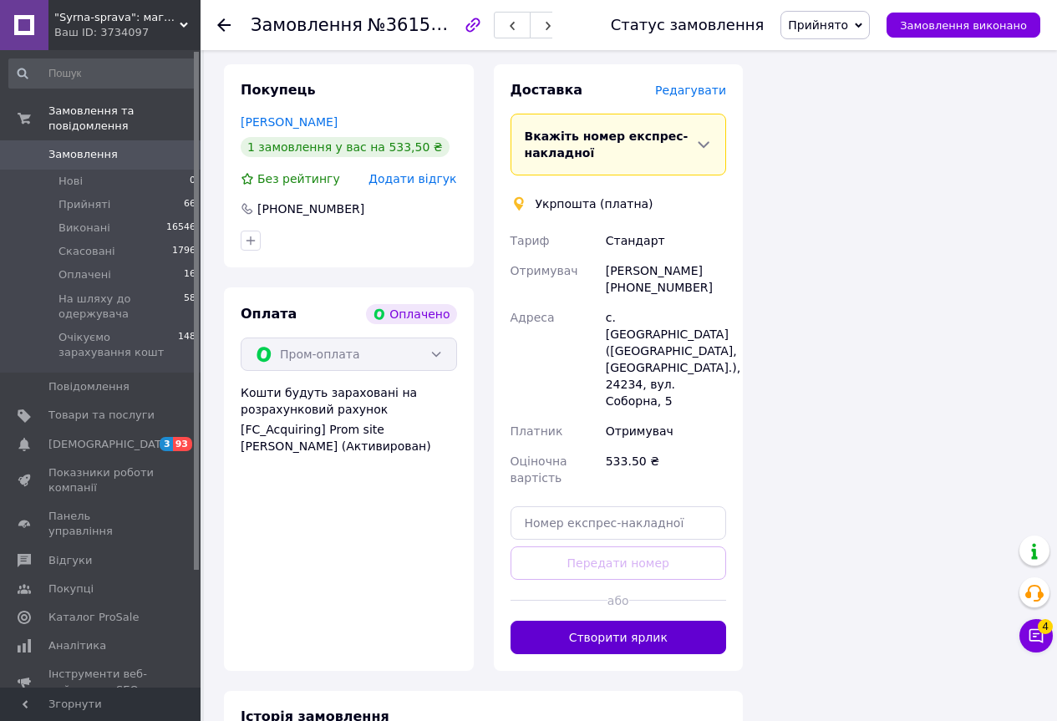
click at [652, 621] on button "Створити ярлик" at bounding box center [618, 637] width 216 height 33
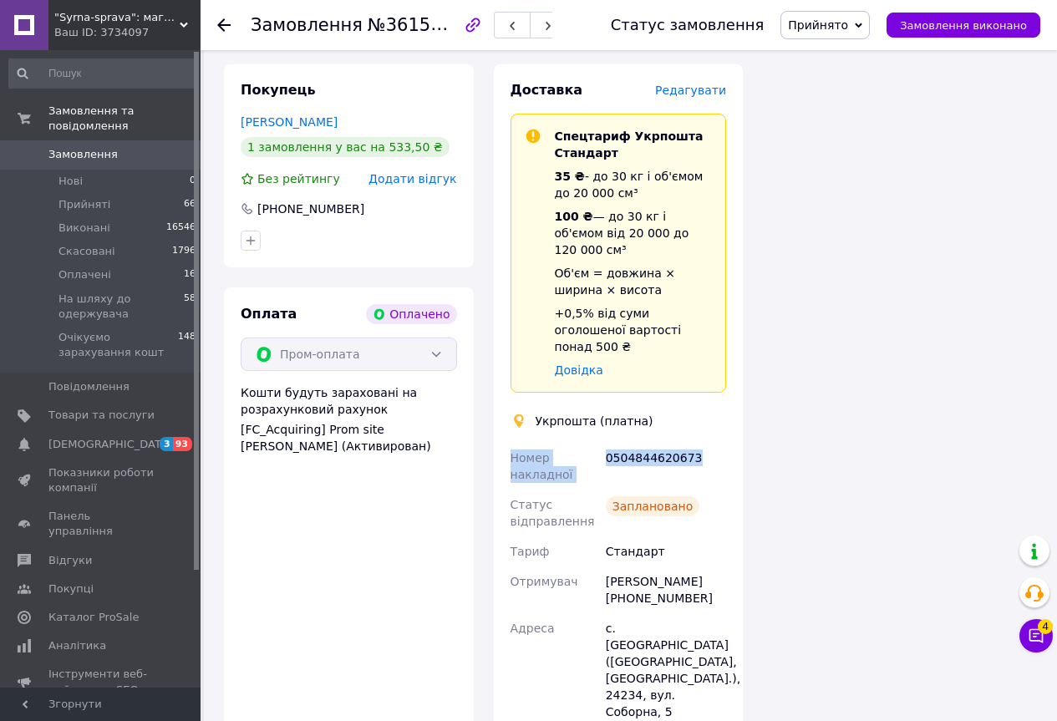
drag, startPoint x: 508, startPoint y: 307, endPoint x: 708, endPoint y: 308, distance: 200.5
click at [712, 443] on div "Номер накладної 0504844620673 Статус відправлення Заплановано [PERSON_NAME] Отр…" at bounding box center [618, 647] width 223 height 408
copy div "Номер накладної 0504844620673"
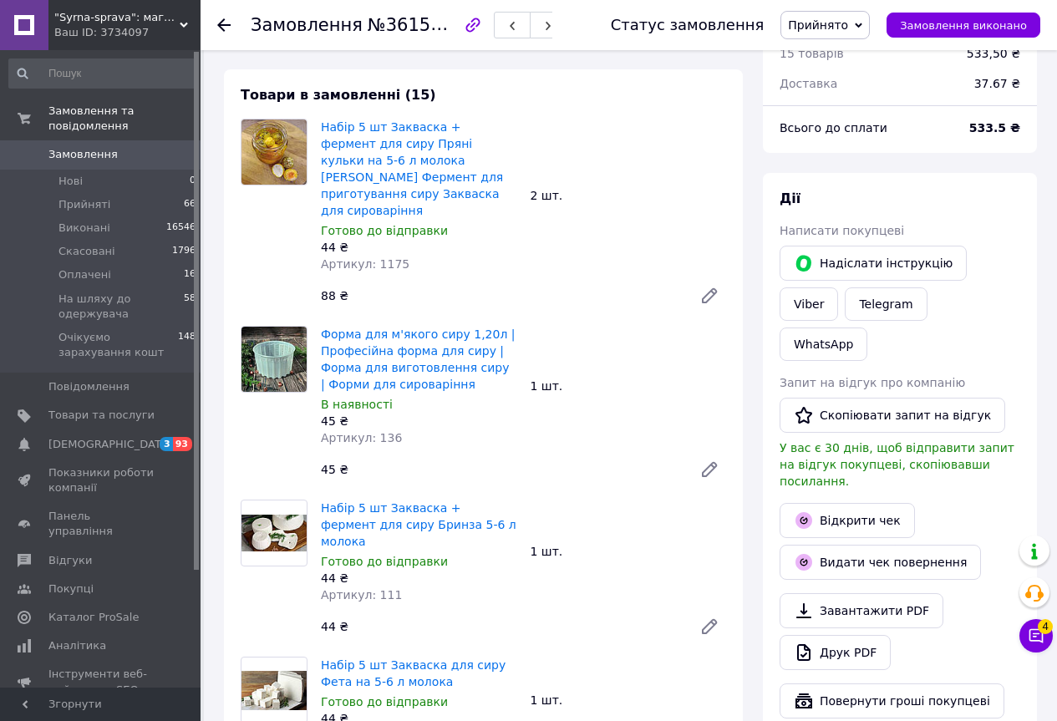
scroll to position [0, 0]
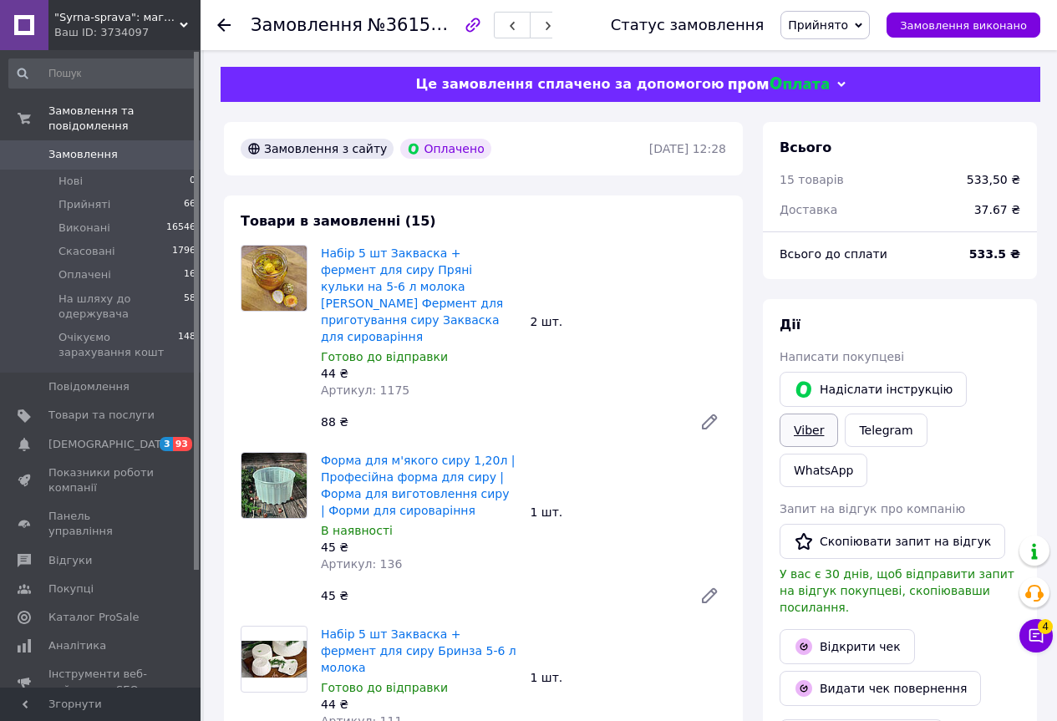
click at [838, 413] on link "Viber" at bounding box center [808, 429] width 58 height 33
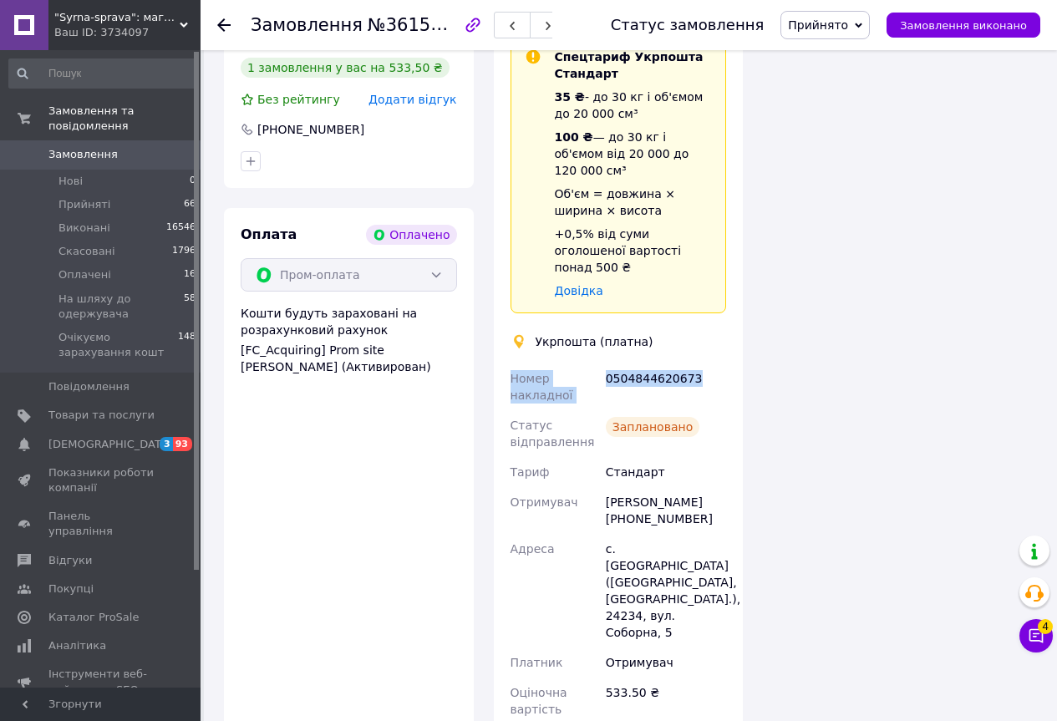
scroll to position [2673, 0]
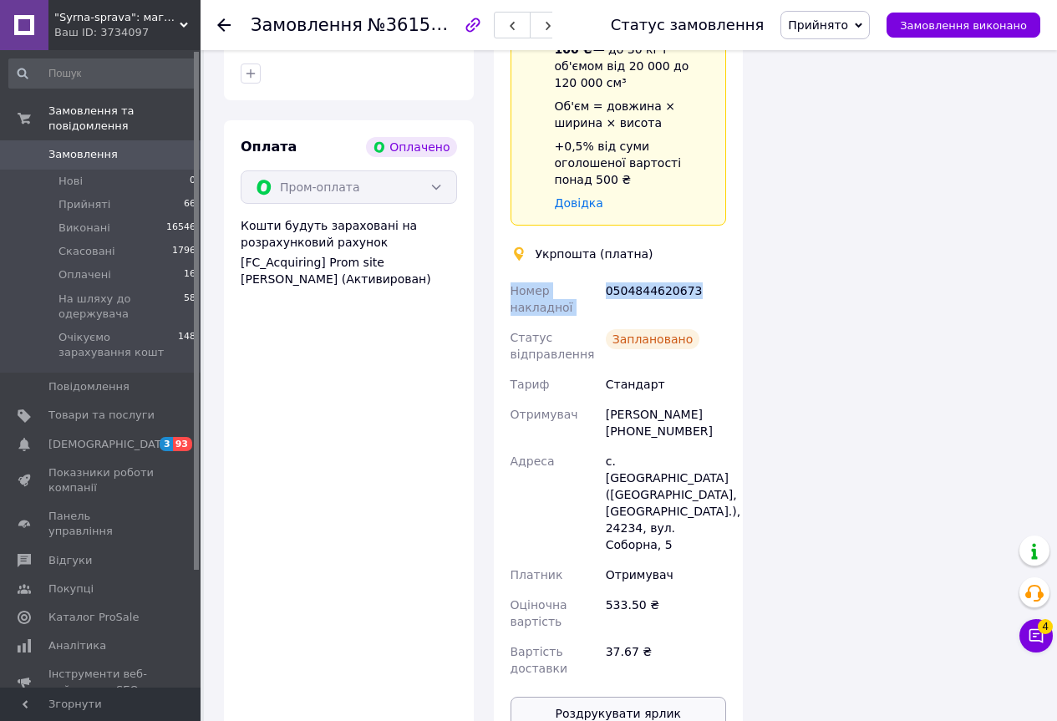
click at [671, 697] on button "Роздрукувати ярлик" at bounding box center [618, 713] width 216 height 33
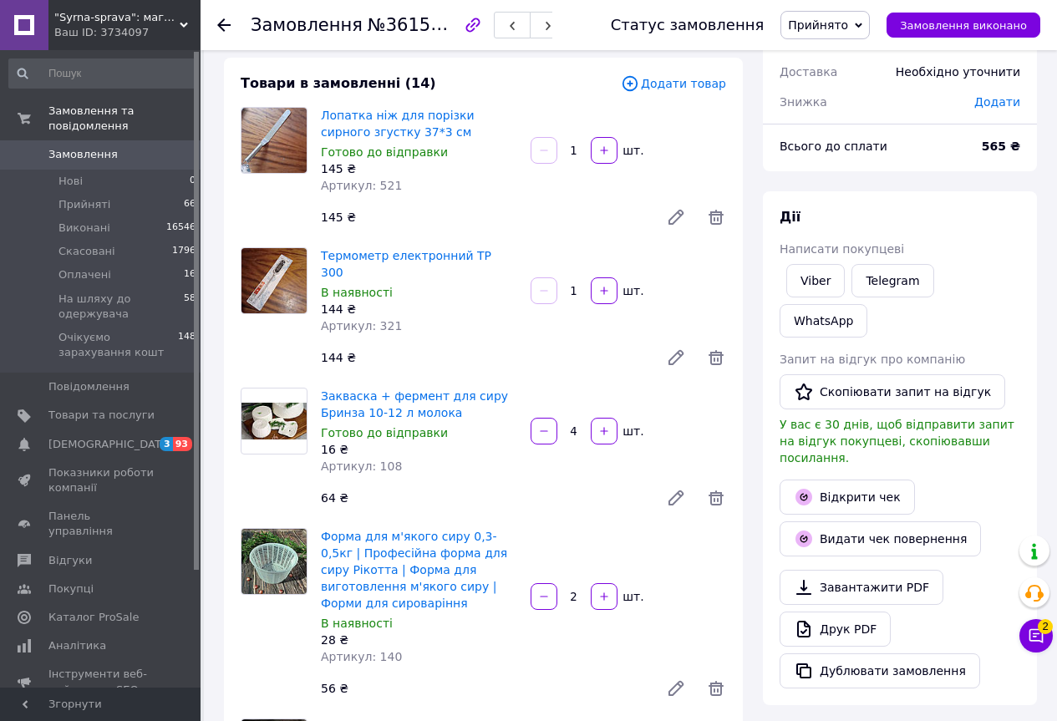
scroll to position [84, 0]
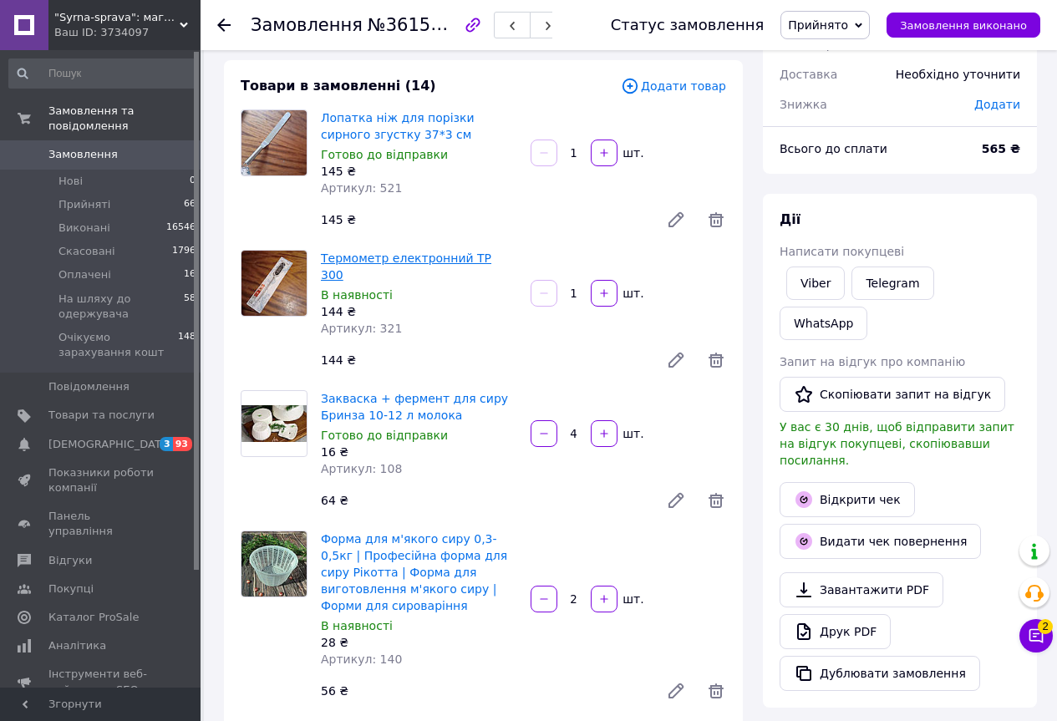
click at [413, 254] on link "Термометр електронний TP 300" at bounding box center [406, 266] width 170 height 30
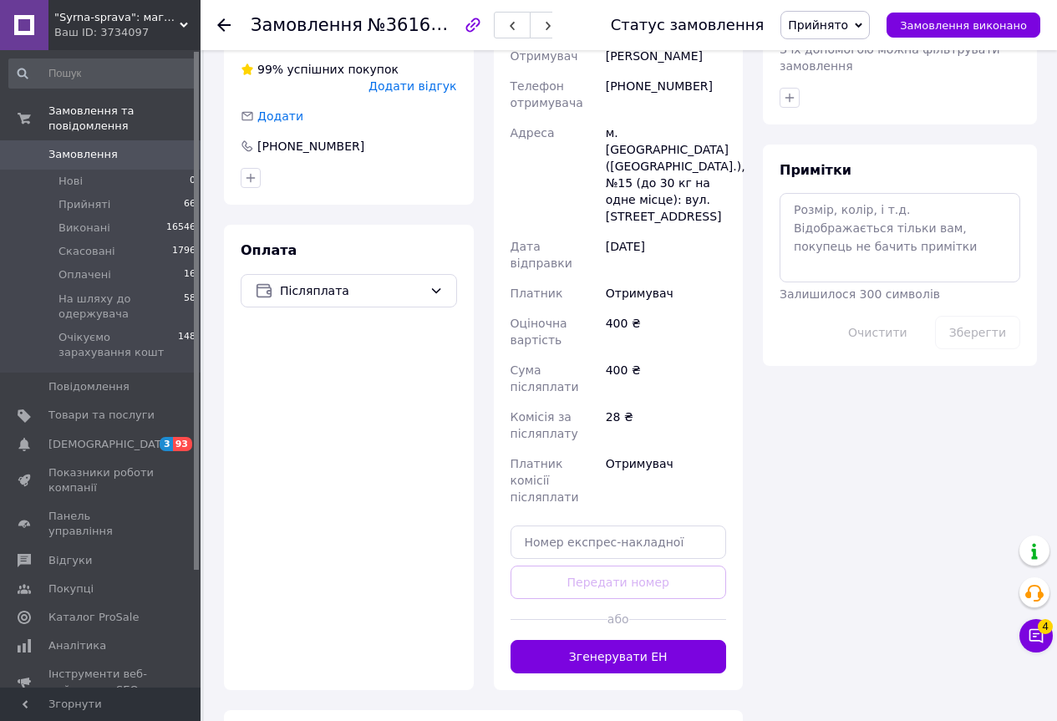
scroll to position [835, 0]
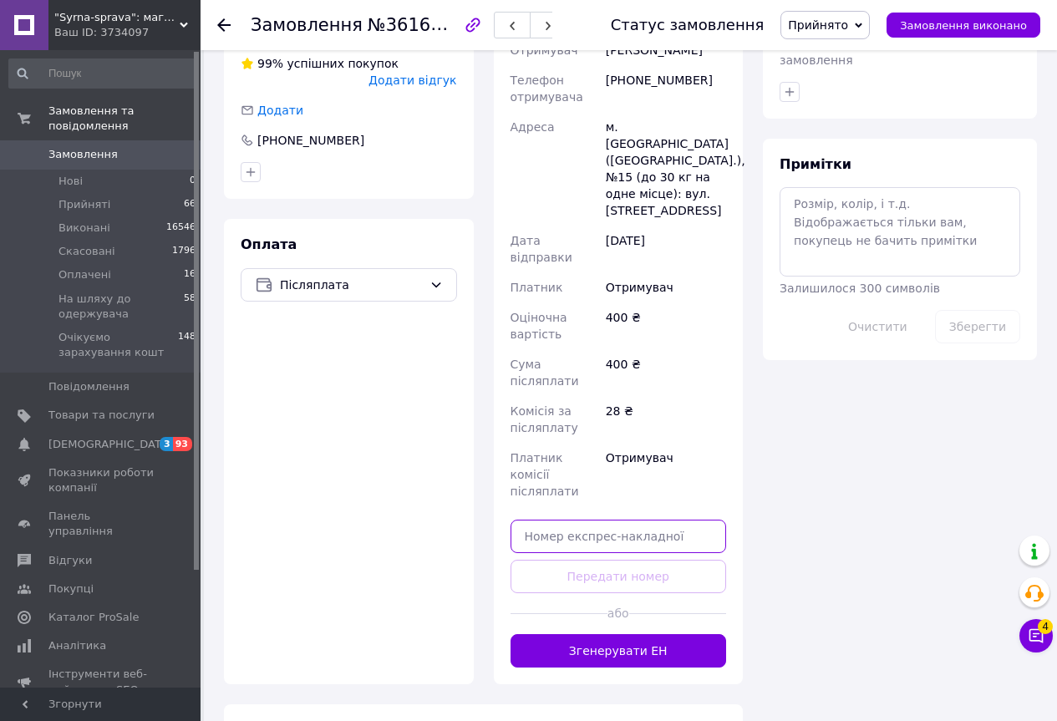
paste input "20451247350064"
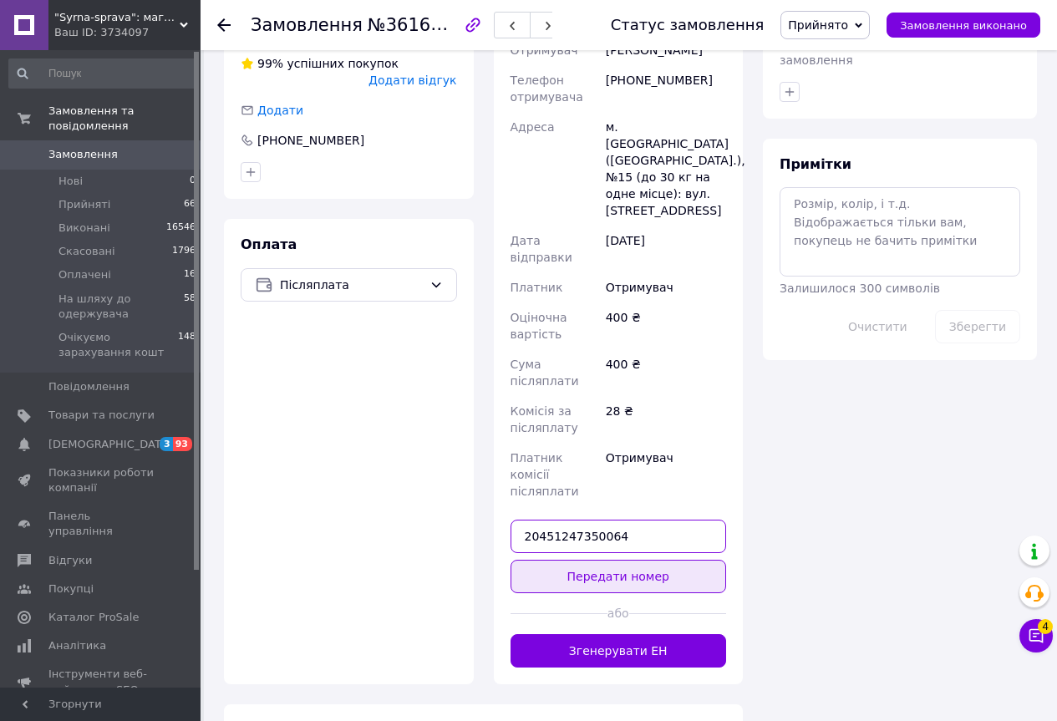
type input "20451247350064"
click at [687, 560] on button "Передати номер" at bounding box center [618, 576] width 216 height 33
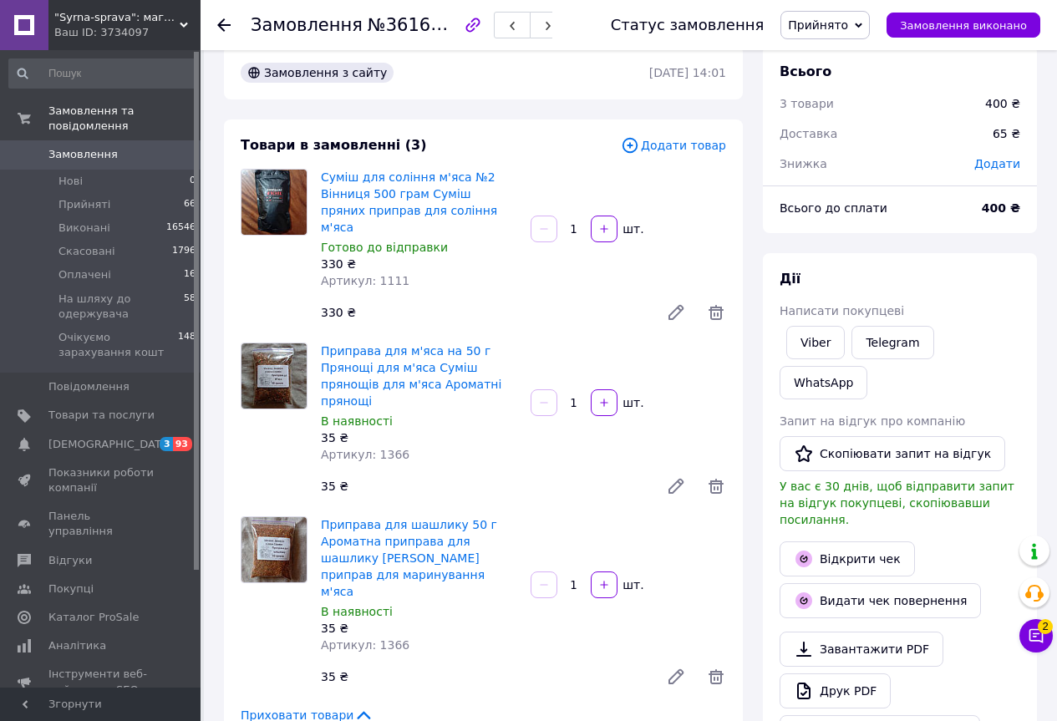
scroll to position [8, 0]
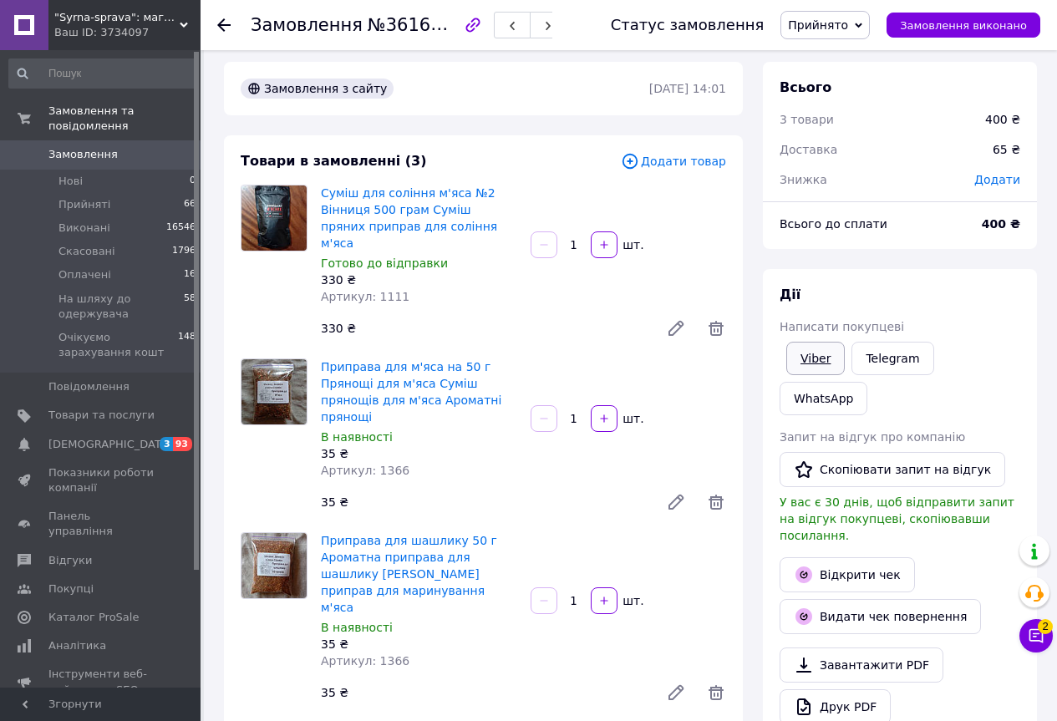
click at [814, 350] on link "Viber" at bounding box center [815, 358] width 58 height 33
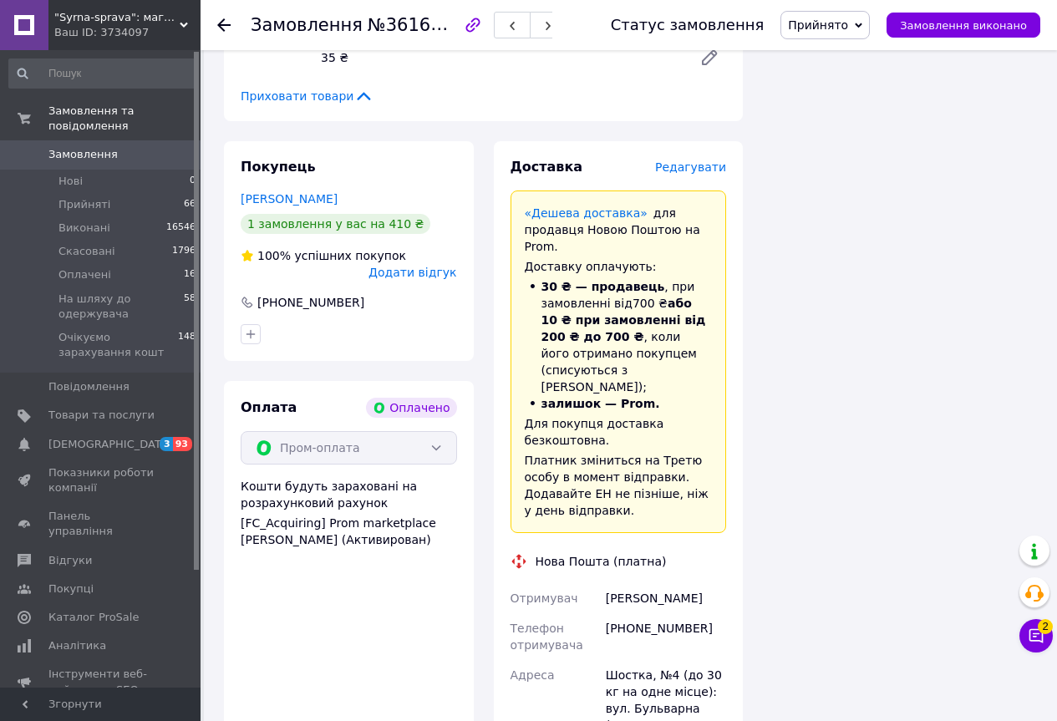
scroll to position [2005, 0]
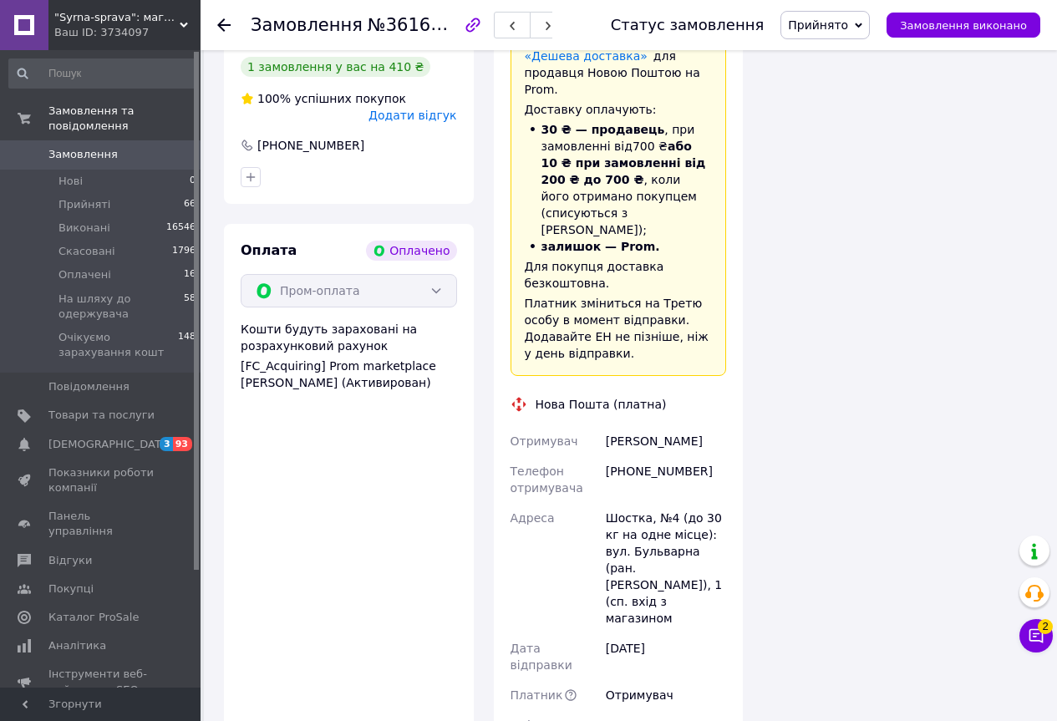
paste input "20451247353725"
type input "20451247353725"
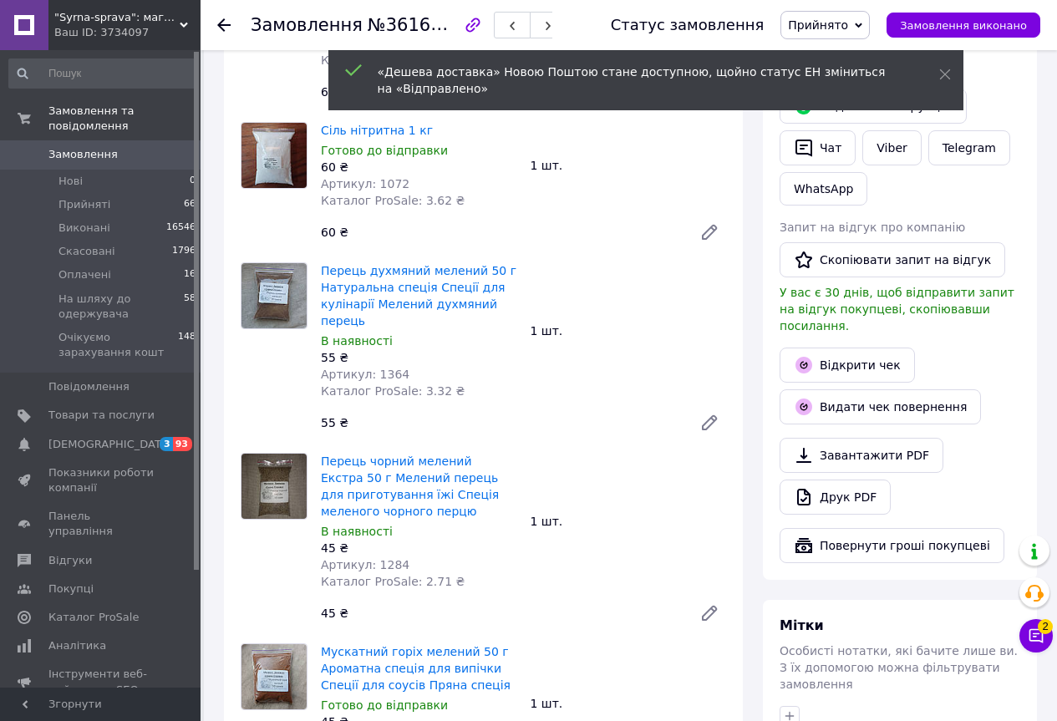
scroll to position [84, 0]
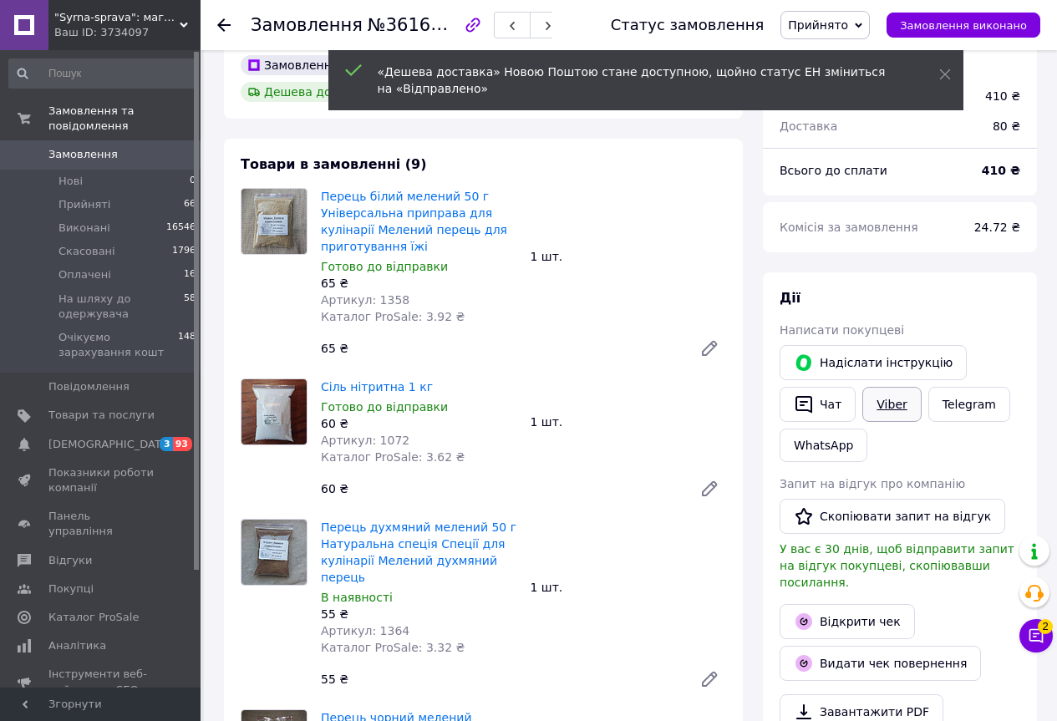
click at [890, 404] on link "Viber" at bounding box center [891, 404] width 58 height 35
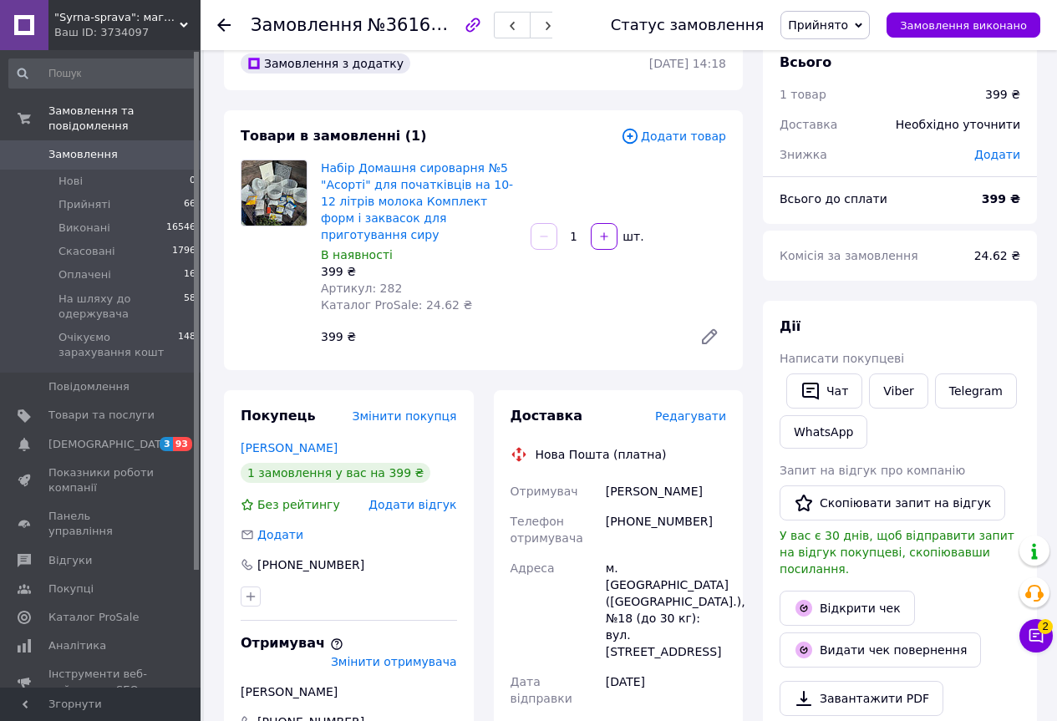
scroll to position [334, 0]
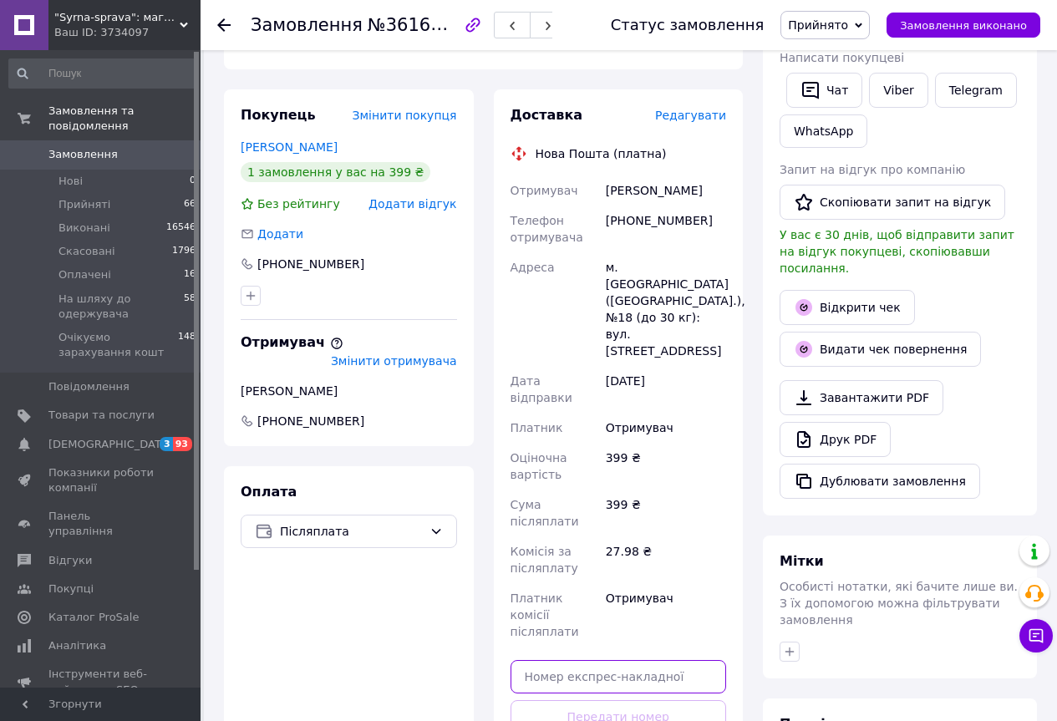
paste input "20451247355849"
type input "20451247355849"
click at [653, 700] on button "Передати номер" at bounding box center [618, 716] width 216 height 33
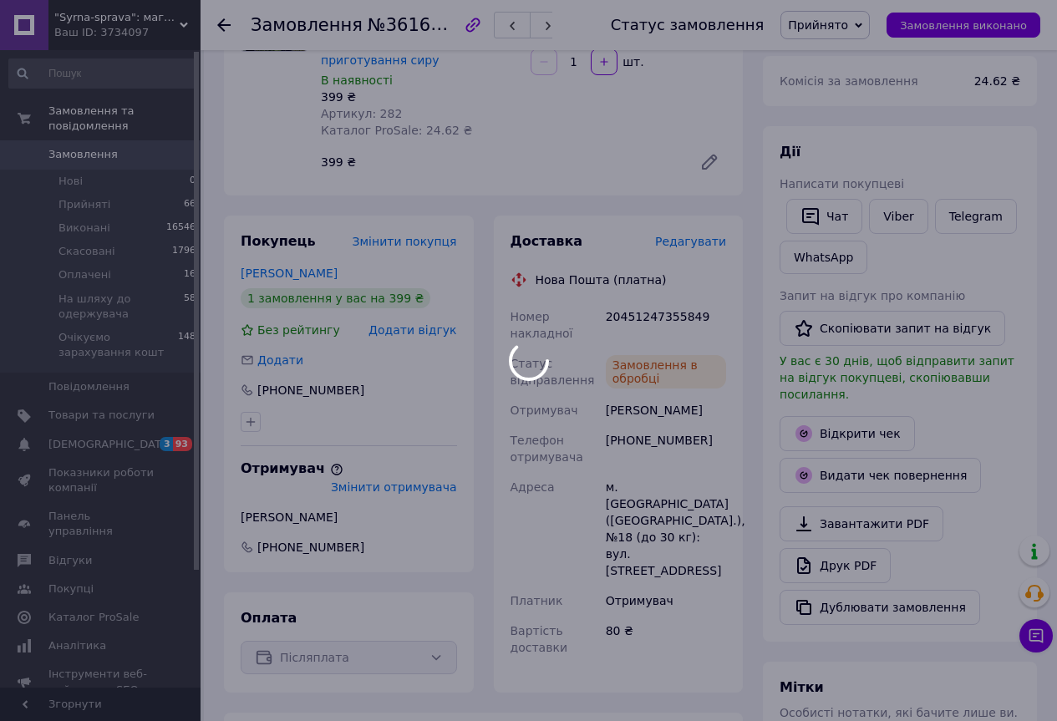
scroll to position [167, 0]
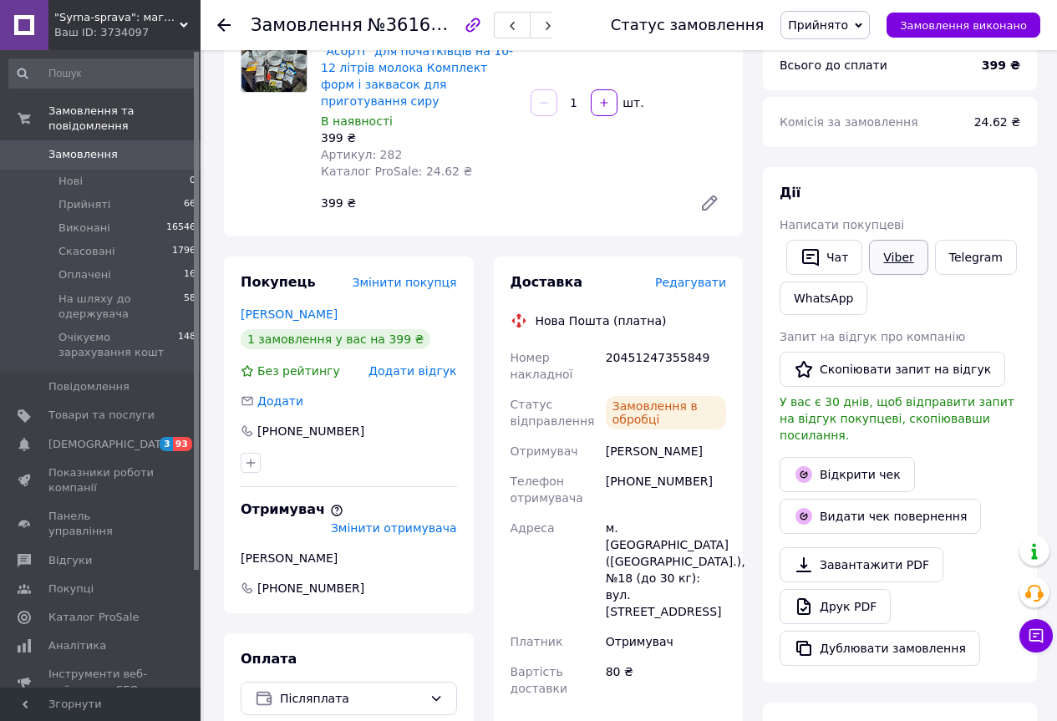
click at [906, 250] on link "Viber" at bounding box center [898, 257] width 58 height 35
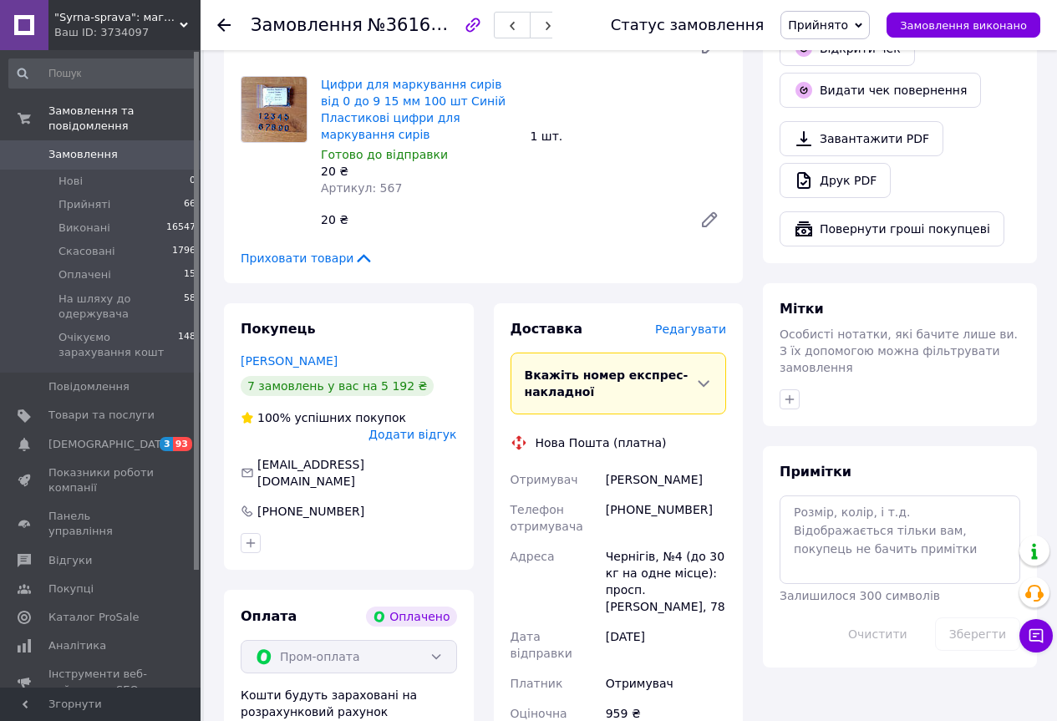
scroll to position [752, 0]
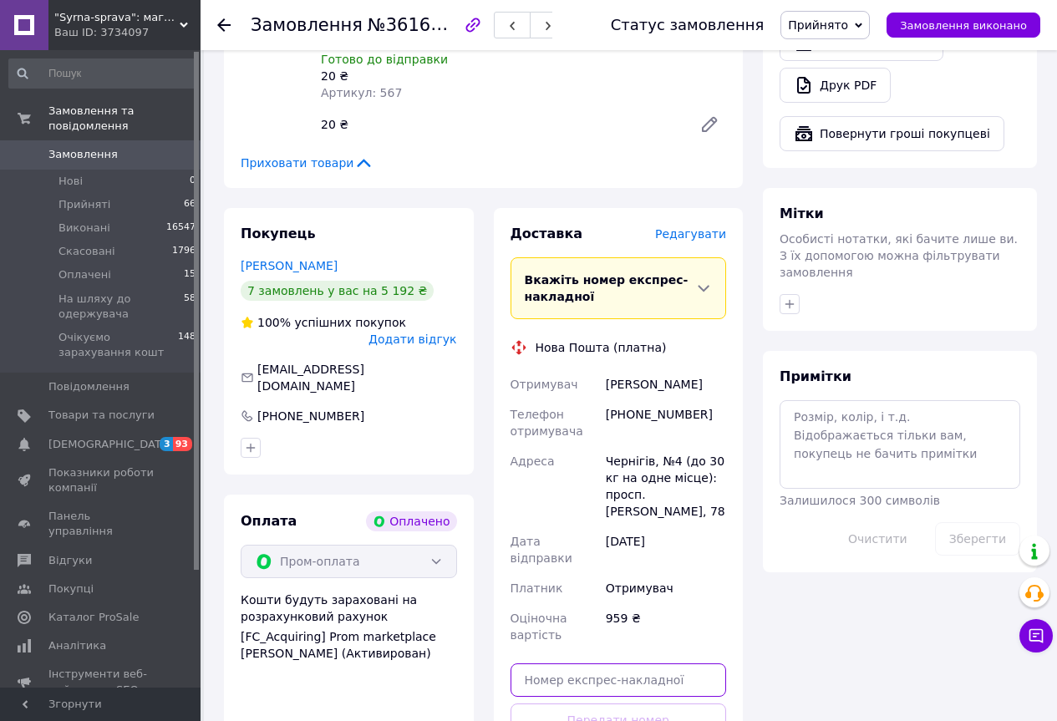
paste input "20451247357314"
type input "20451247357314"
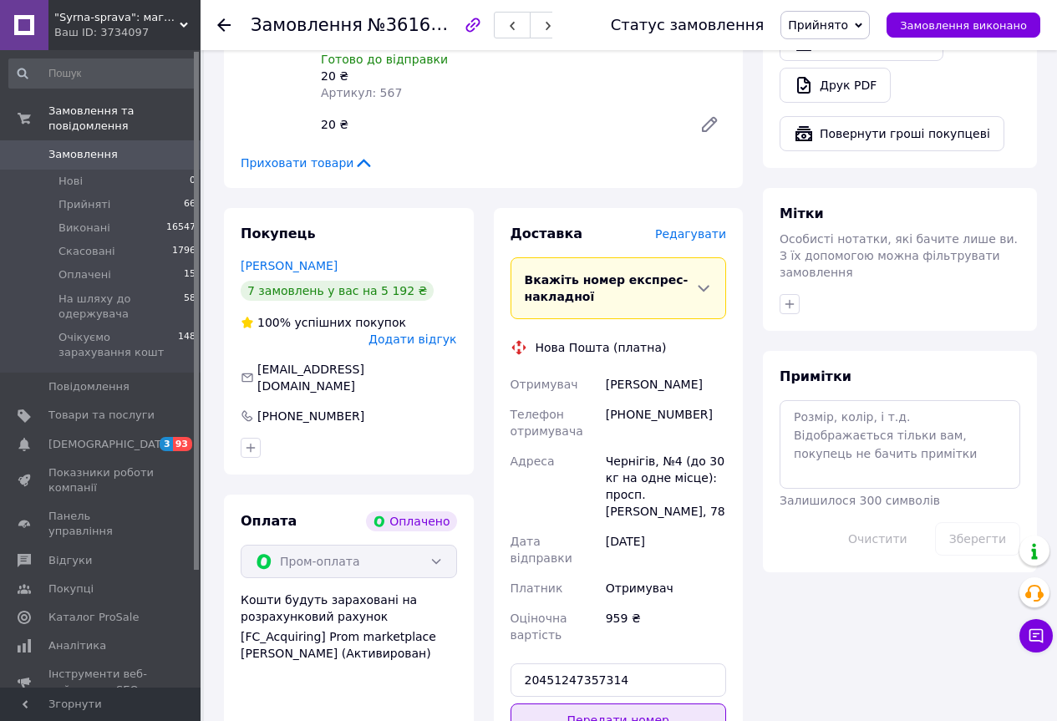
click at [646, 703] on button "Передати номер" at bounding box center [618, 719] width 216 height 33
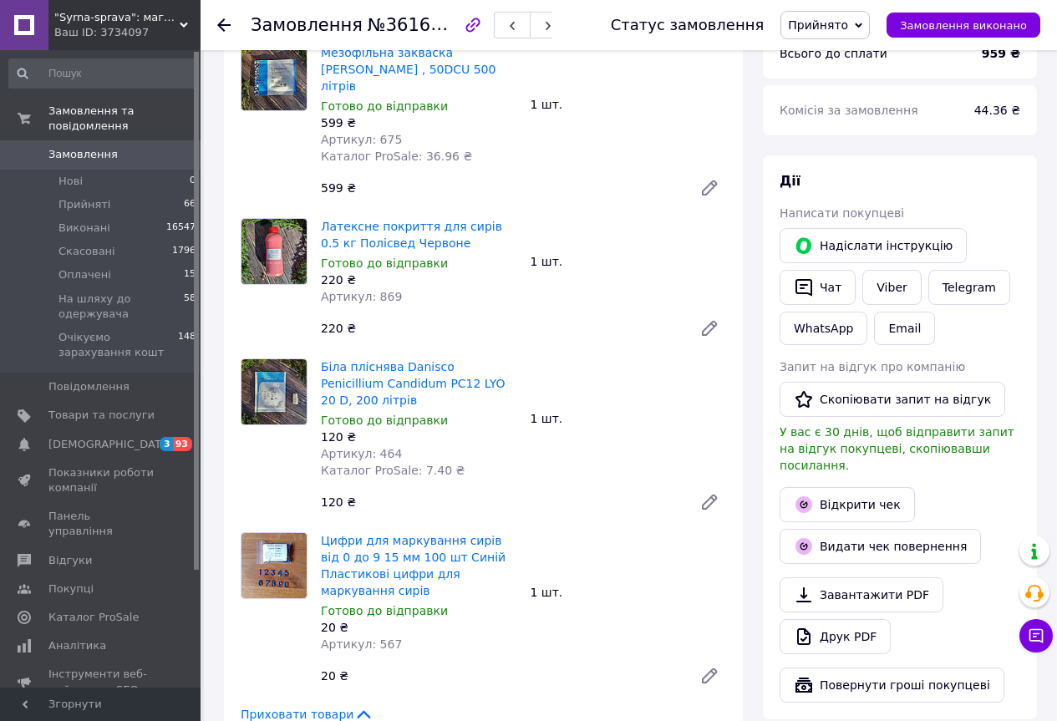
scroll to position [167, 0]
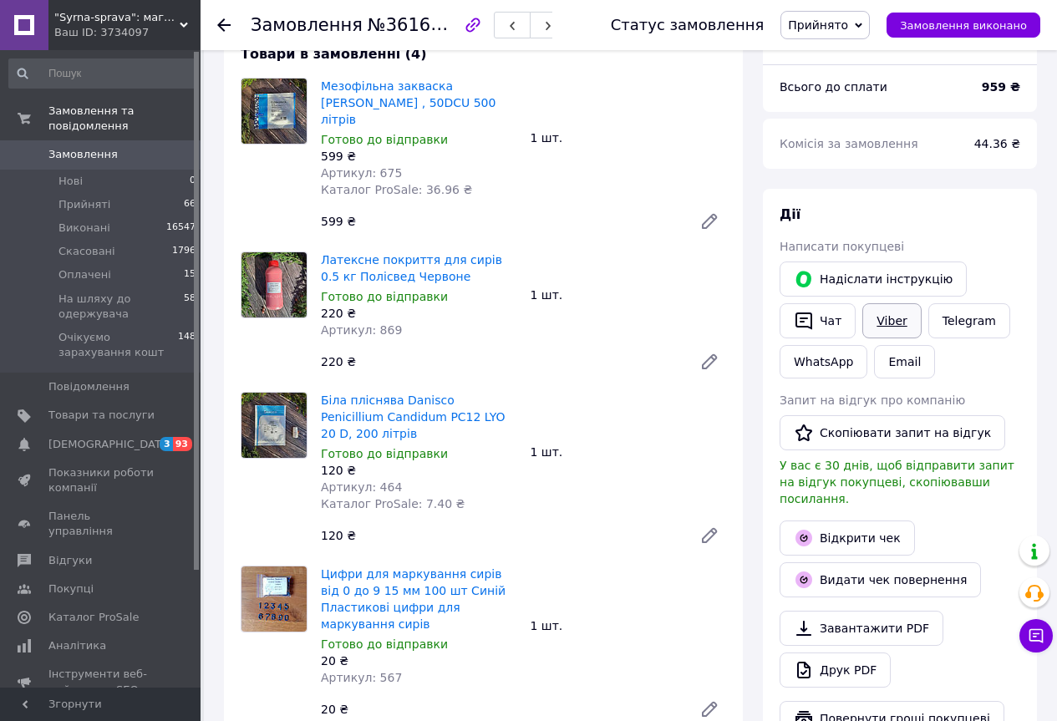
click at [892, 322] on link "Viber" at bounding box center [891, 320] width 58 height 35
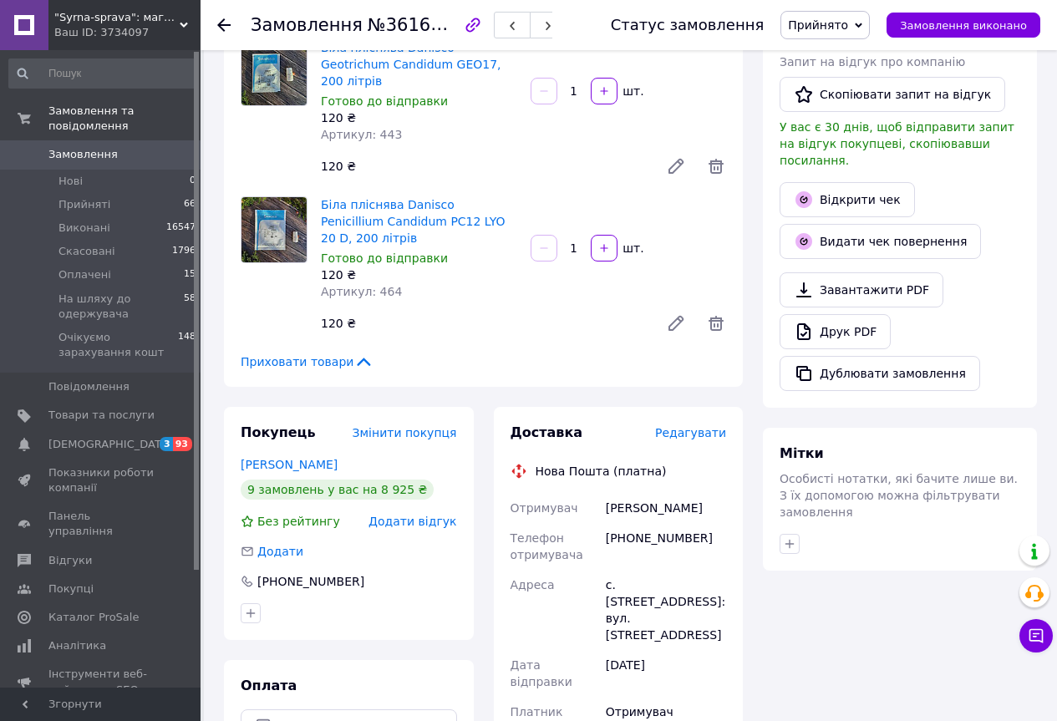
scroll to position [835, 0]
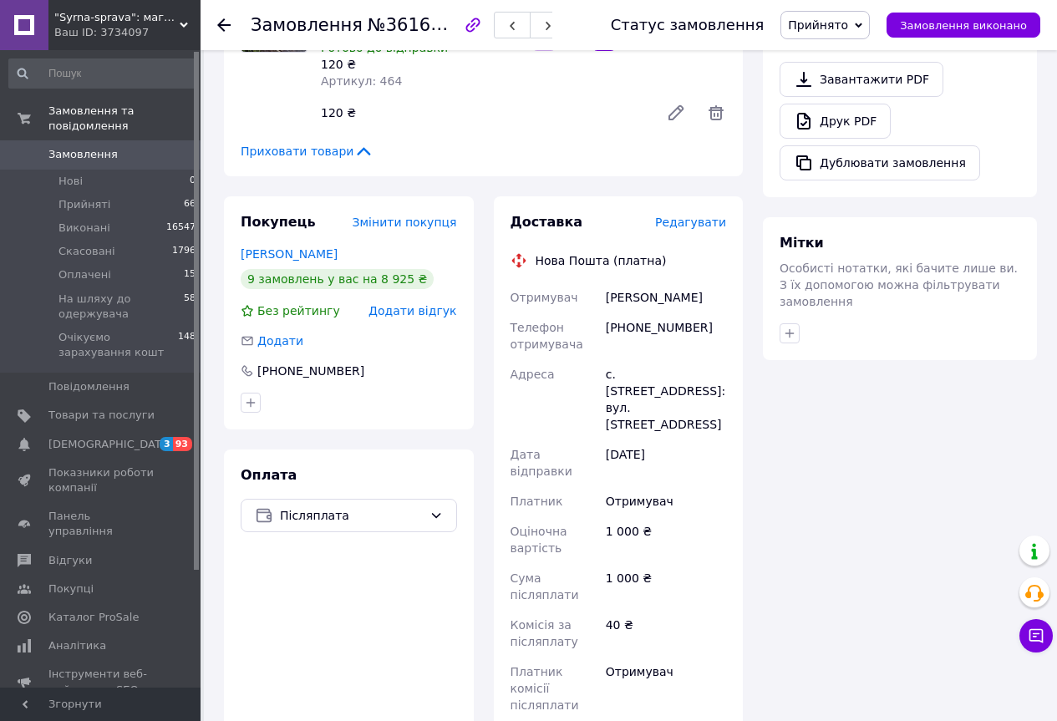
paste input "20451247358899"
type input "20451247358899"
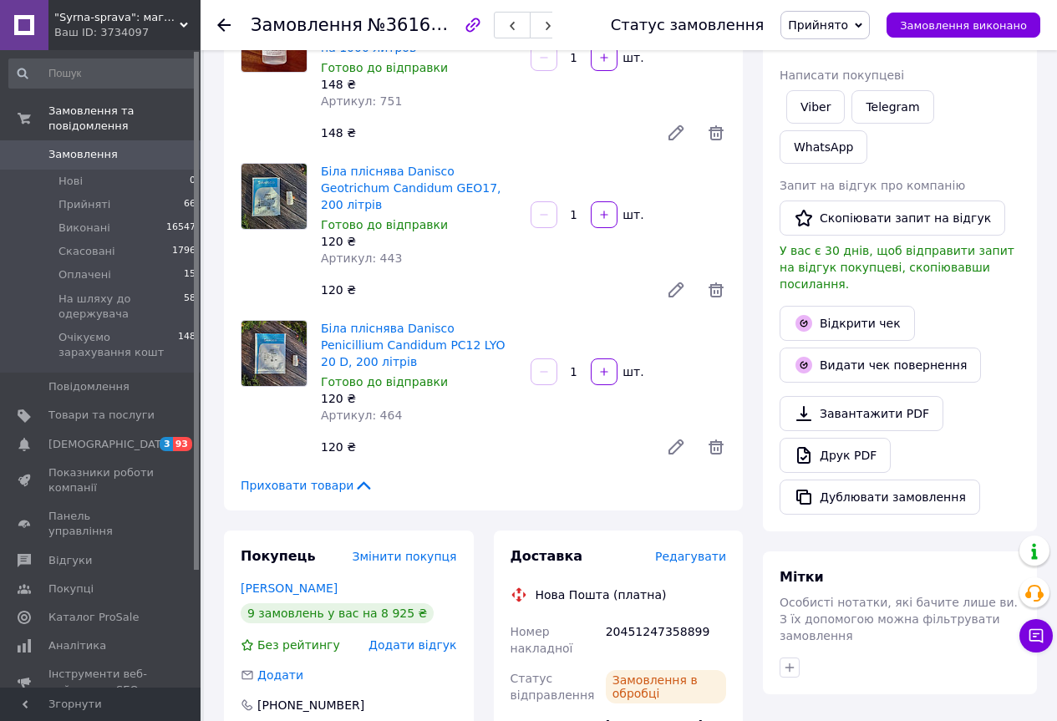
scroll to position [334, 0]
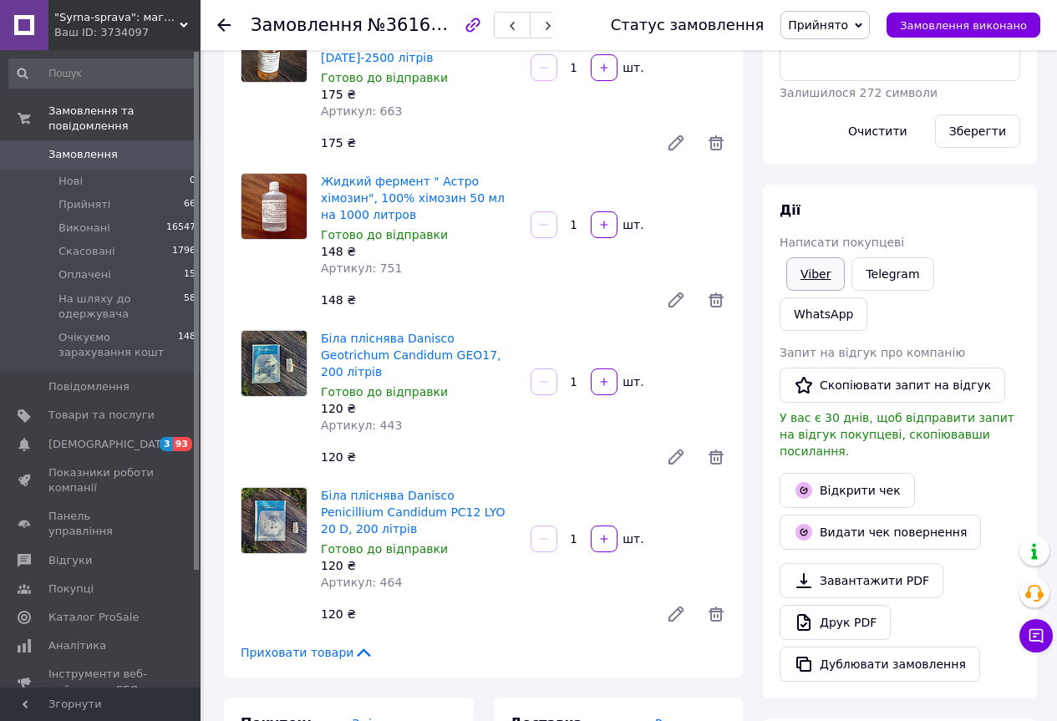
click at [821, 260] on link "Viber" at bounding box center [815, 273] width 58 height 33
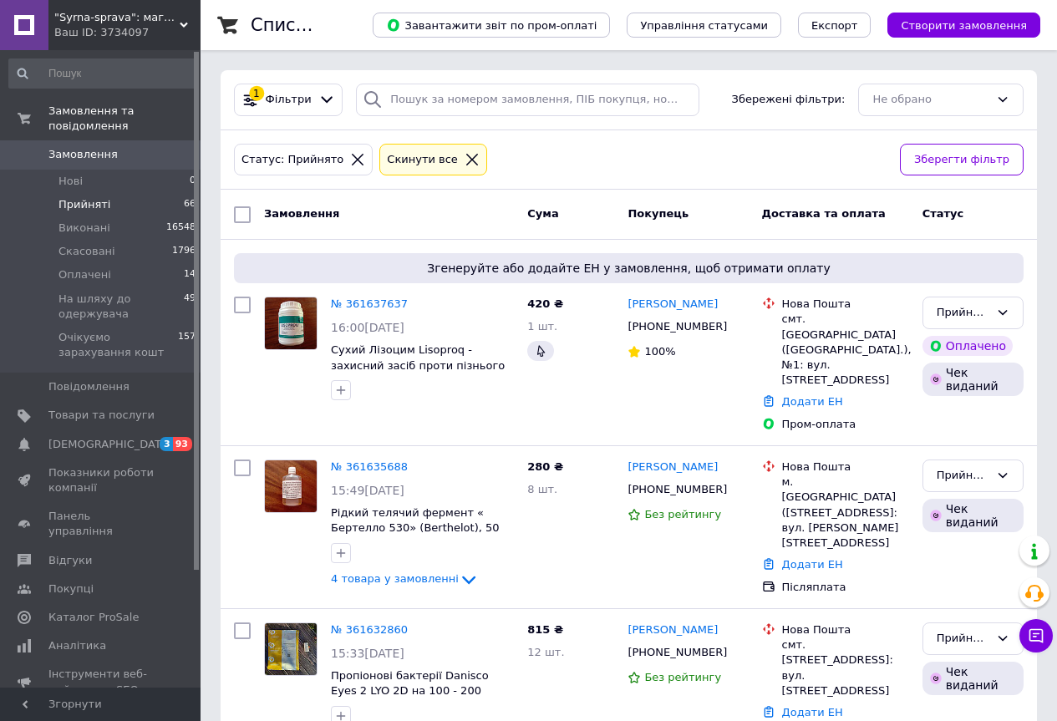
click at [138, 147] on span "Замовлення" at bounding box center [101, 154] width 106 height 15
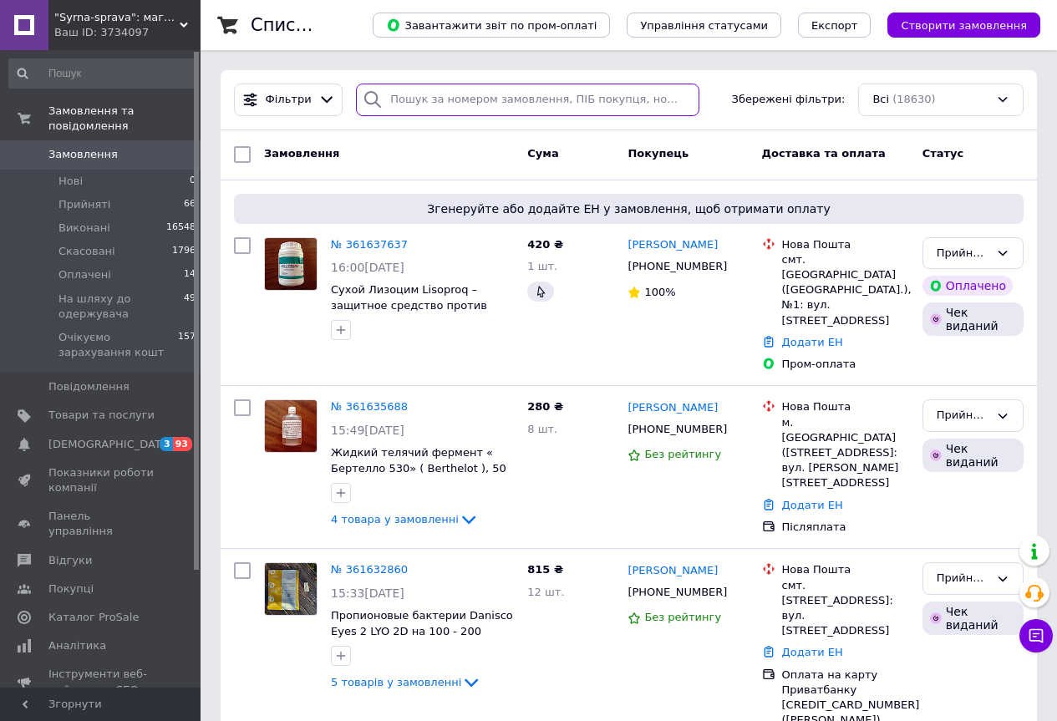
click at [608, 100] on input "search" at bounding box center [527, 100] width 343 height 33
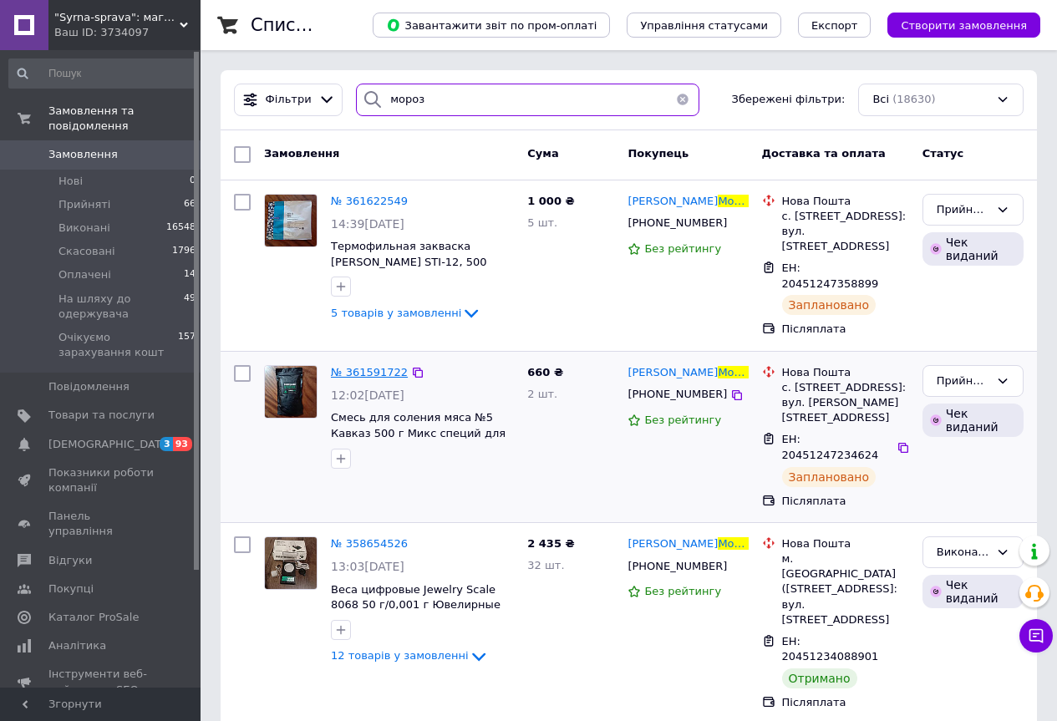
type input "мороз"
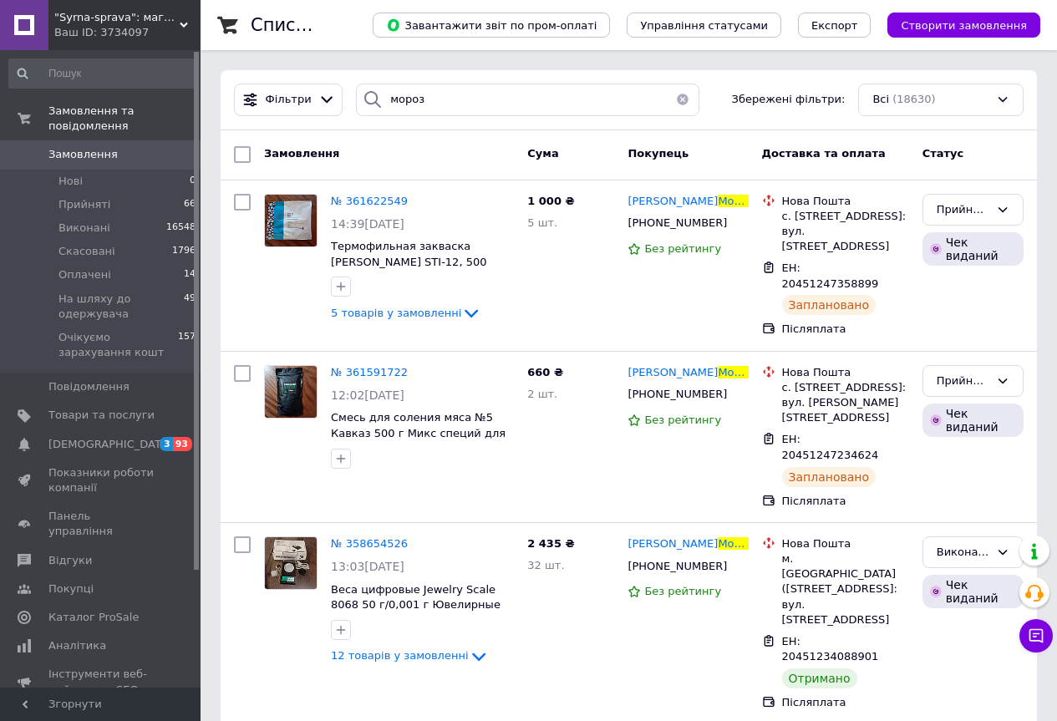
click at [666, 104] on button "button" at bounding box center [682, 100] width 33 height 33
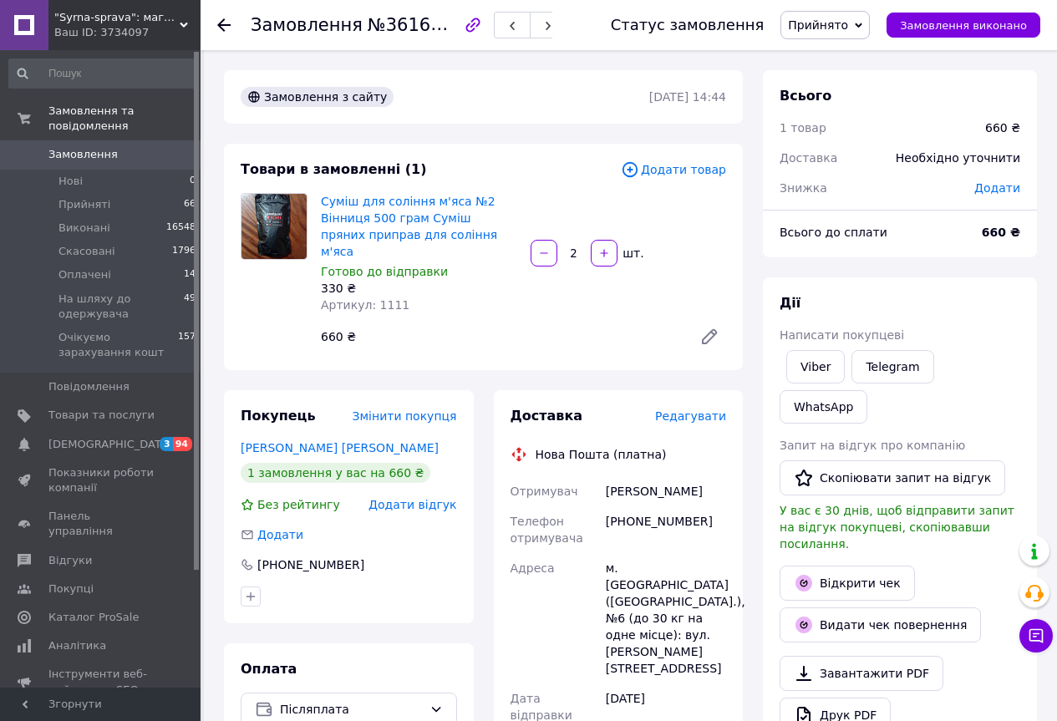
scroll to position [251, 0]
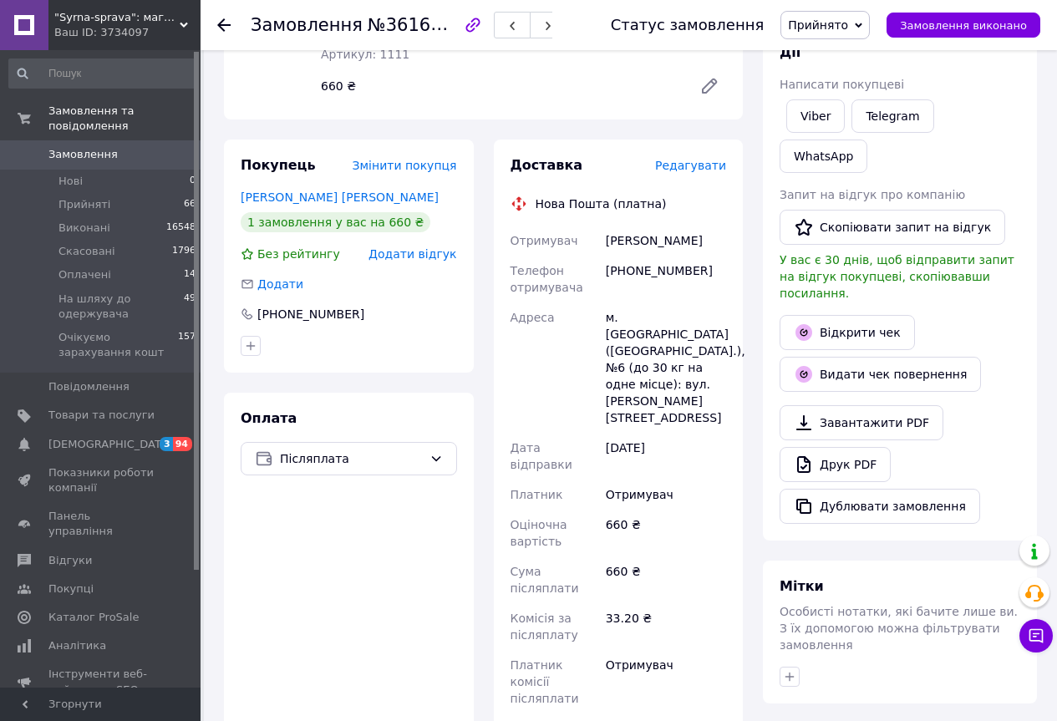
paste input "20451247362932"
type input "20451247362932"
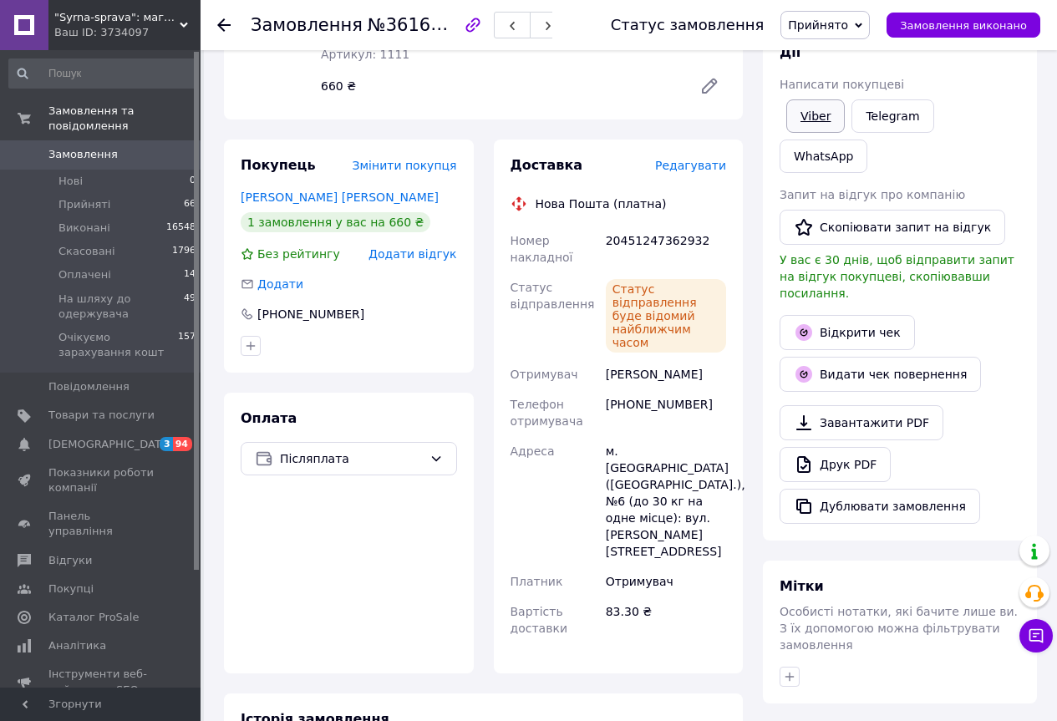
click at [809, 108] on link "Viber" at bounding box center [815, 115] width 58 height 33
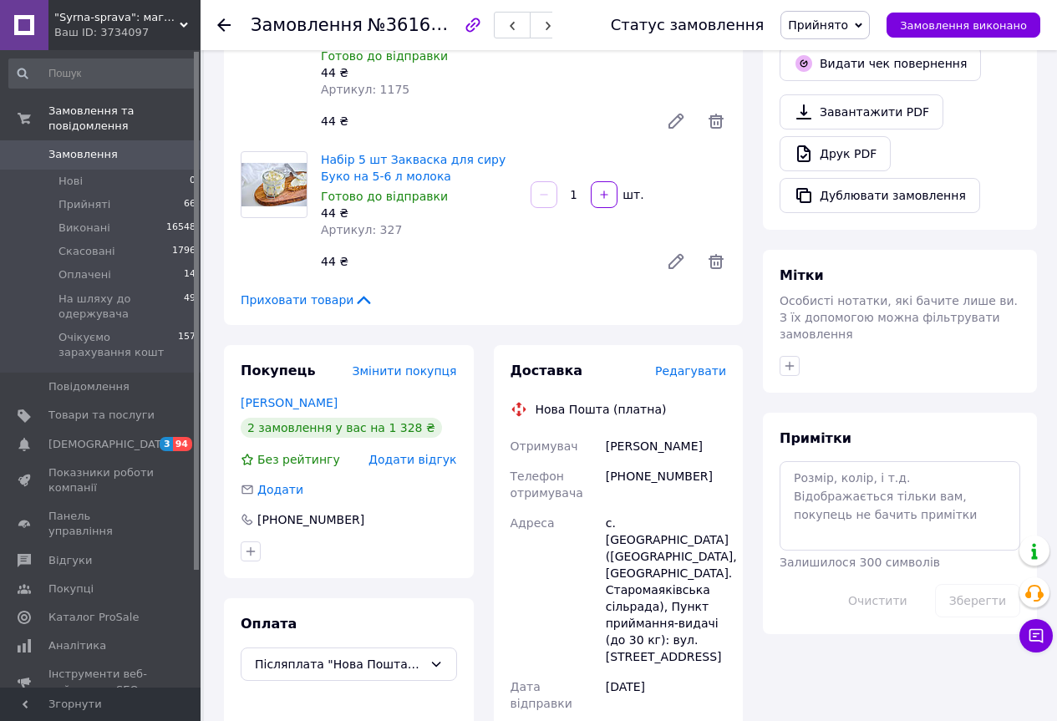
scroll to position [668, 0]
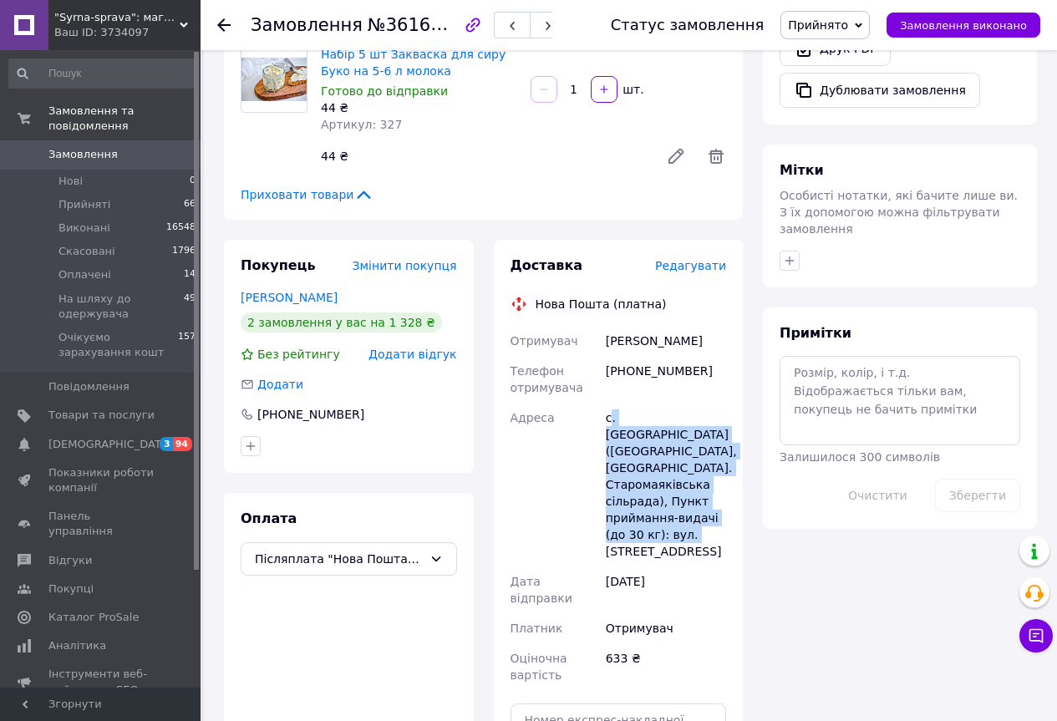
drag, startPoint x: 608, startPoint y: 348, endPoint x: 695, endPoint y: 471, distance: 150.4
click at [695, 471] on div "с. [GEOGRAPHIC_DATA] ([GEOGRAPHIC_DATA], [GEOGRAPHIC_DATA]. Старомаяківська сіл…" at bounding box center [665, 485] width 127 height 164
copy div ". [GEOGRAPHIC_DATA] ([GEOGRAPHIC_DATA], [GEOGRAPHIC_DATA]. Старомаяківська сіль…"
click at [723, 566] on div "[DATE]" at bounding box center [665, 589] width 127 height 47
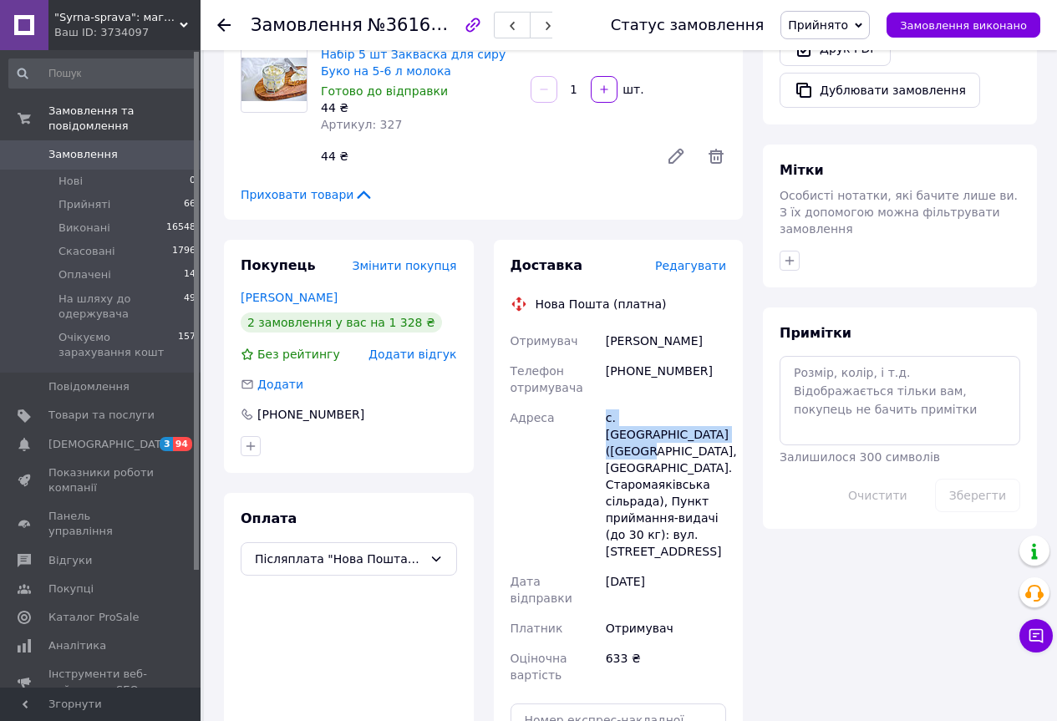
drag, startPoint x: 605, startPoint y: 352, endPoint x: 697, endPoint y: 373, distance: 94.2
click at [697, 403] on div "с. [GEOGRAPHIC_DATA] ([GEOGRAPHIC_DATA], [GEOGRAPHIC_DATA]. Старомаяківська сіл…" at bounding box center [665, 485] width 127 height 164
drag, startPoint x: 642, startPoint y: 378, endPoint x: 620, endPoint y: 358, distance: 29.0
drag, startPoint x: 620, startPoint y: 358, endPoint x: 685, endPoint y: 368, distance: 65.8
click at [685, 403] on div "с. Миколаївка (Одеська обл., Березівський р-н. Старомаяківська сільрада), Пункт…" at bounding box center [665, 485] width 127 height 164
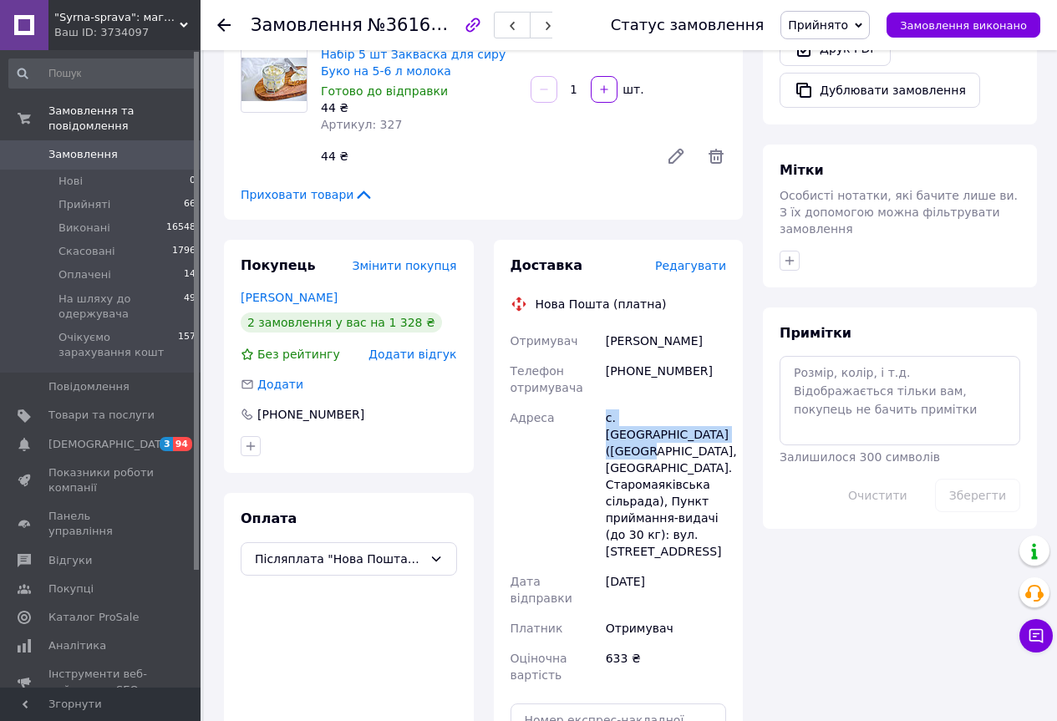
copy div "с. Миколаївка (Одеська обл.,"
click at [692, 403] on div "с. Миколаївка (Одеська обл., Березівський р-н. Старомаяківська сільрада), Пункт…" at bounding box center [665, 485] width 127 height 164
drag, startPoint x: 603, startPoint y: 349, endPoint x: 680, endPoint y: 390, distance: 87.1
click at [704, 403] on div "с. Миколаївка (Одеська обл., Березівський р-н. Старомаяківська сільрада), Пункт…" at bounding box center [665, 485] width 127 height 164
copy div "с. Миколаївка (Одеська обл., Березівський р-н."
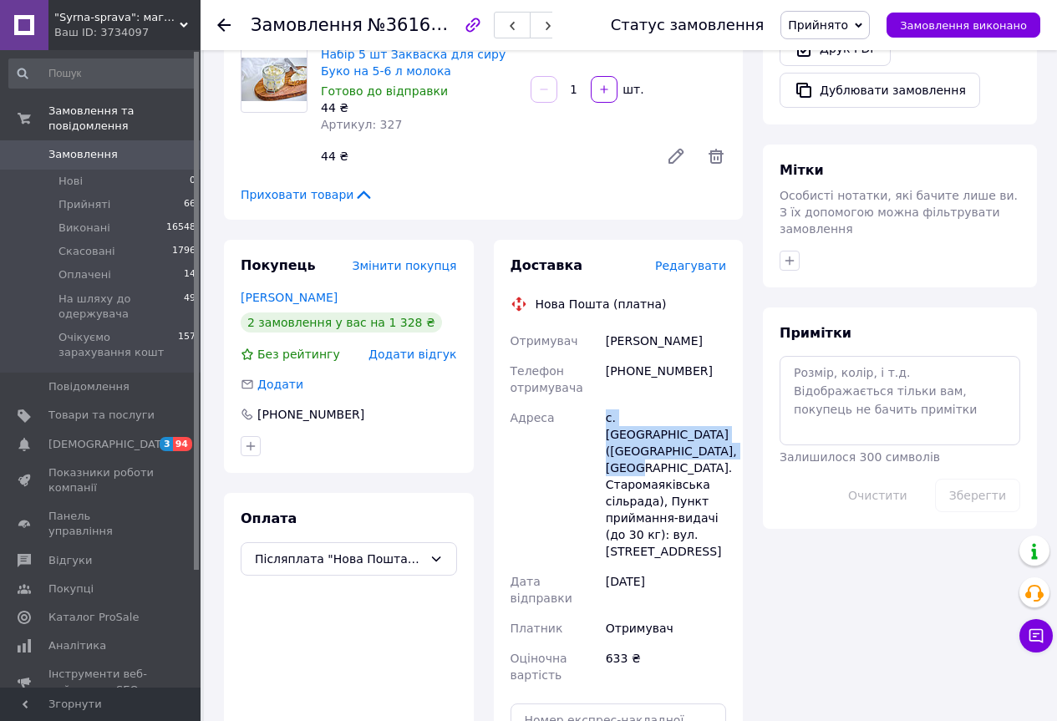
drag, startPoint x: 728, startPoint y: 372, endPoint x: 703, endPoint y: 372, distance: 24.2
click at [727, 403] on div "с. Миколаївка (Одеська обл., Березівський р-н. Старомаяківська сільрада), Пункт…" at bounding box center [665, 485] width 127 height 164
drag, startPoint x: 689, startPoint y: 342, endPoint x: 644, endPoint y: 350, distance: 45.9
click at [690, 403] on div "с. Миколаївка (Одеська обл., Березівський р-н. Старомаяківська сільрада), Пункт…" at bounding box center [665, 485] width 127 height 164
click at [678, 403] on div "с. Миколаївка (Одеська обл., Березівський р-н. Старомаяківська сільрада), Пункт…" at bounding box center [665, 485] width 127 height 164
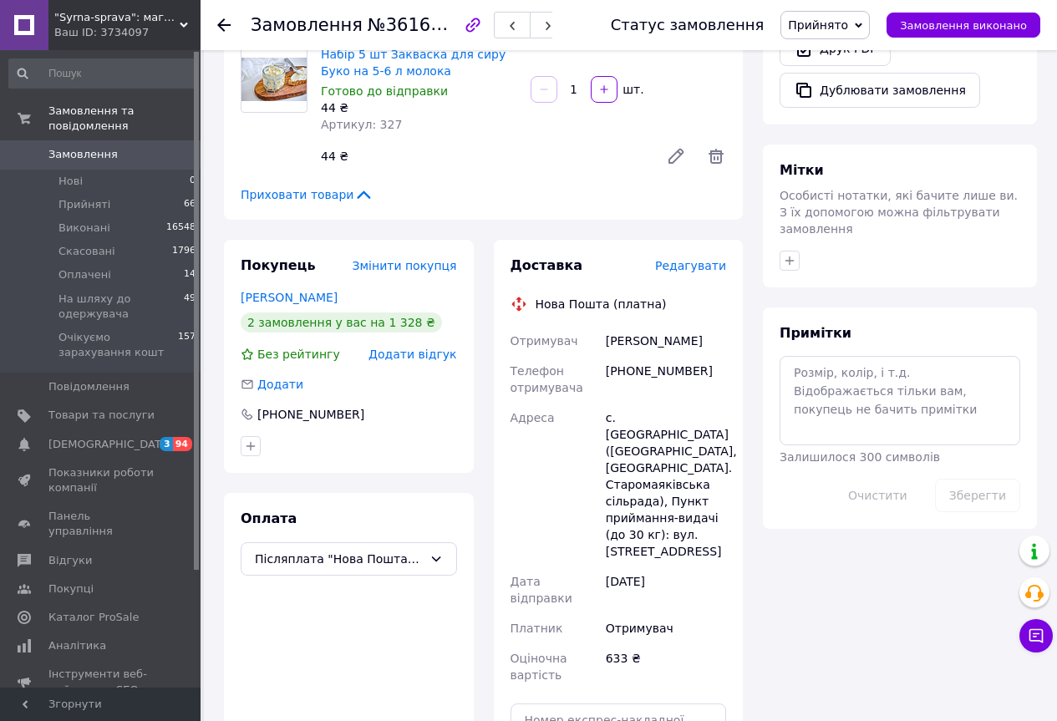
drag, startPoint x: 607, startPoint y: 350, endPoint x: 687, endPoint y: 489, distance: 160.2
click at [687, 489] on div "Отримувач Жуган Ольга Петрівна Телефон отримувача +380679740422 Адреса с. Микол…" at bounding box center [618, 508] width 223 height 364
click at [665, 427] on div "с. Миколаївка (Одеська обл., Березівський р-н. Старомаяківська сільрада), Пункт…" at bounding box center [665, 485] width 127 height 164
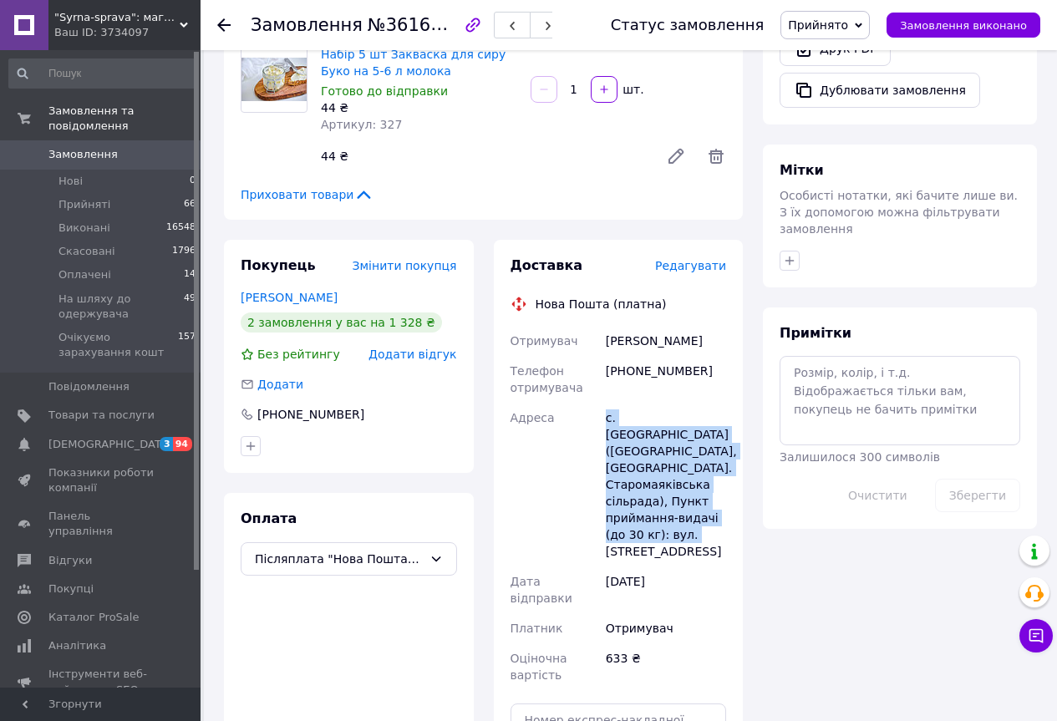
drag, startPoint x: 606, startPoint y: 352, endPoint x: 646, endPoint y: 466, distance: 121.3
click at [646, 466] on div "с. [GEOGRAPHIC_DATA] ([GEOGRAPHIC_DATA], [GEOGRAPHIC_DATA]. Старомаяківська сіл…" at bounding box center [665, 485] width 127 height 164
copy div "с. [GEOGRAPHIC_DATA] ([GEOGRAPHIC_DATA], [GEOGRAPHIC_DATA]. Старомаяківська сіл…"
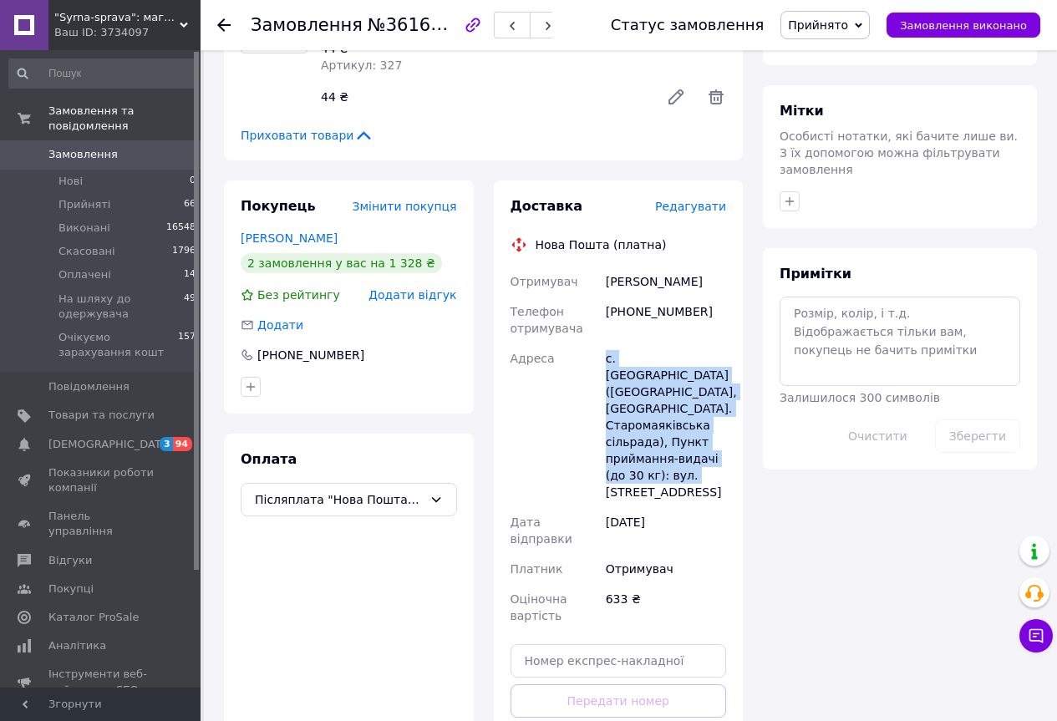
scroll to position [752, 0]
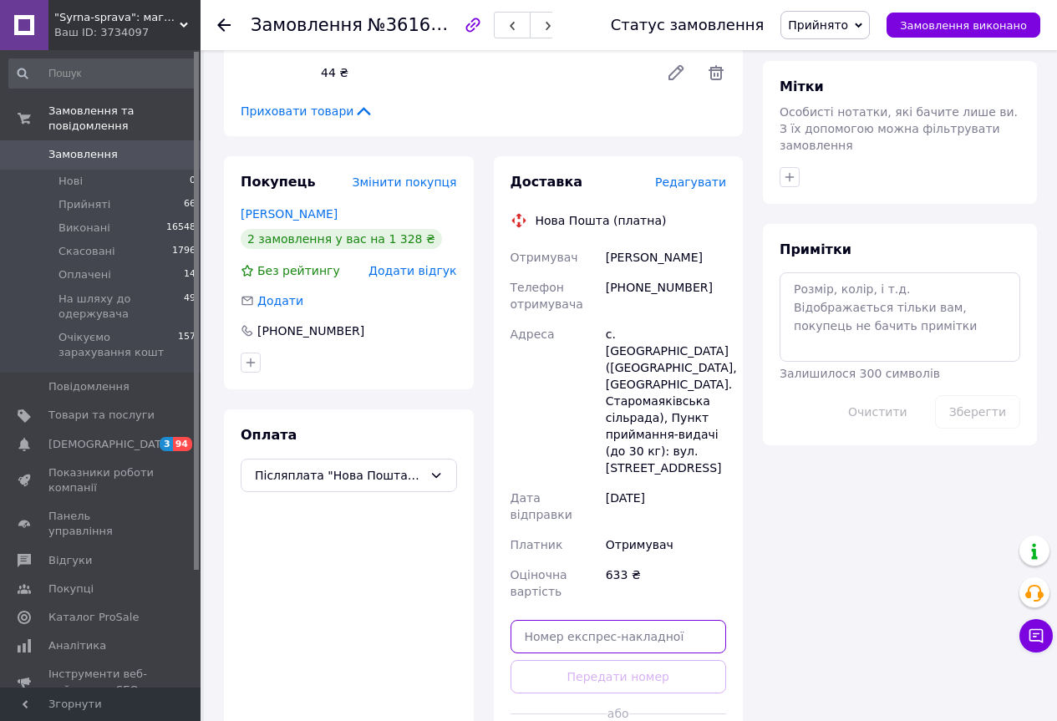
paste input "20451247375088"
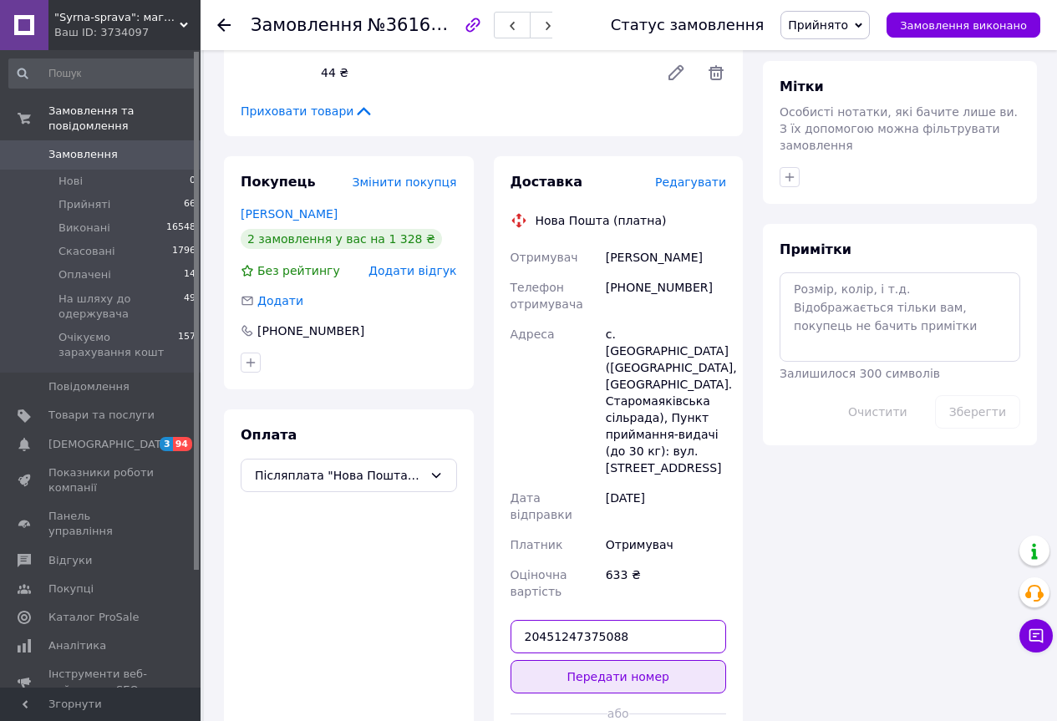
type input "20451247375088"
click at [674, 660] on button "Передати номер" at bounding box center [618, 676] width 216 height 33
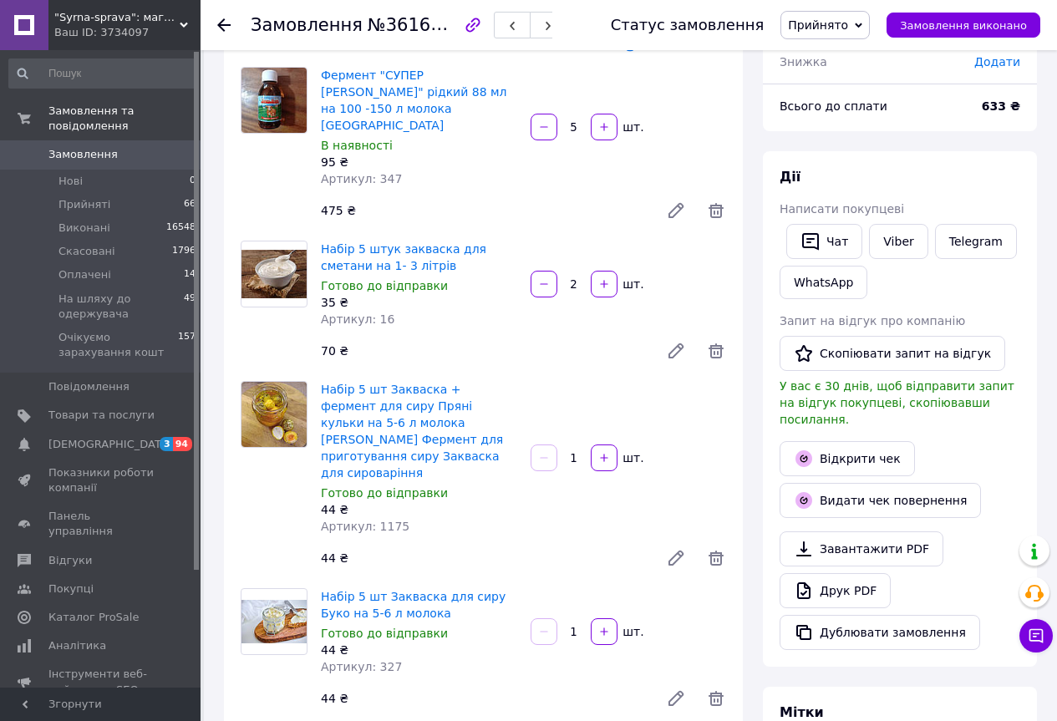
scroll to position [84, 0]
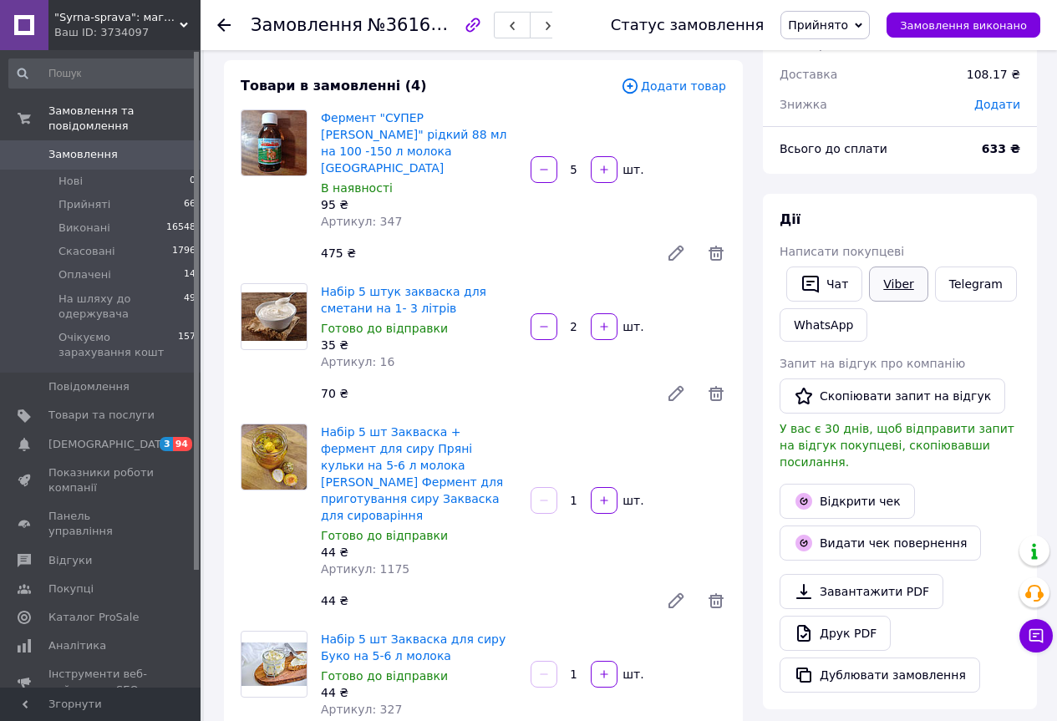
click at [892, 278] on link "Viber" at bounding box center [898, 283] width 58 height 35
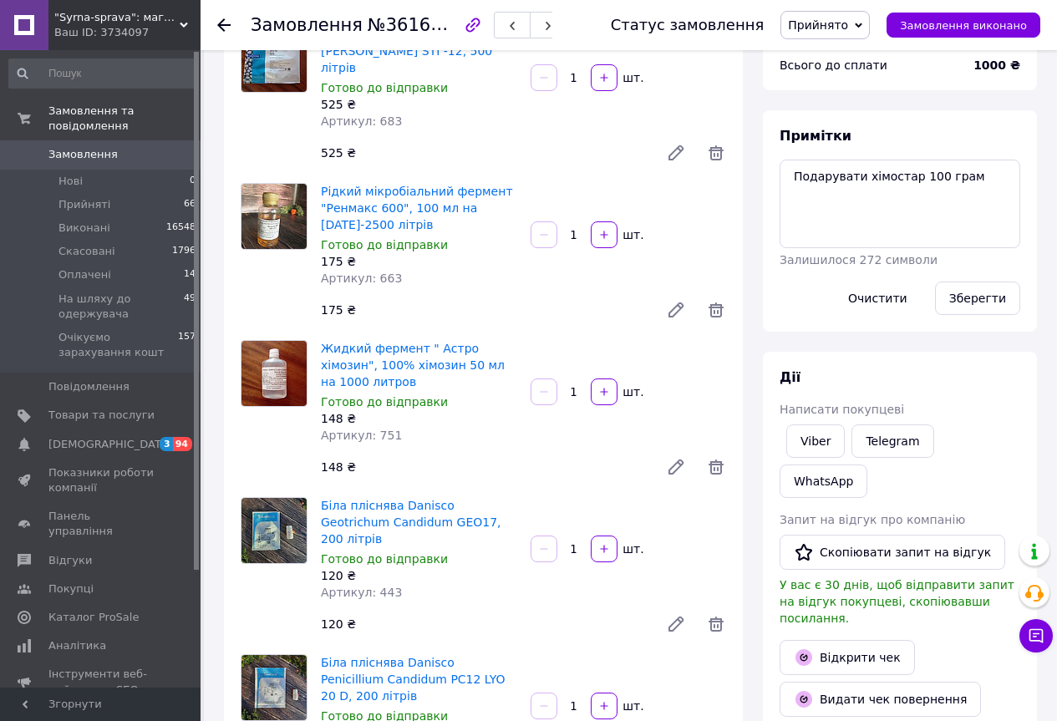
scroll to position [84, 0]
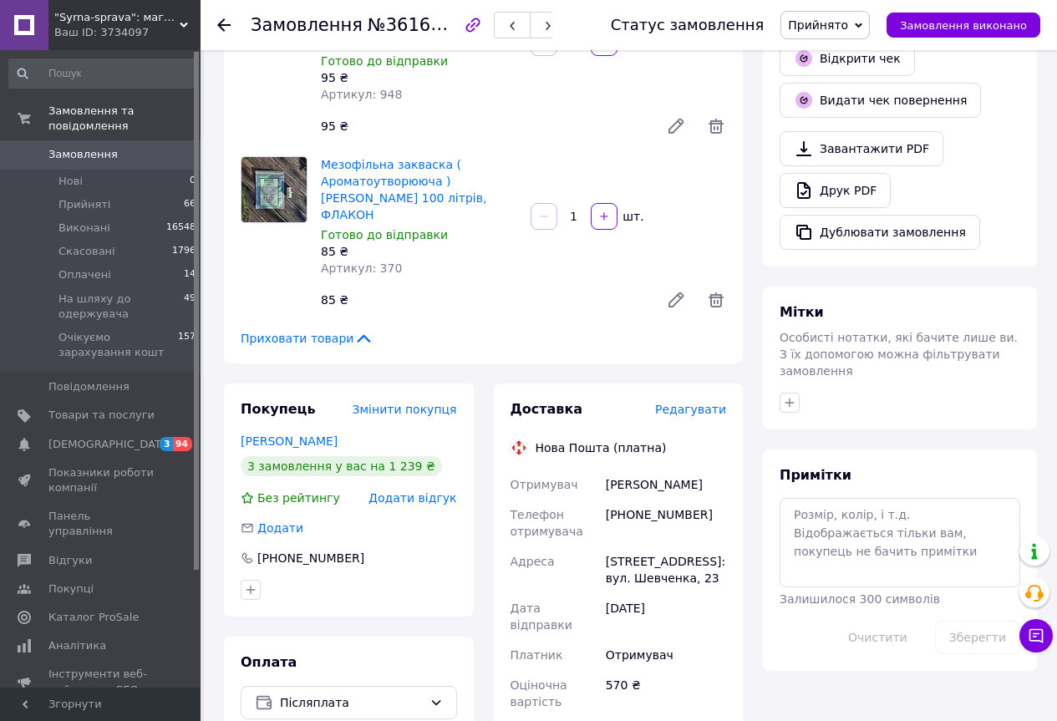
scroll to position [668, 0]
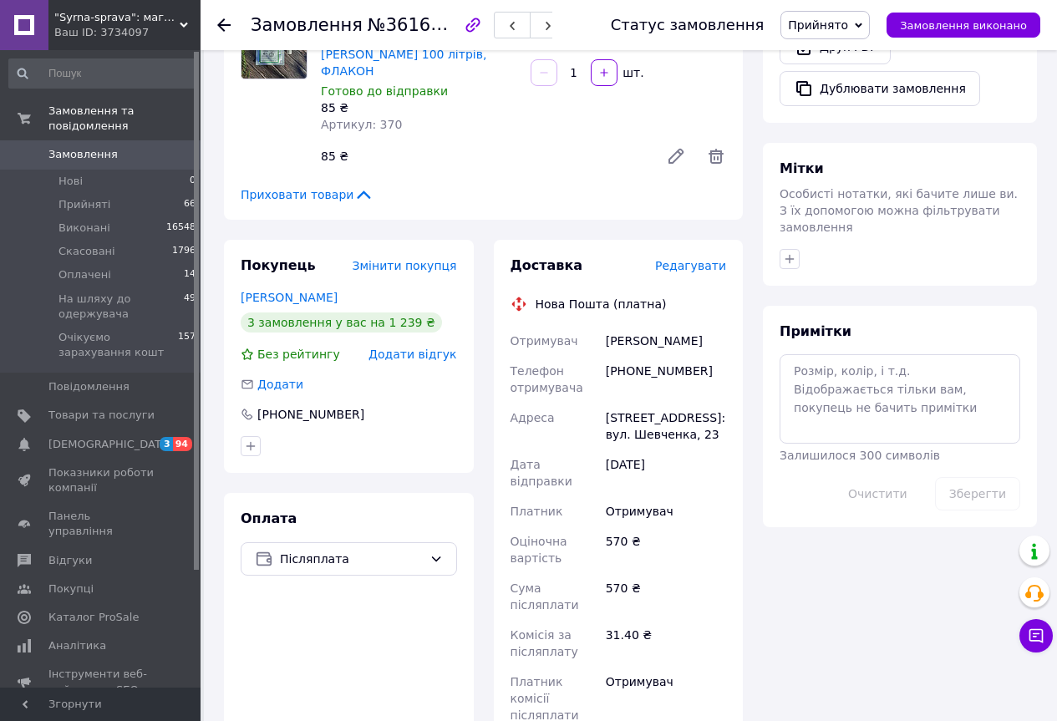
paste input "20451247379250"
type input "20451247379250"
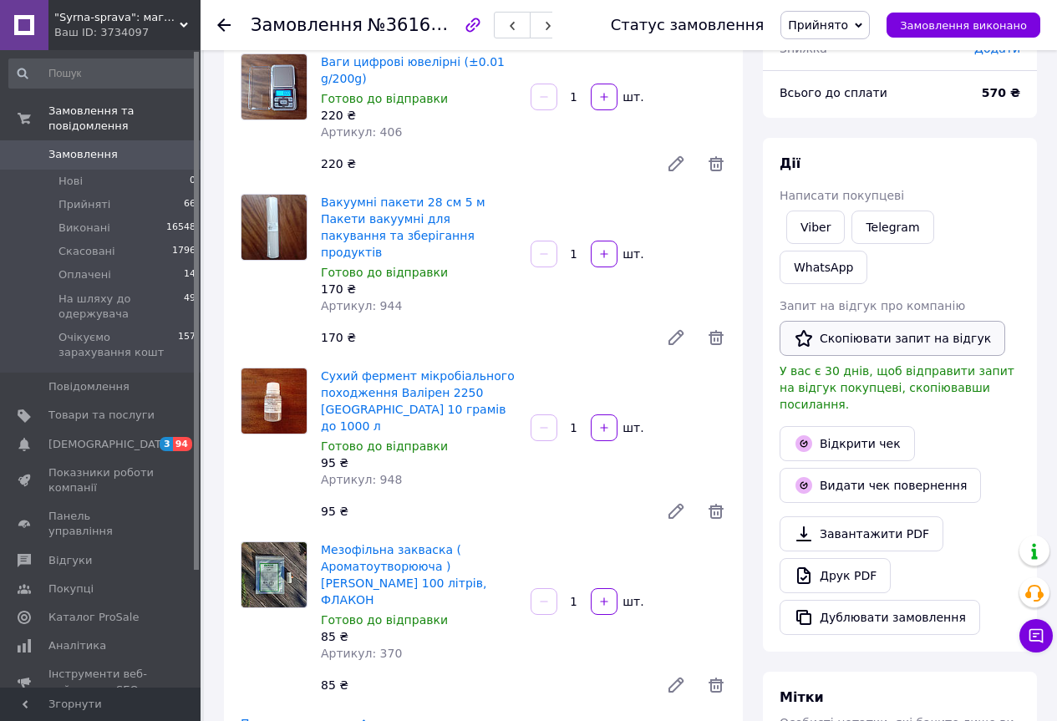
scroll to position [32, 0]
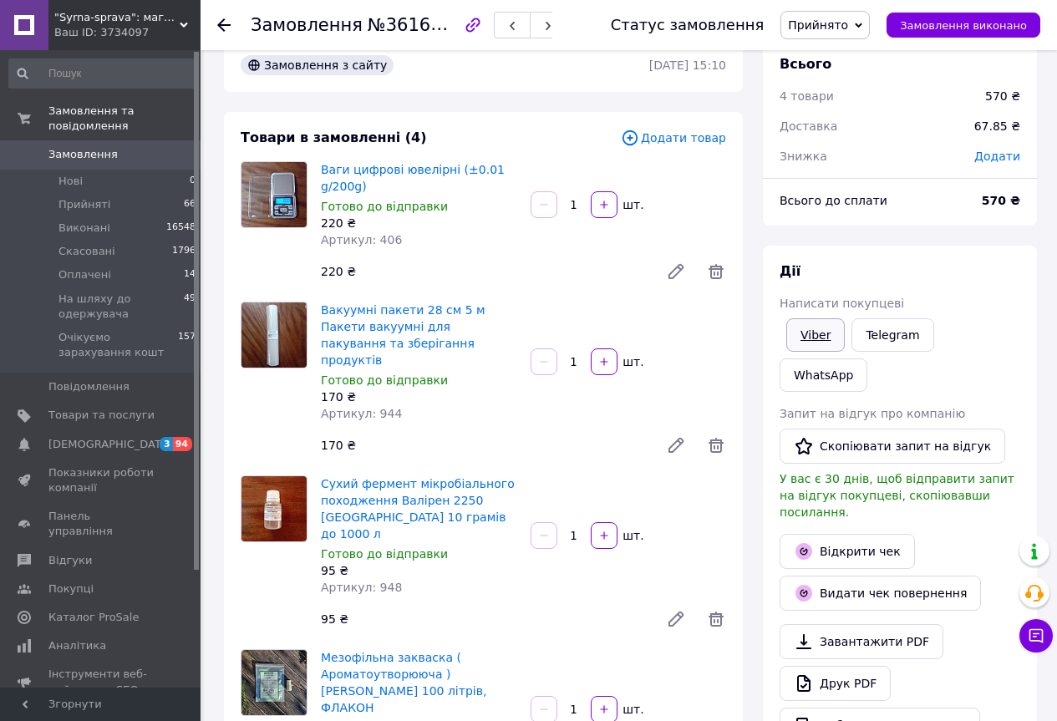
click at [808, 330] on link "Viber" at bounding box center [815, 334] width 58 height 33
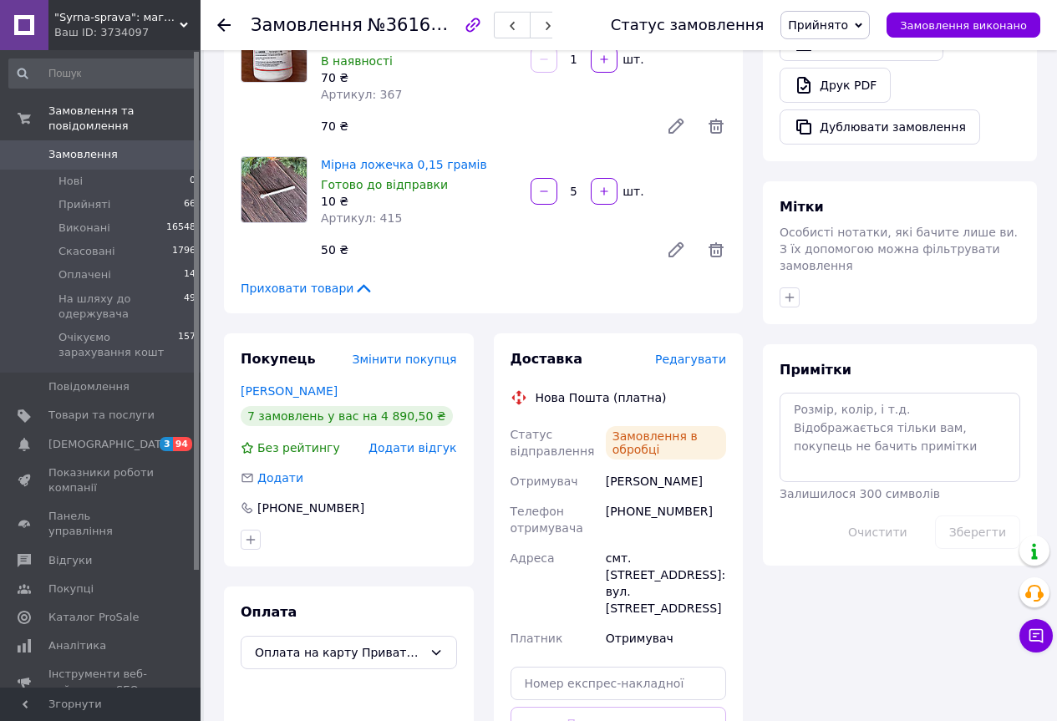
scroll to position [919, 0]
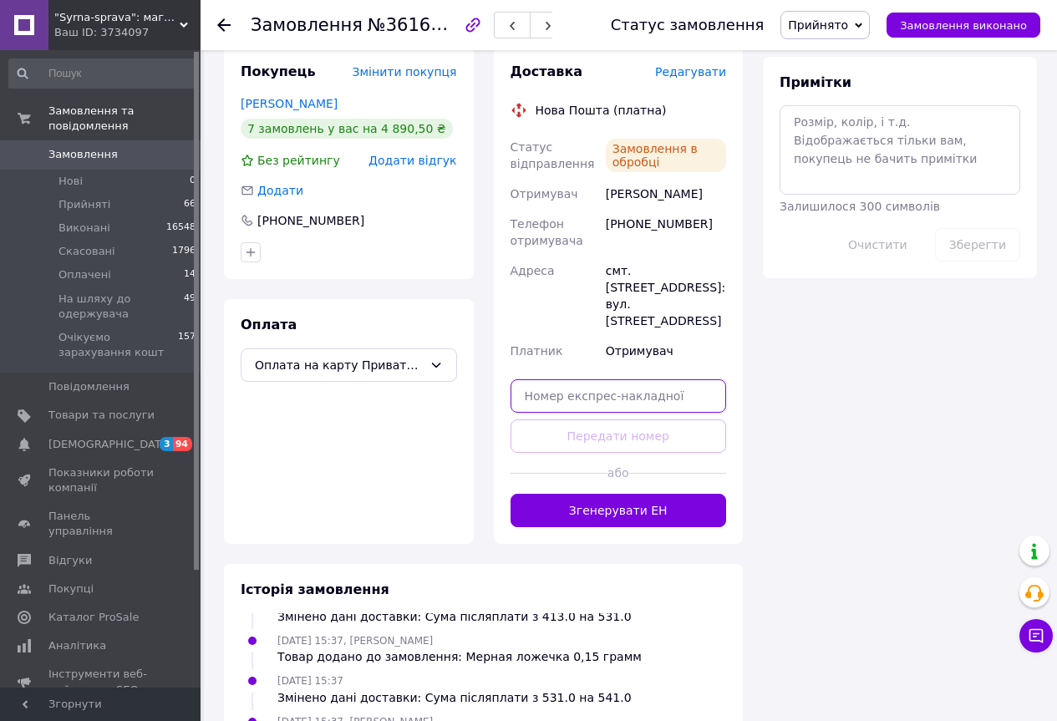
paste input "20451247380439"
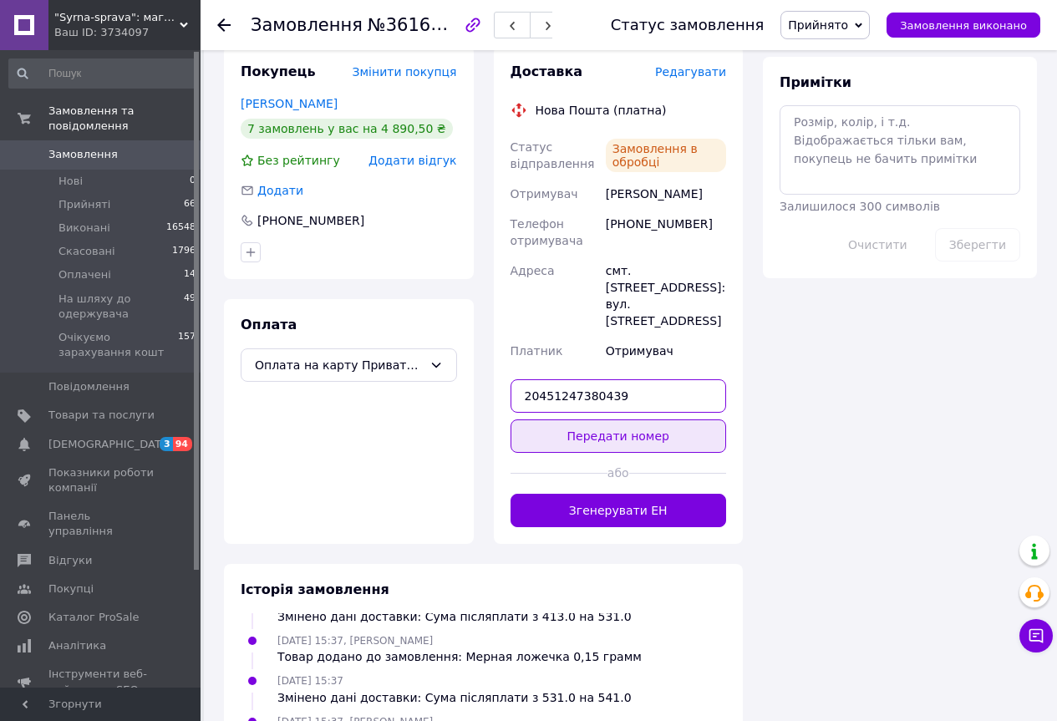
type input "20451247380439"
click at [670, 419] on button "Передати номер" at bounding box center [618, 435] width 216 height 33
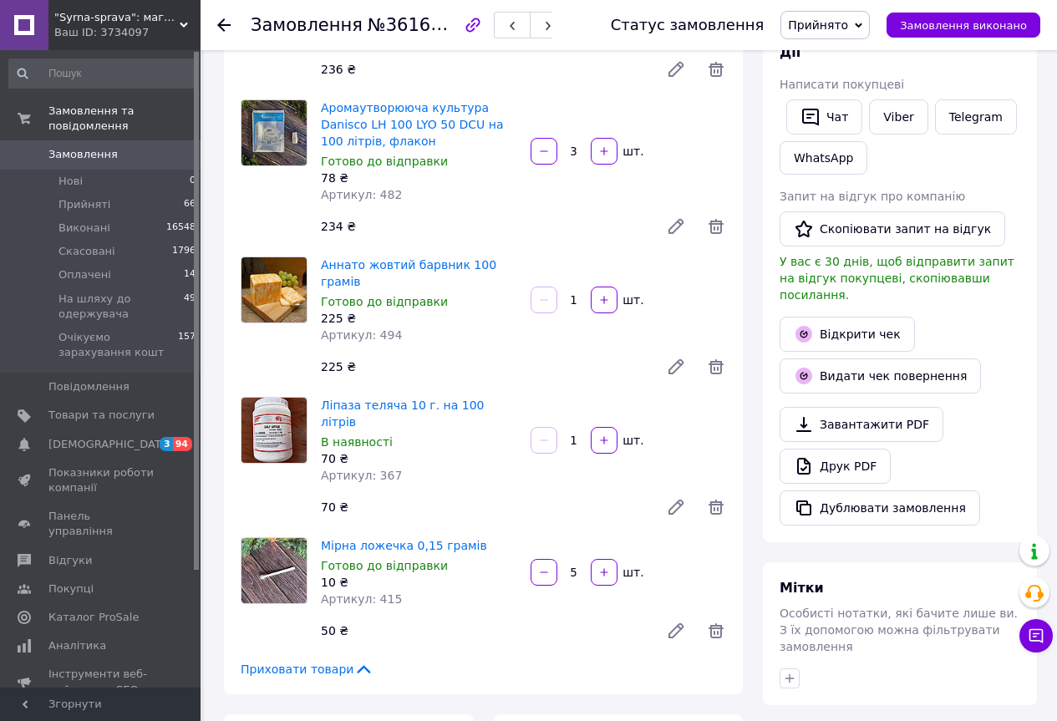
scroll to position [0, 0]
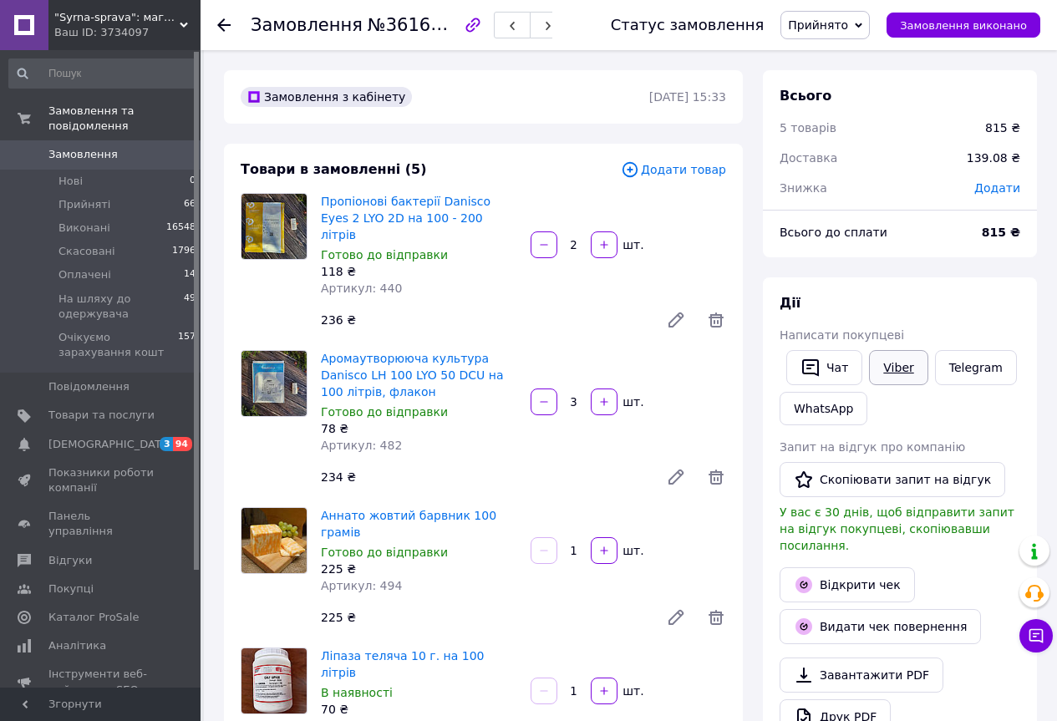
click at [910, 353] on link "Viber" at bounding box center [898, 367] width 58 height 35
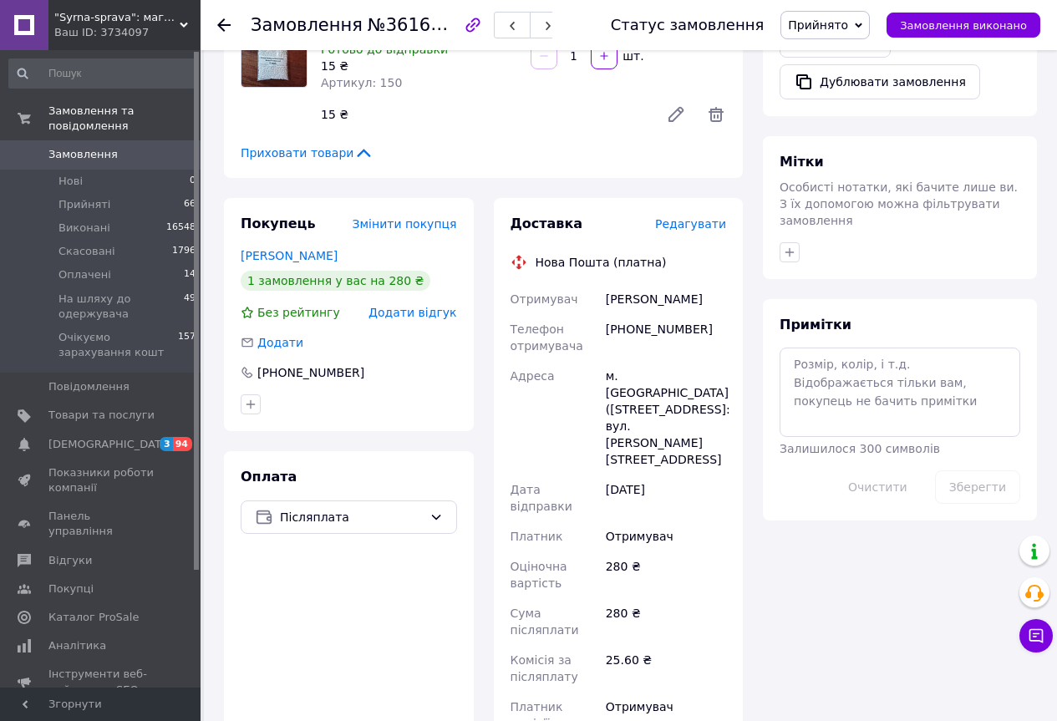
scroll to position [835, 0]
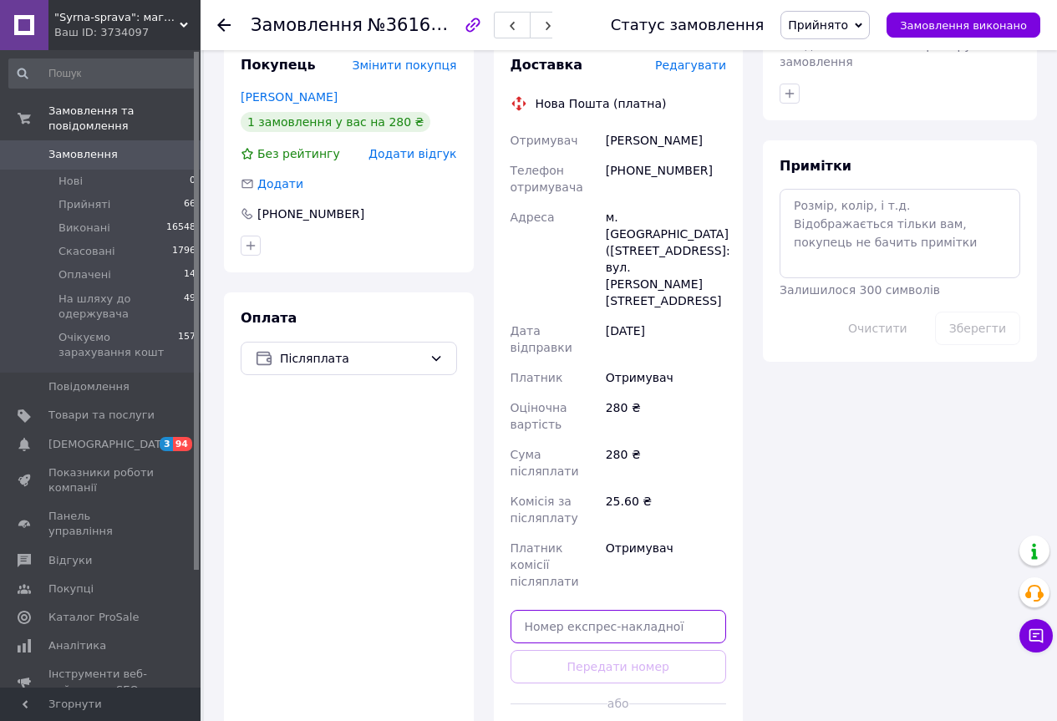
paste input "20451247381764"
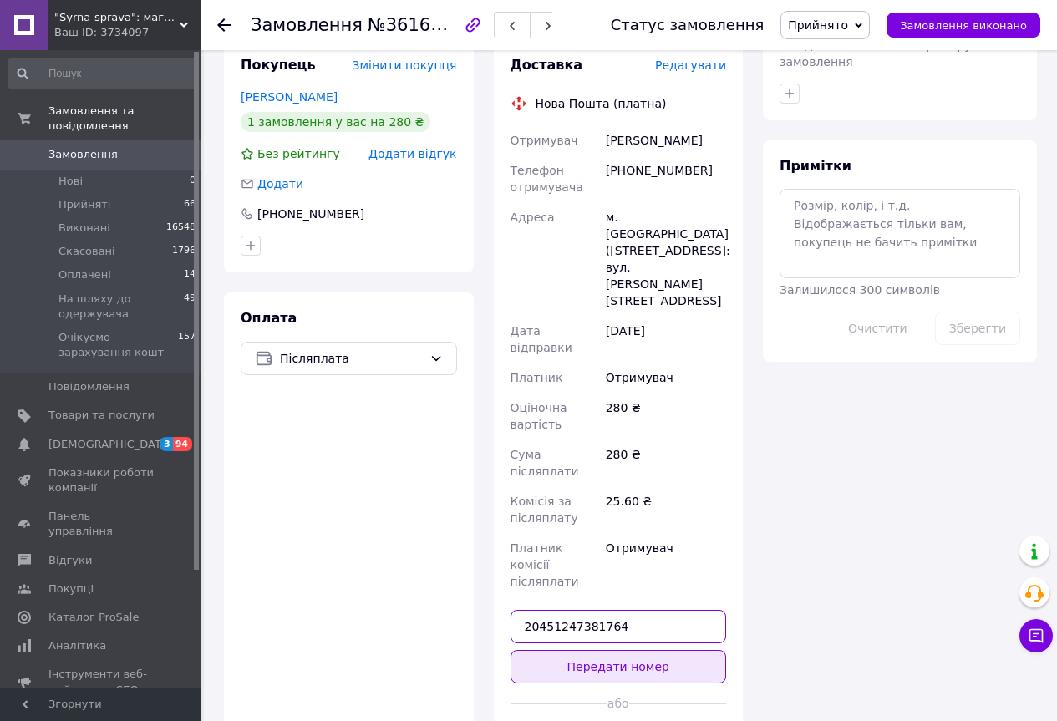
type input "20451247381764"
click at [673, 650] on button "Передати номер" at bounding box center [618, 666] width 216 height 33
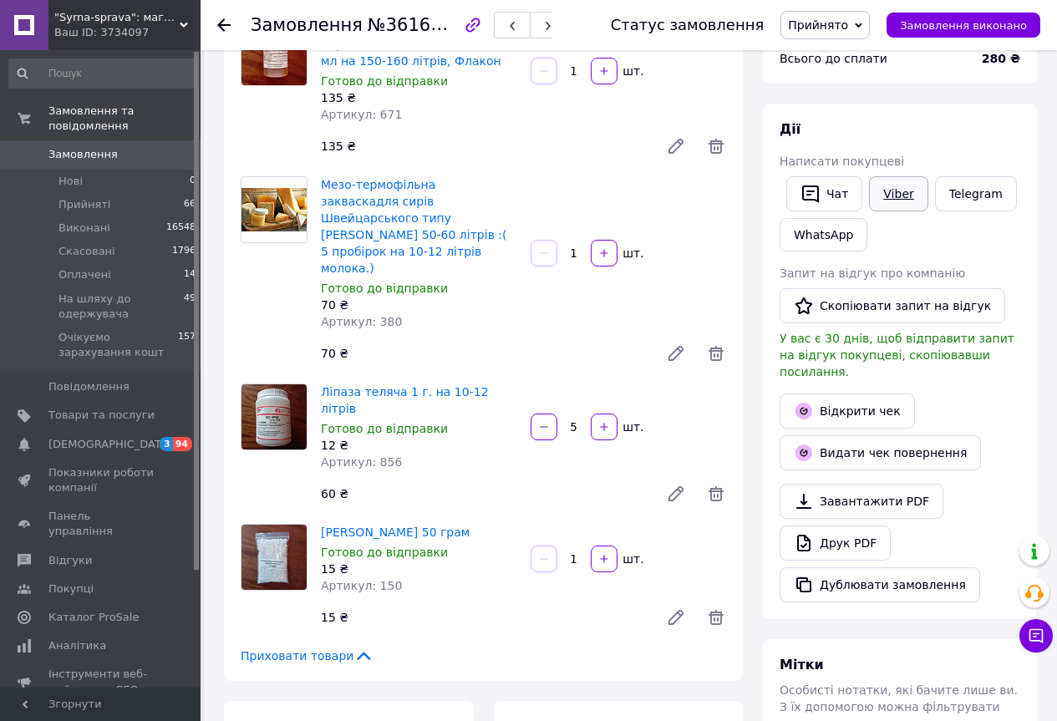
scroll to position [84, 0]
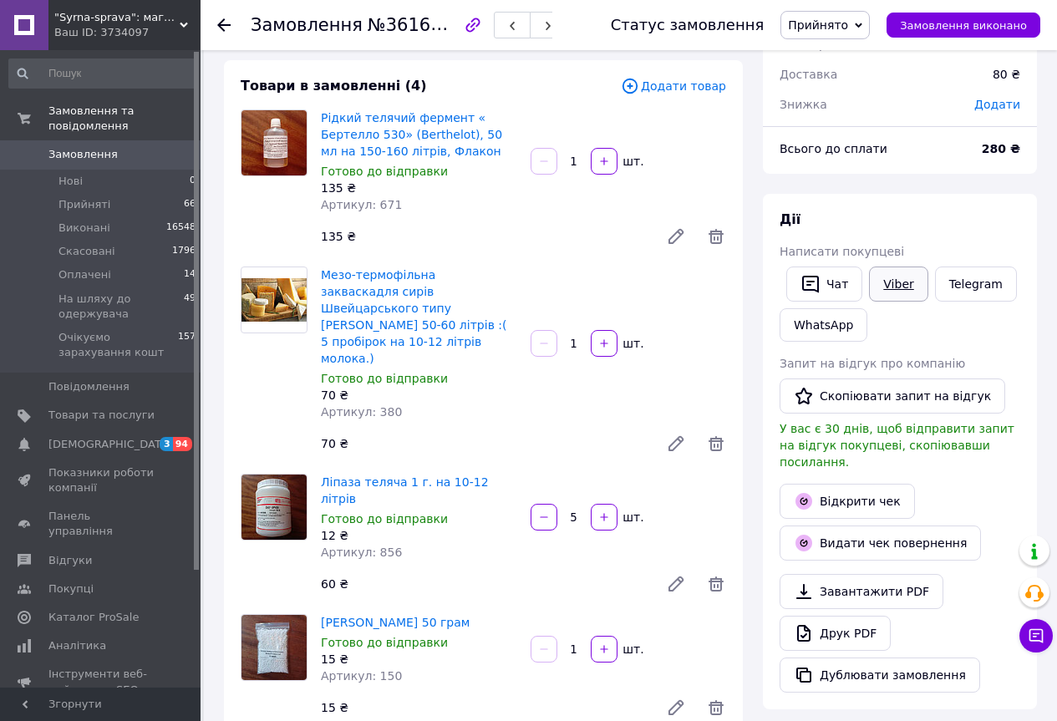
click at [895, 278] on link "Viber" at bounding box center [898, 283] width 58 height 35
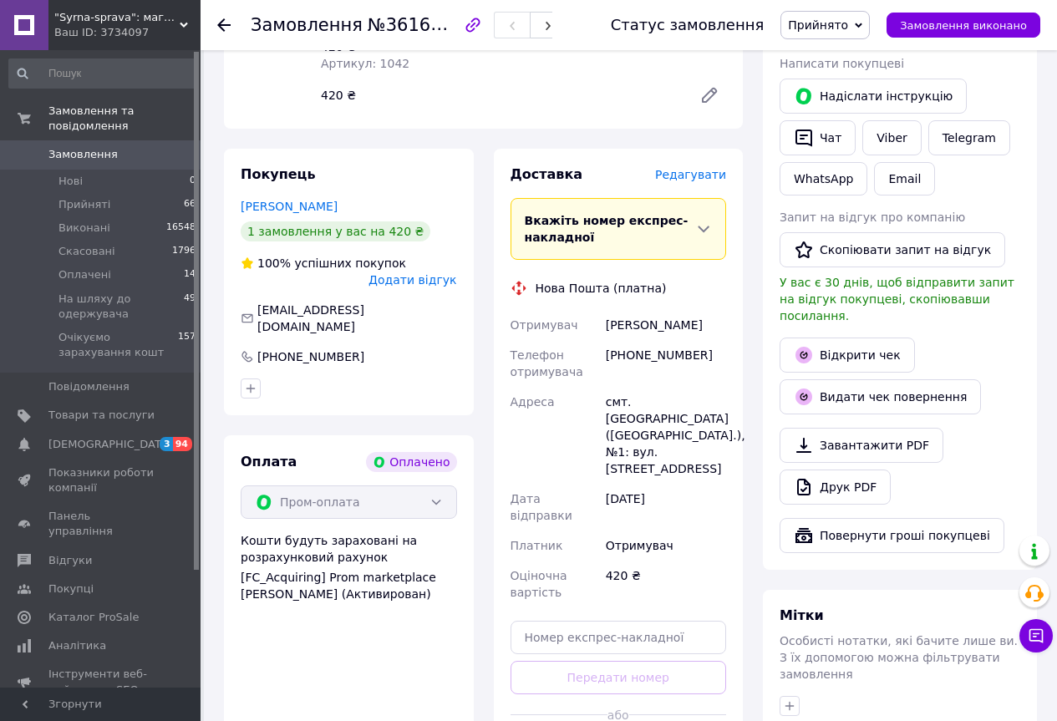
scroll to position [334, 0]
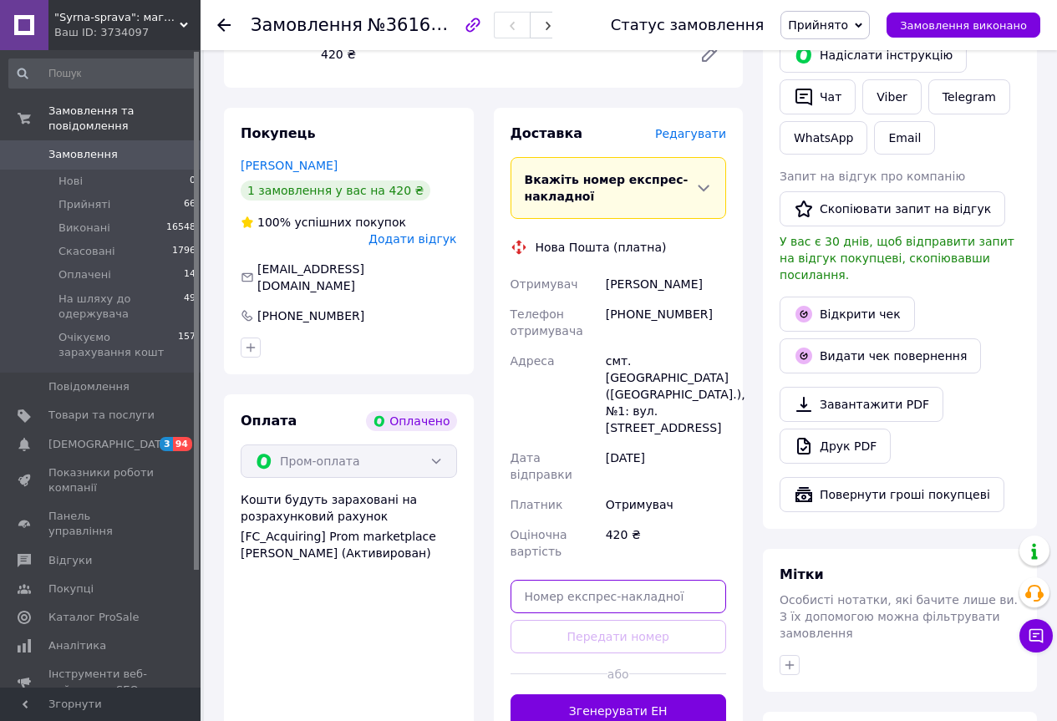
paste input "20451247383190"
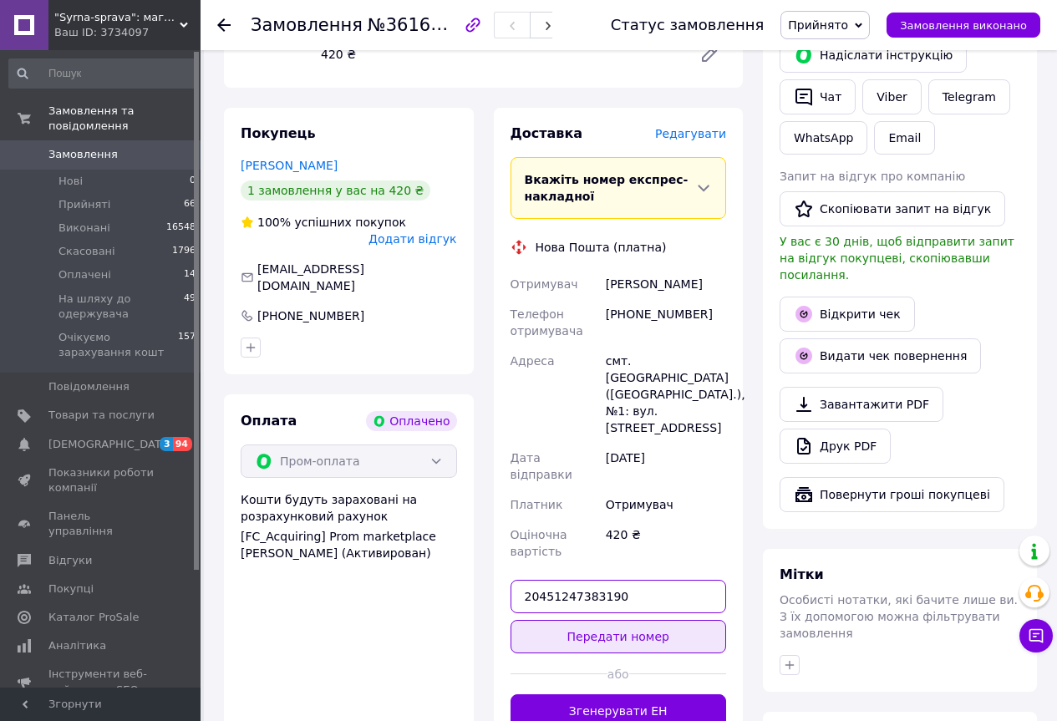
type input "20451247383190"
click at [647, 620] on button "Передати номер" at bounding box center [618, 636] width 216 height 33
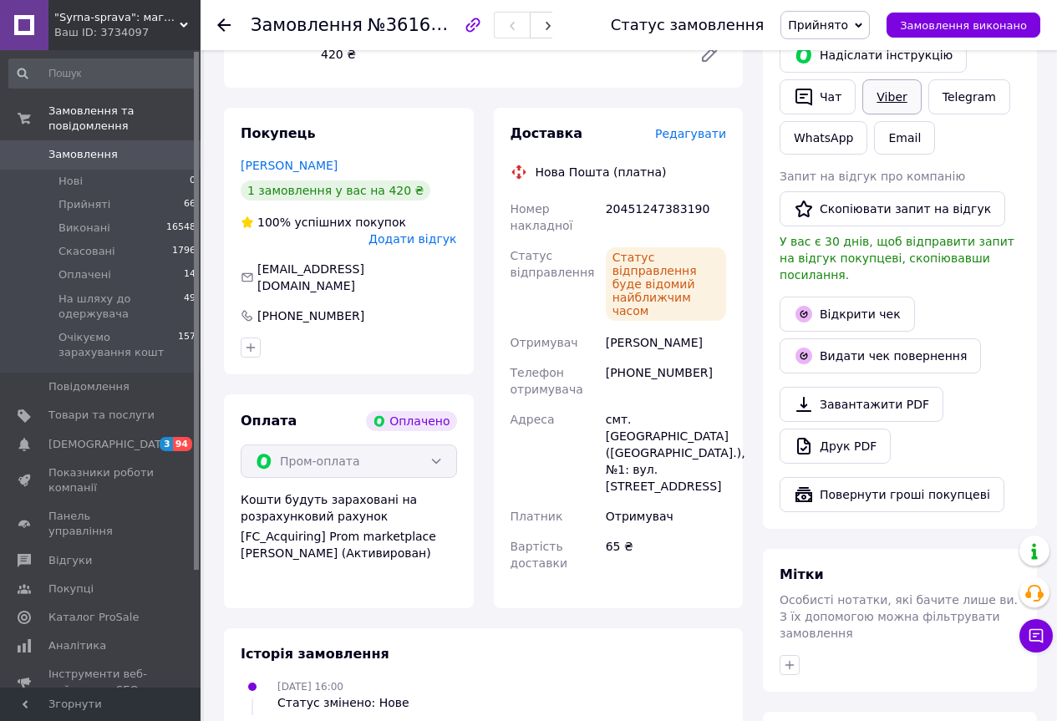
click at [892, 82] on link "Viber" at bounding box center [891, 96] width 58 height 35
click at [886, 84] on link "Viber" at bounding box center [891, 96] width 58 height 35
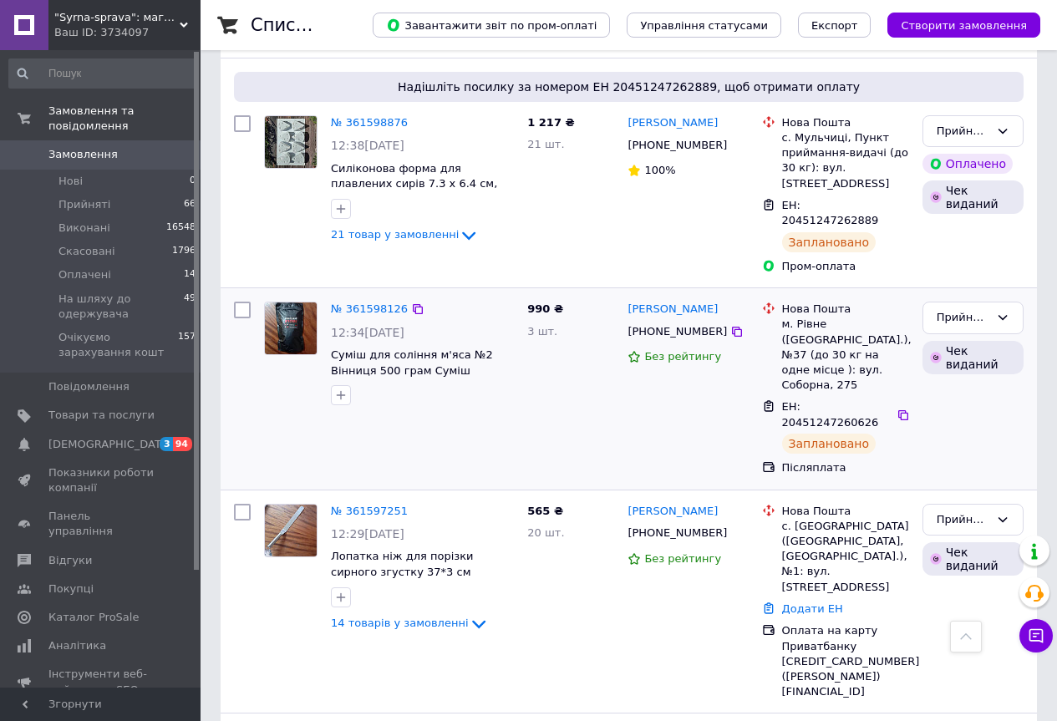
scroll to position [3249, 0]
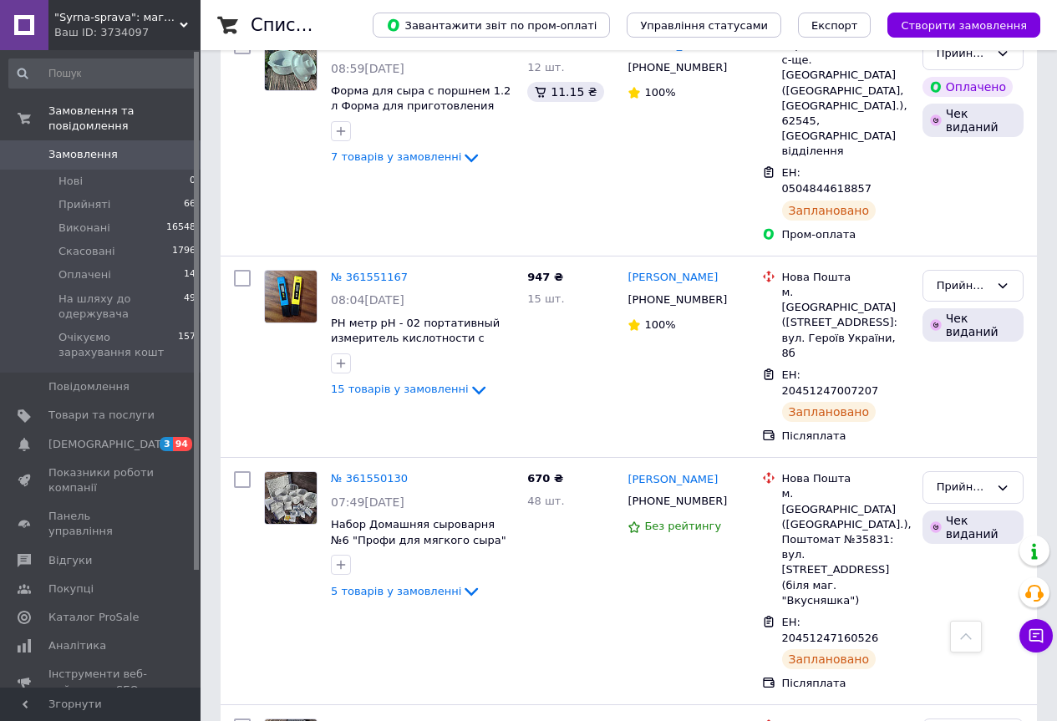
scroll to position [2506, 0]
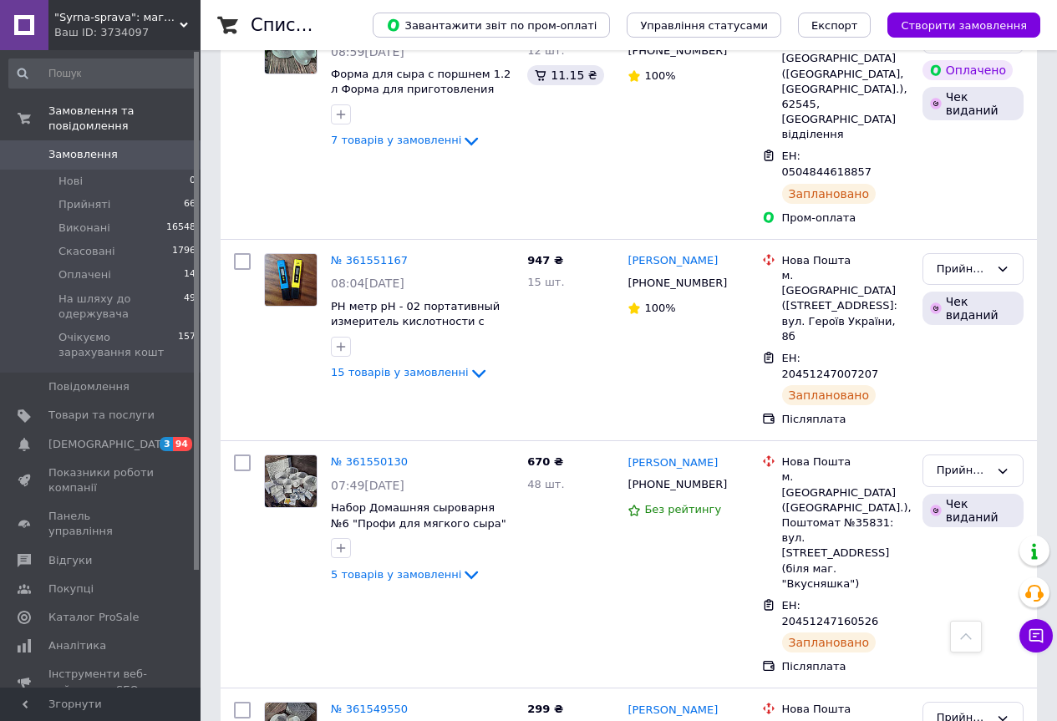
click at [103, 147] on span "Замовлення" at bounding box center [82, 154] width 69 height 15
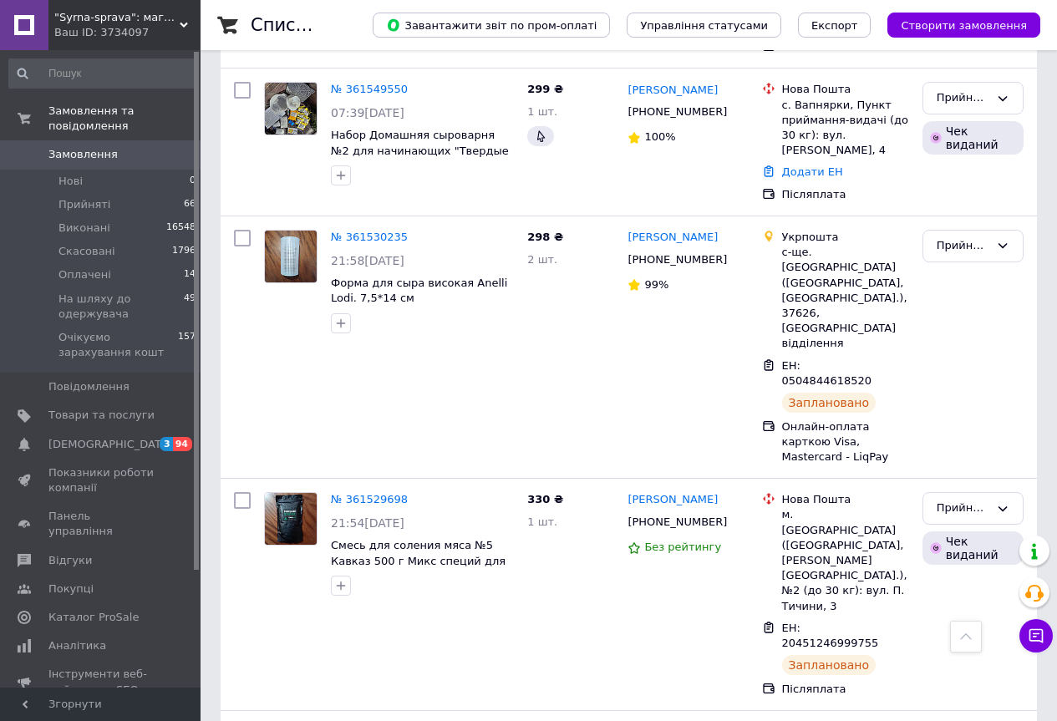
scroll to position [3133, 0]
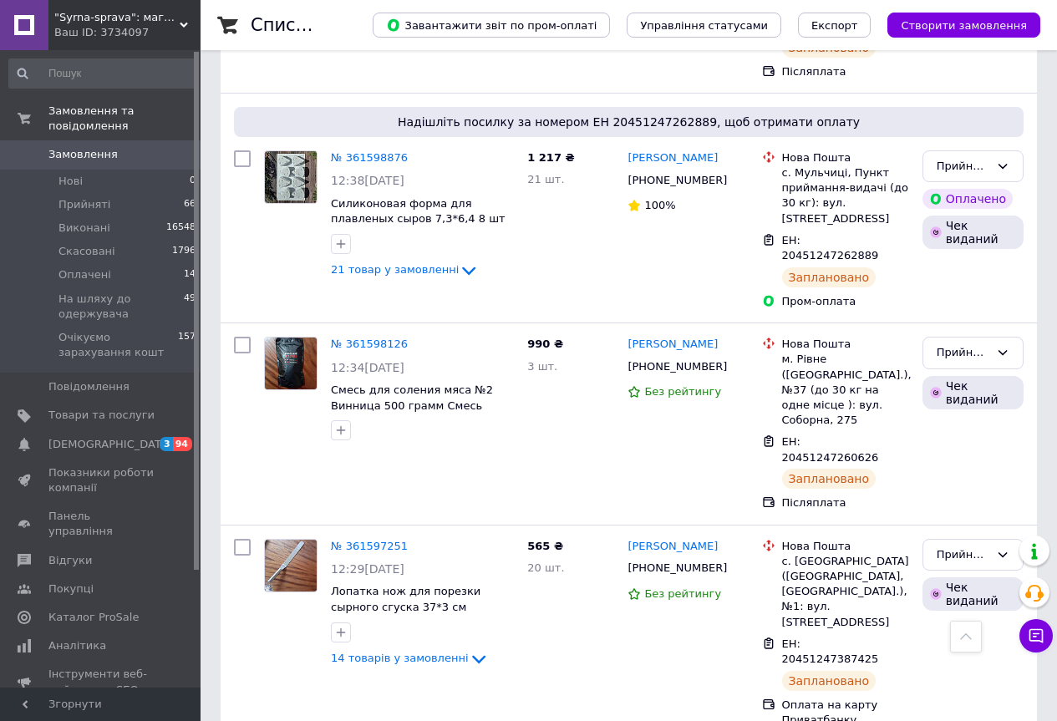
scroll to position [3246, 0]
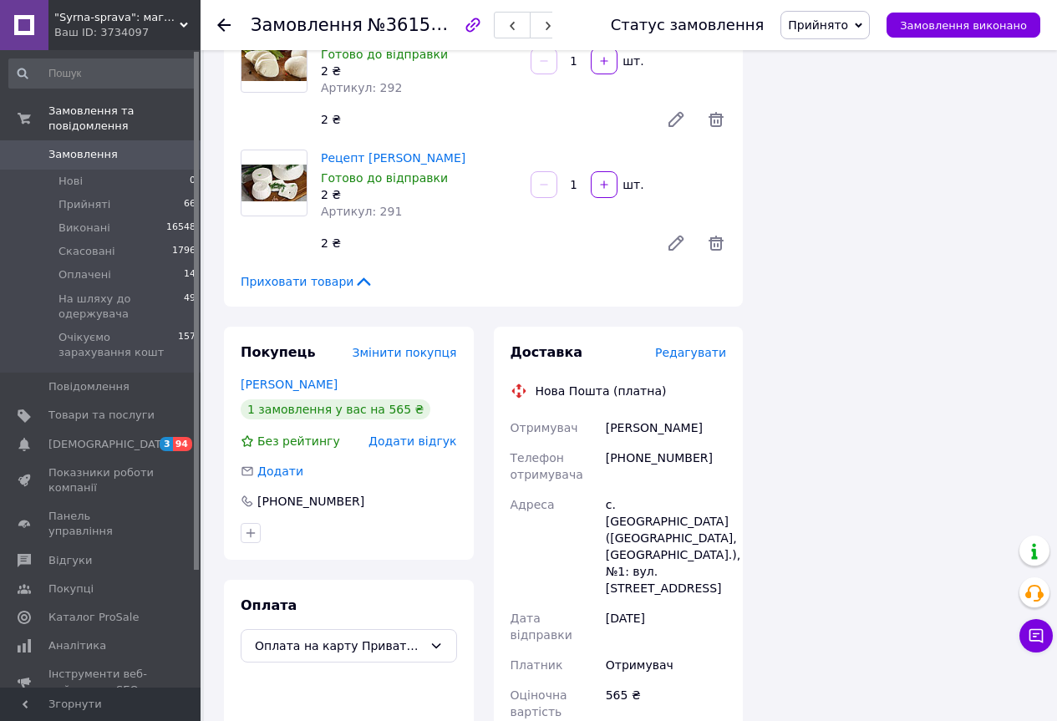
scroll to position [1921, 0]
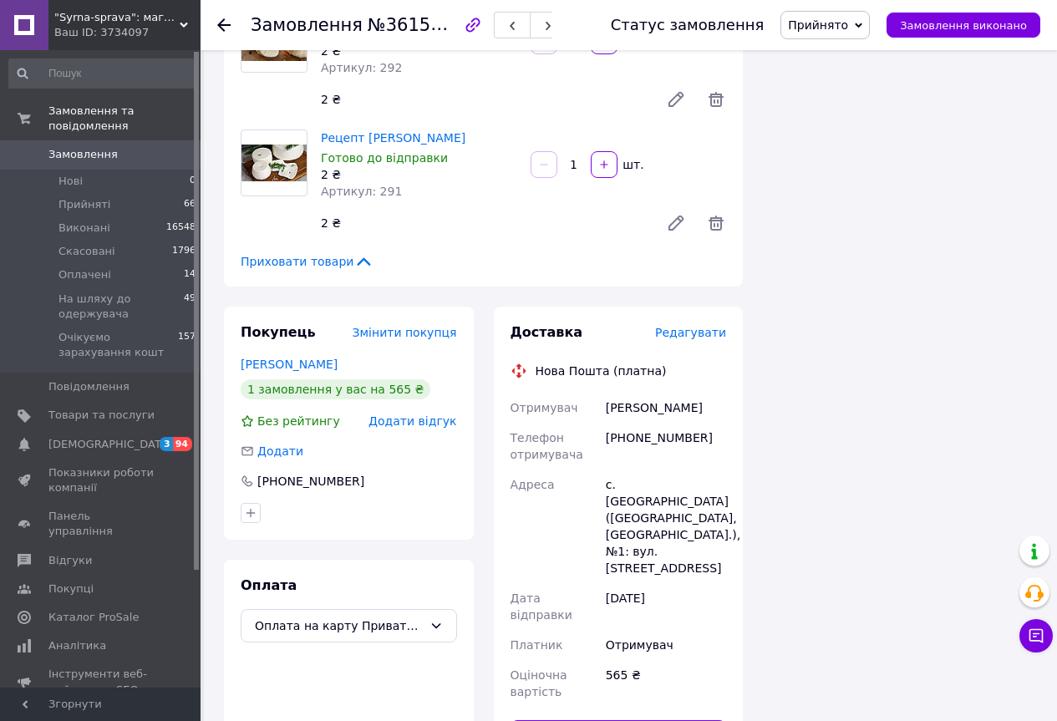
paste input "20451247387425"
type input "20451247387425"
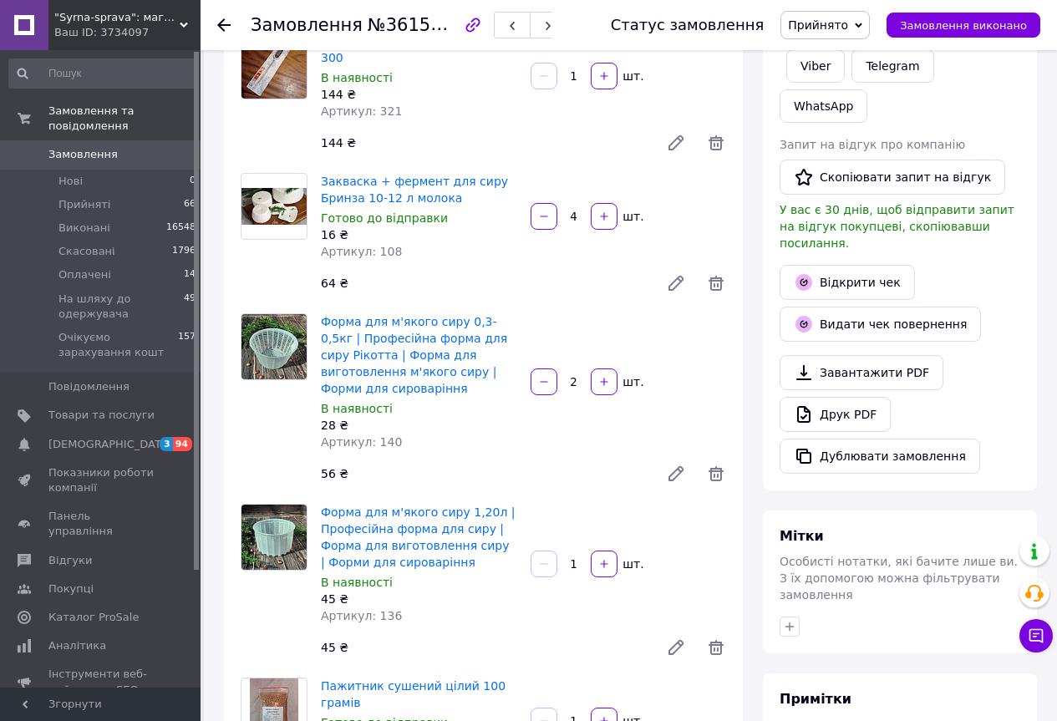
scroll to position [167, 0]
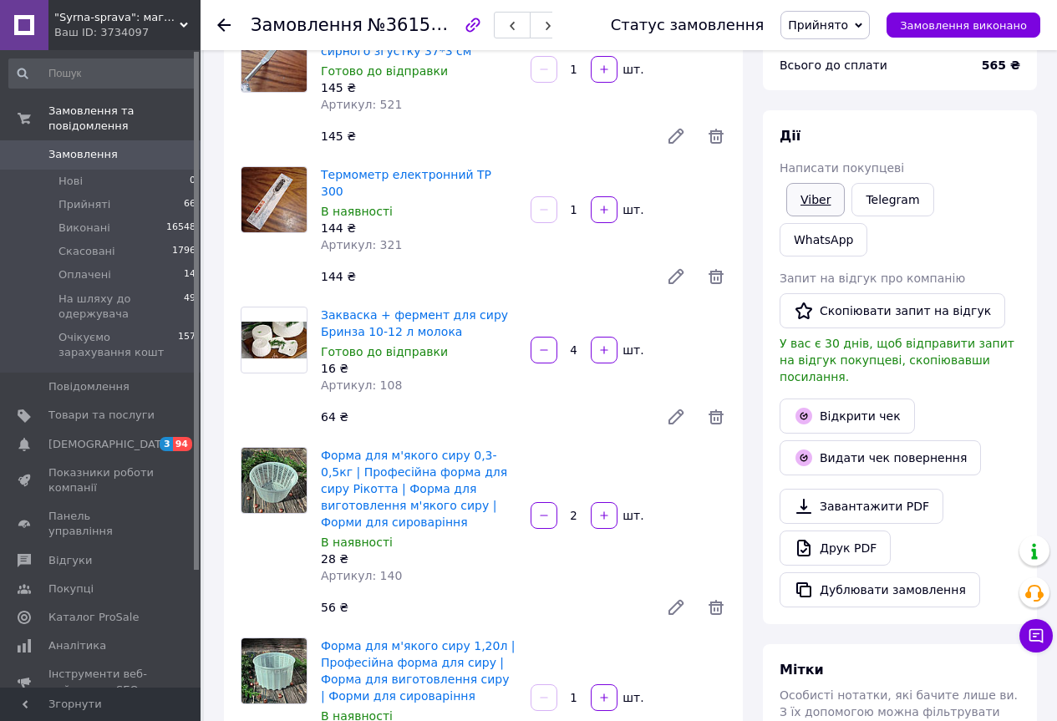
click at [821, 191] on link "Viber" at bounding box center [815, 199] width 58 height 33
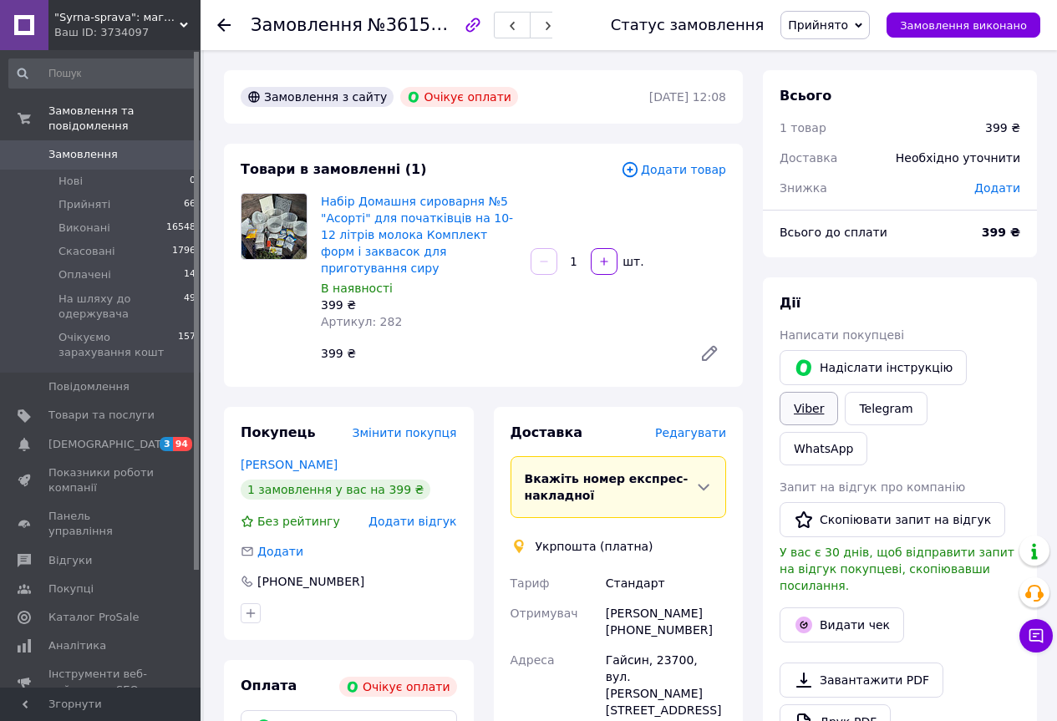
click at [838, 392] on link "Viber" at bounding box center [808, 408] width 58 height 33
